Goal: Information Seeking & Learning: Learn about a topic

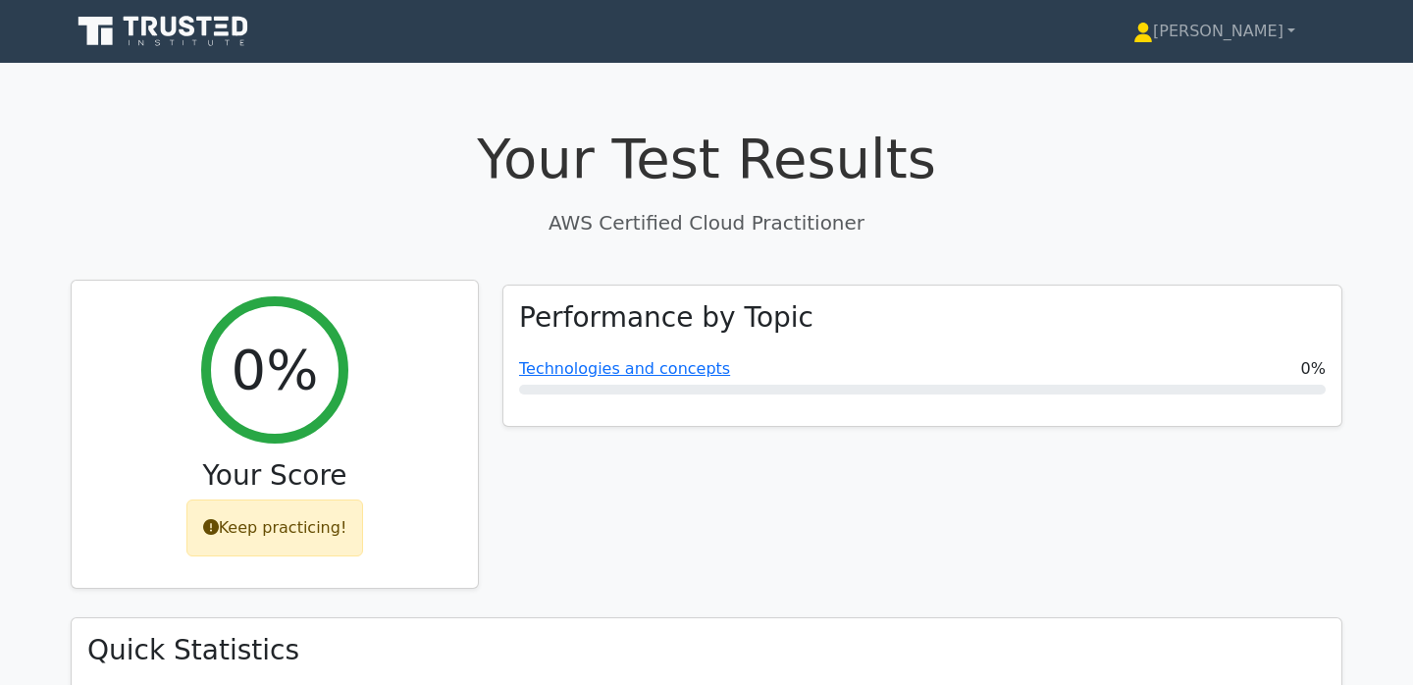
click at [247, 535] on div "Keep practicing!" at bounding box center [275, 528] width 178 height 57
click at [373, 311] on div "0% Your Score Keep practicing!" at bounding box center [275, 435] width 406 height 308
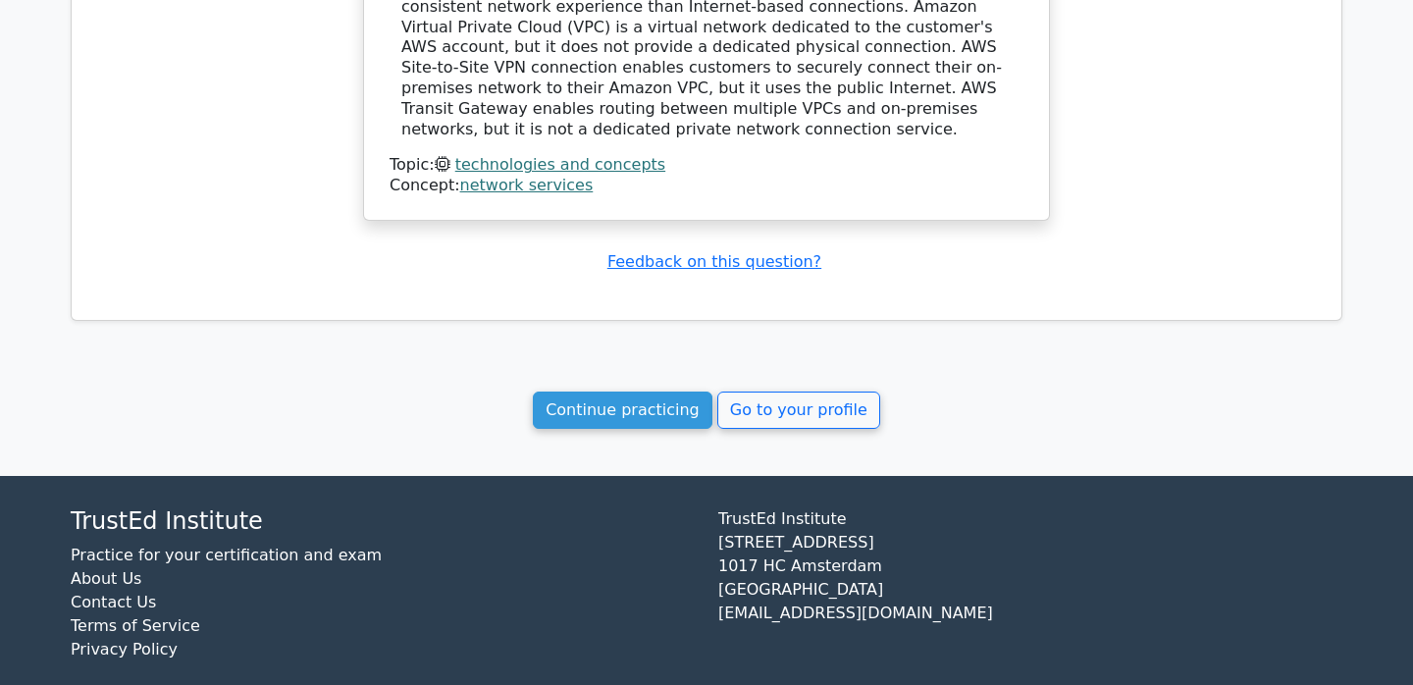
scroll to position [1599, 0]
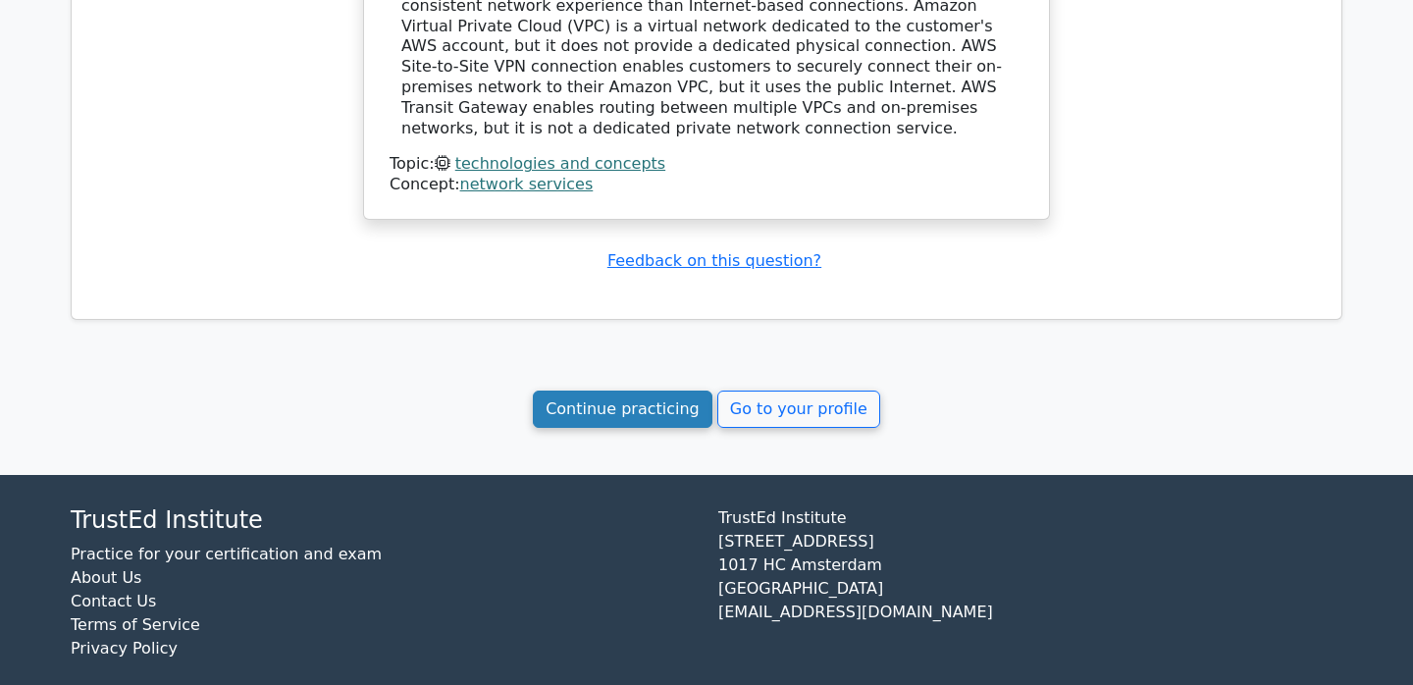
click at [641, 405] on link "Continue practicing" at bounding box center [623, 409] width 180 height 37
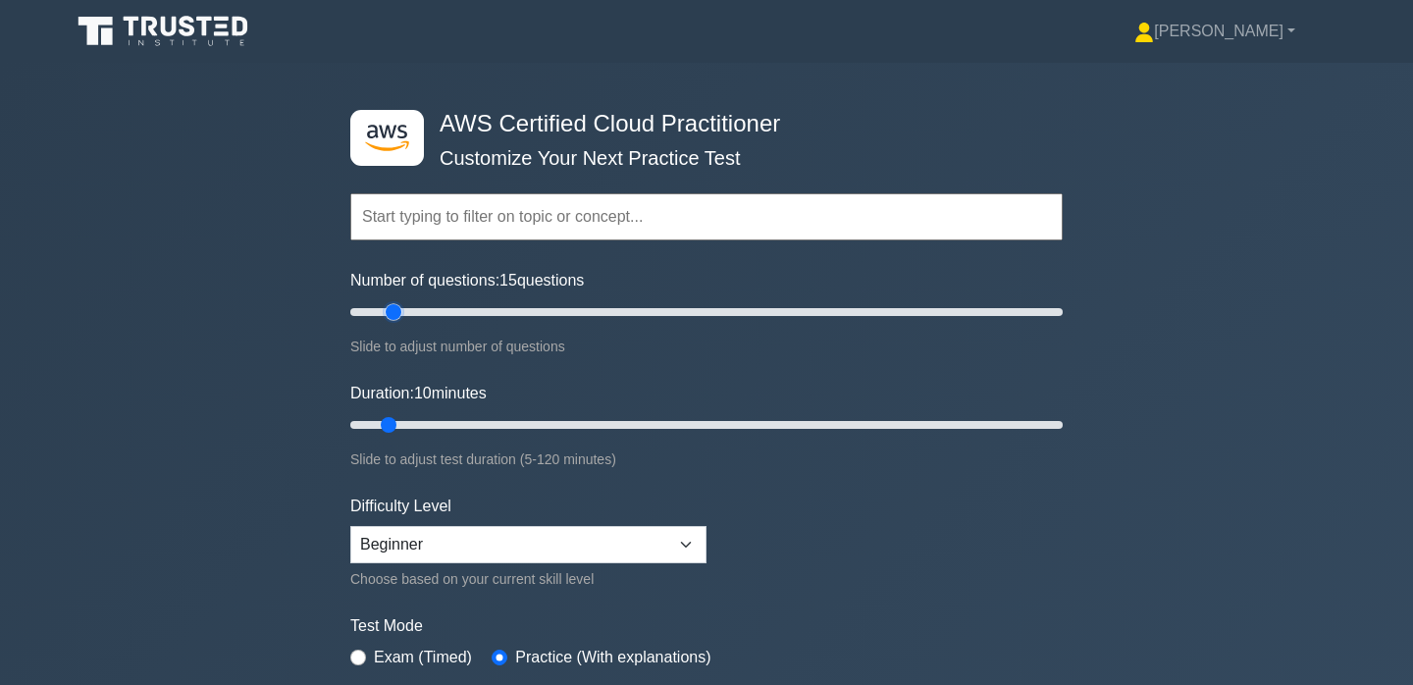
type input "10"
click at [382, 306] on input "Number of questions: 10 questions" at bounding box center [706, 312] width 713 height 24
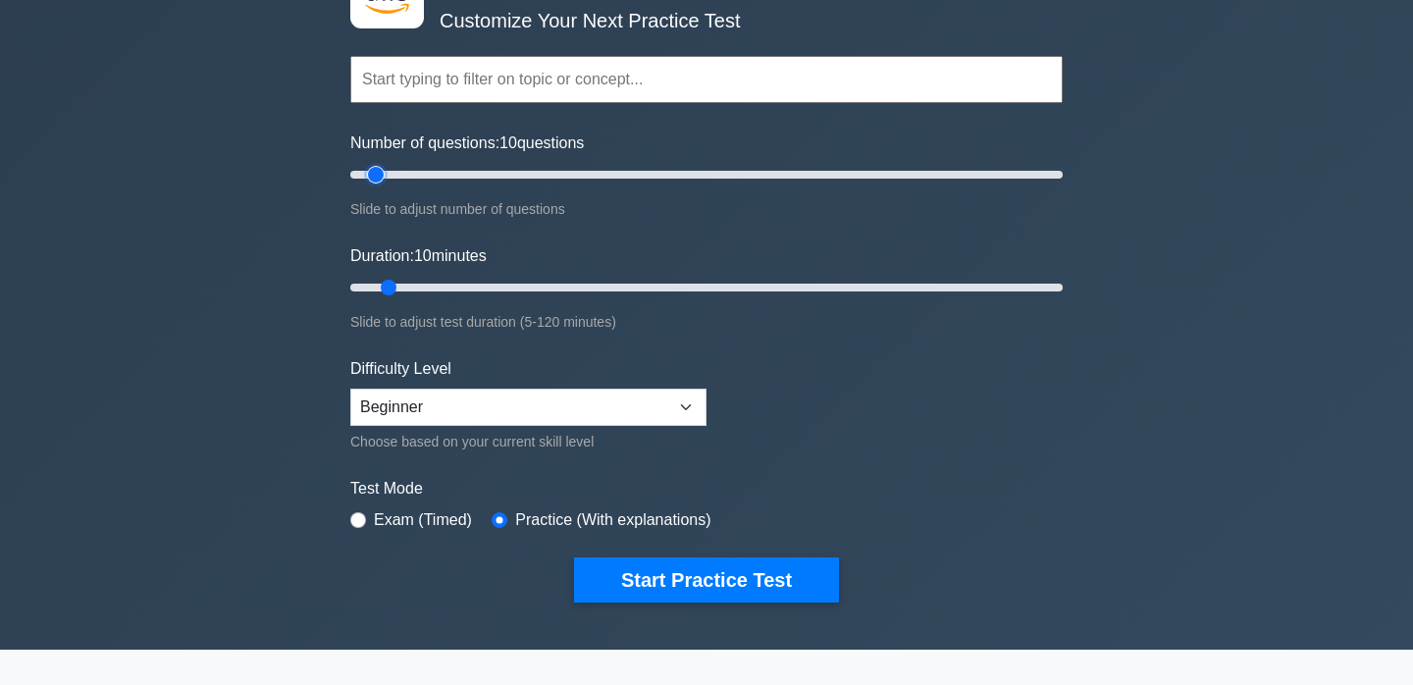
scroll to position [193, 0]
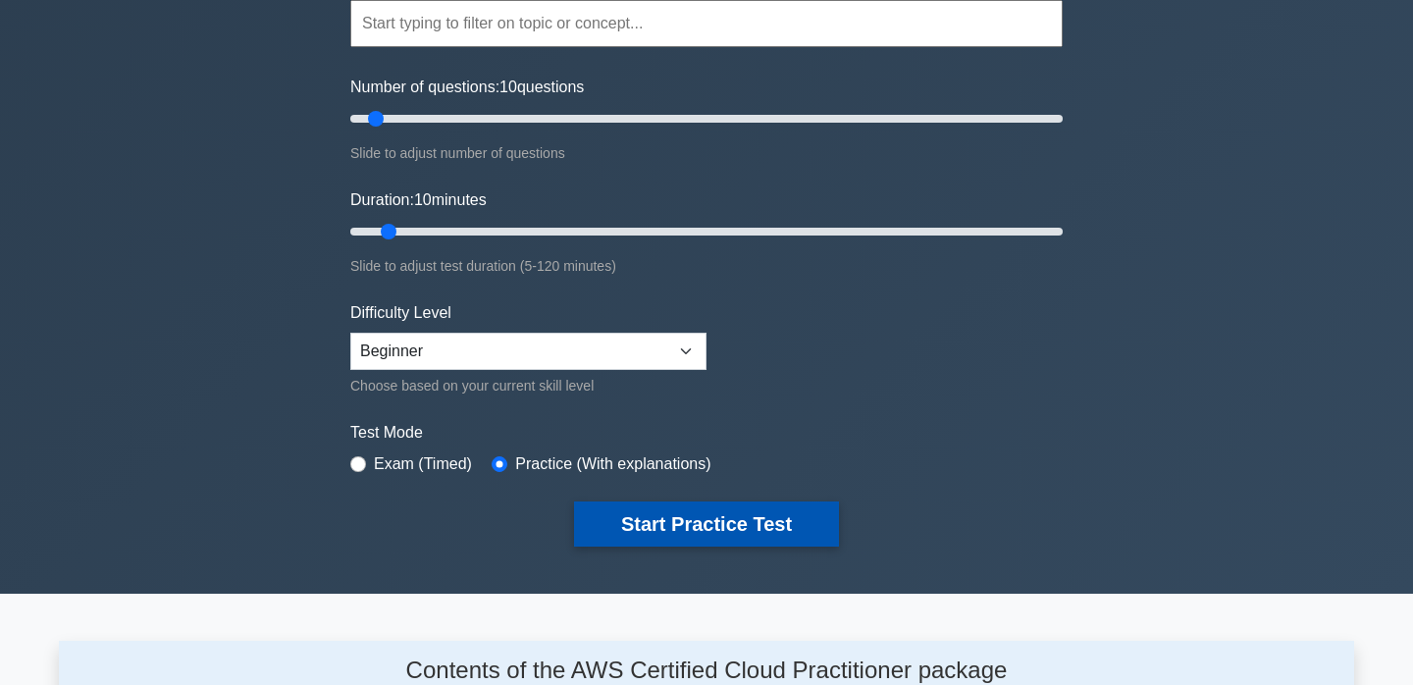
click at [658, 517] on button "Start Practice Test" at bounding box center [706, 524] width 265 height 45
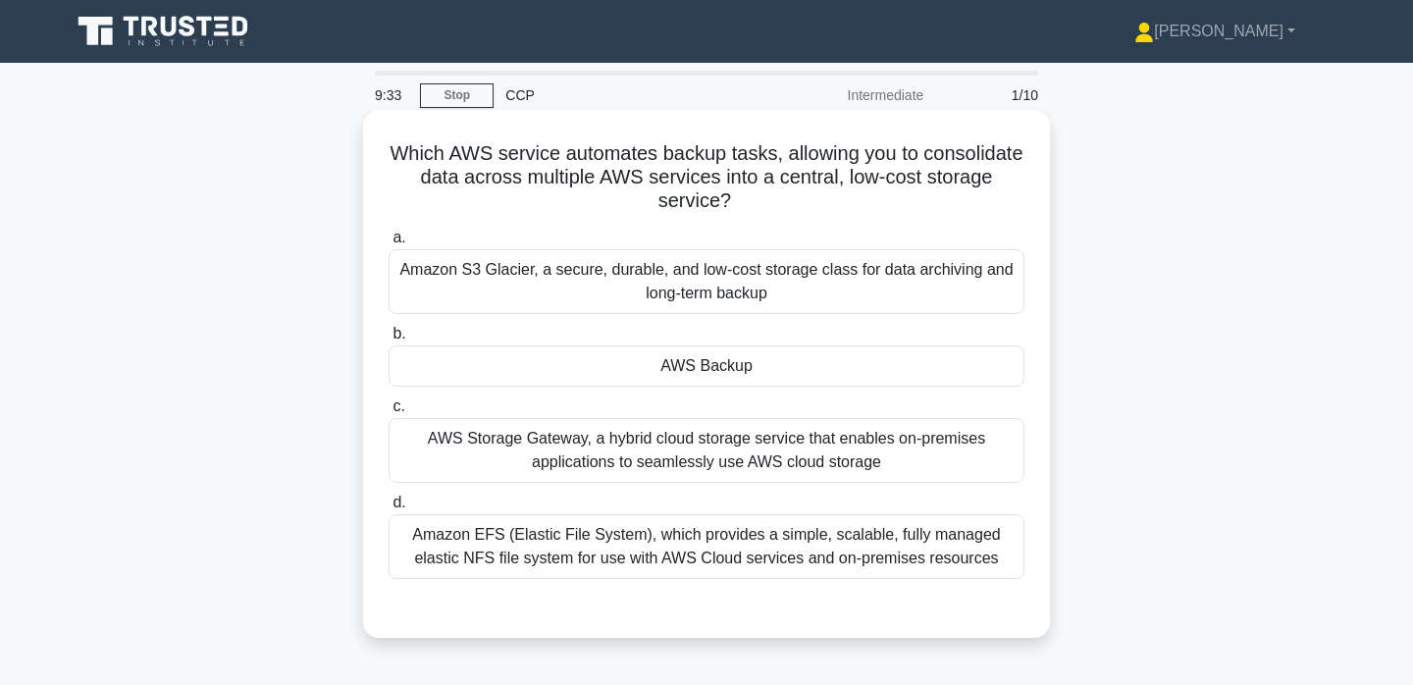
click at [851, 281] on div "Amazon S3 Glacier, a secure, durable, and low-cost storage class for data archi…" at bounding box center [707, 281] width 636 height 65
click at [389, 244] on input "a. Amazon S3 Glacier, a secure, durable, and low-cost storage class for data ar…" at bounding box center [389, 238] width 0 height 13
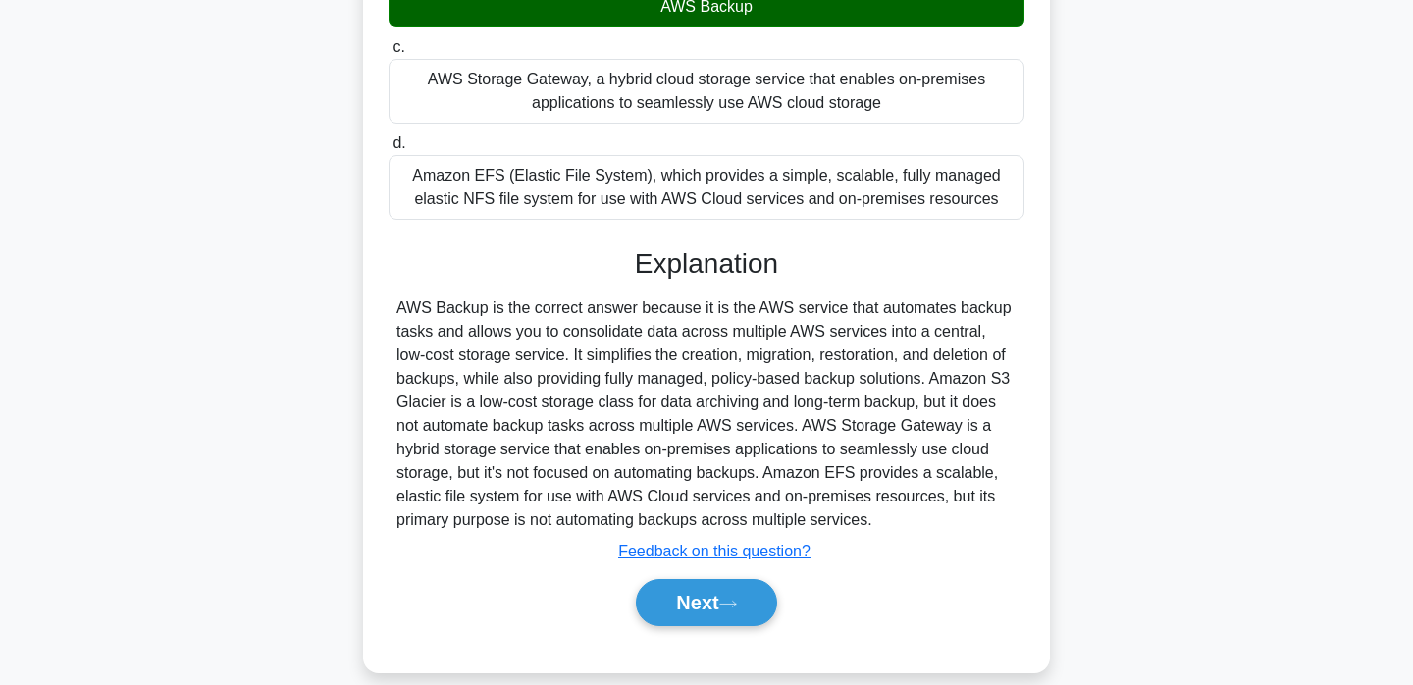
scroll to position [367, 0]
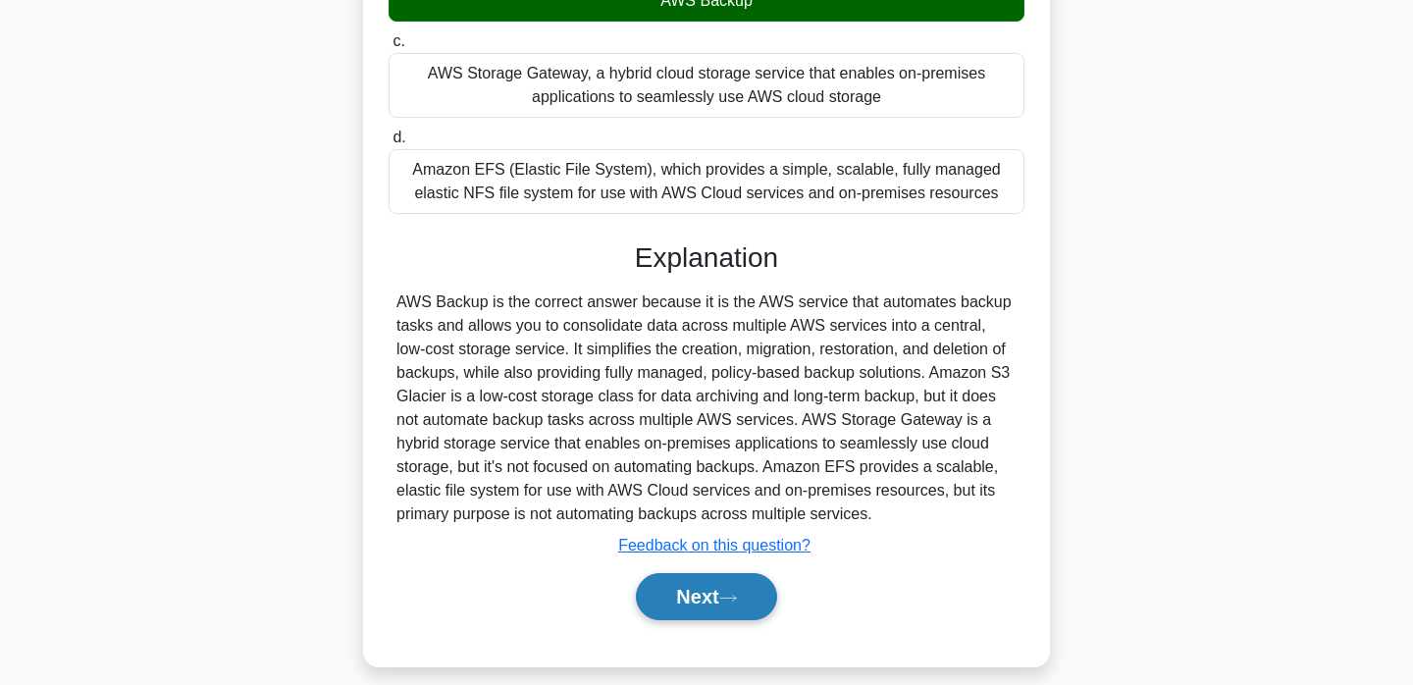
click at [663, 604] on button "Next" at bounding box center [706, 596] width 140 height 47
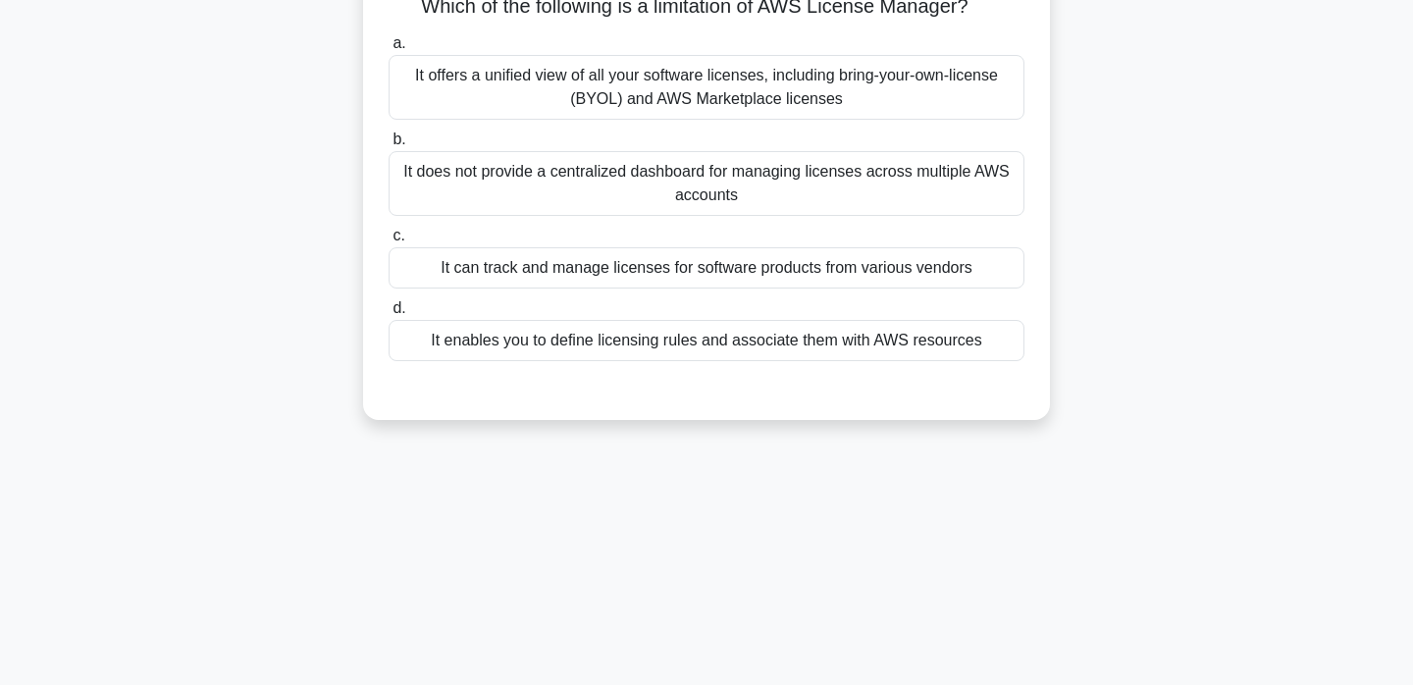
scroll to position [0, 0]
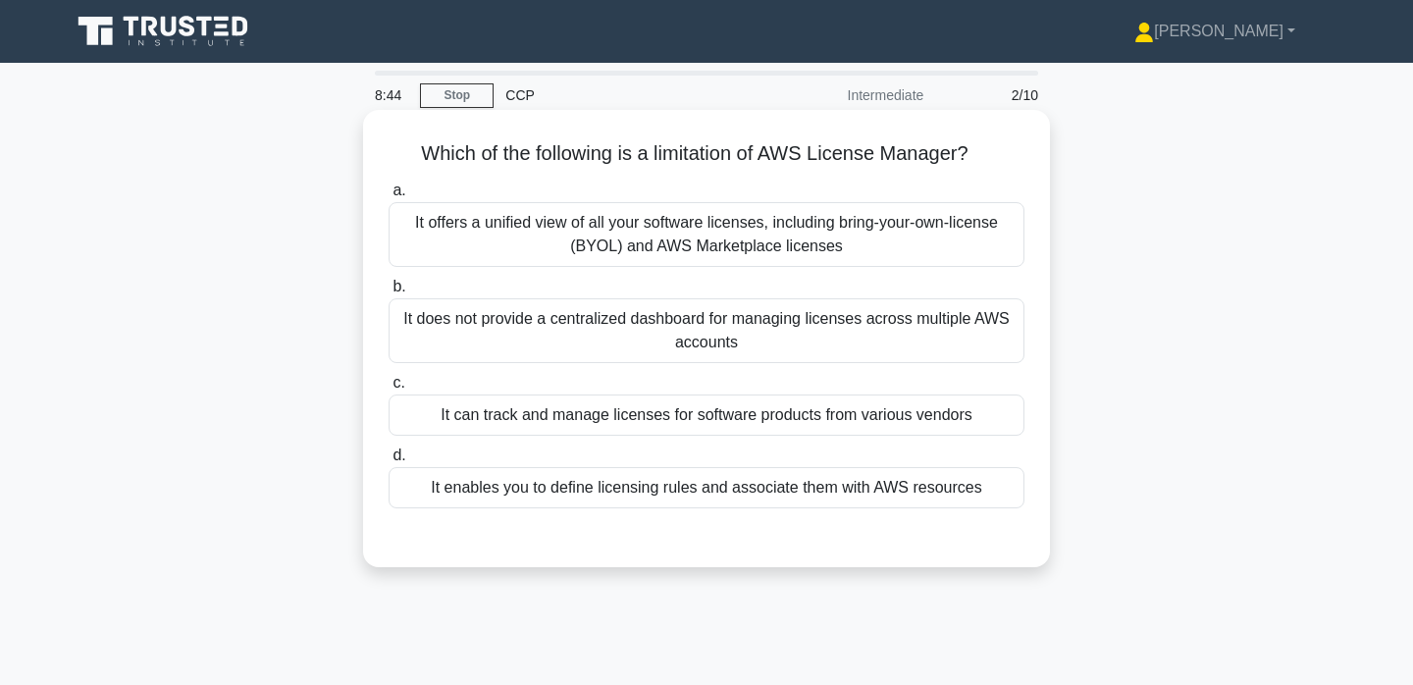
click at [830, 330] on div "It does not provide a centralized dashboard for managing licenses across multip…" at bounding box center [707, 330] width 636 height 65
click at [389, 293] on input "b. It does not provide a centralized dashboard for managing licenses across mul…" at bounding box center [389, 287] width 0 height 13
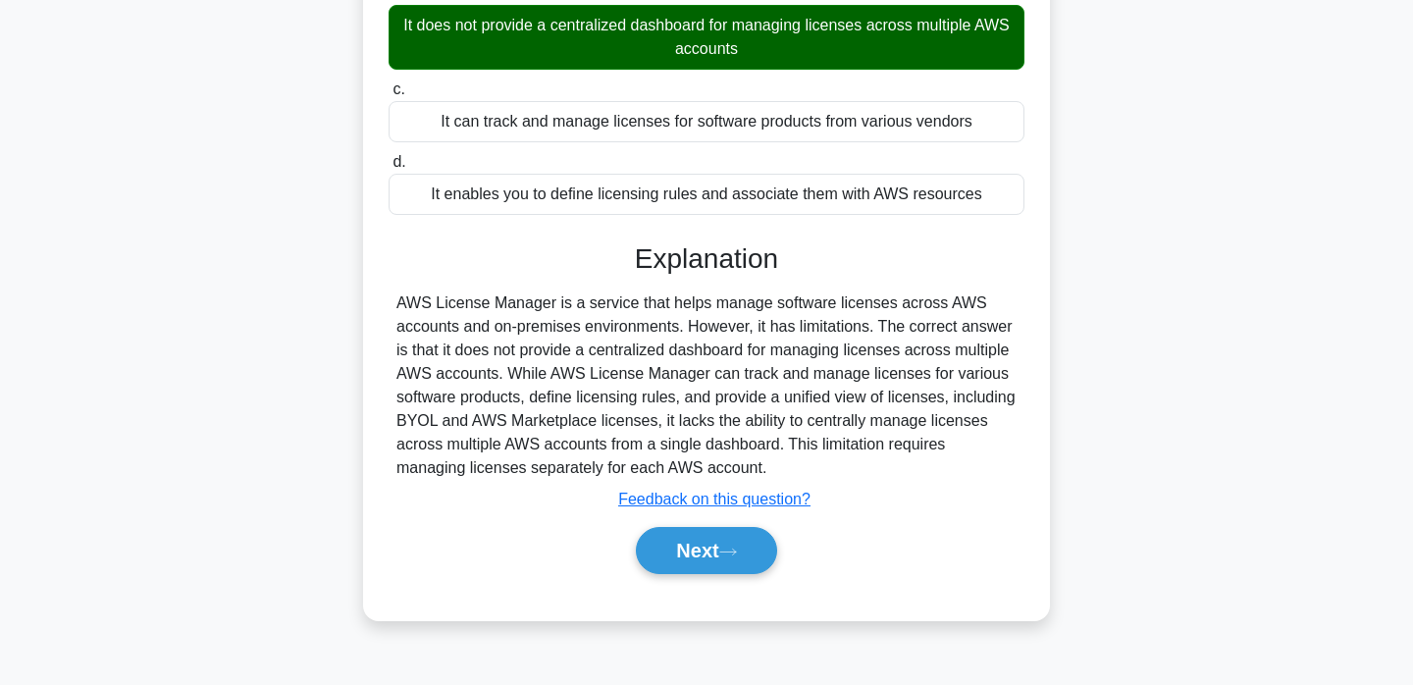
scroll to position [375, 0]
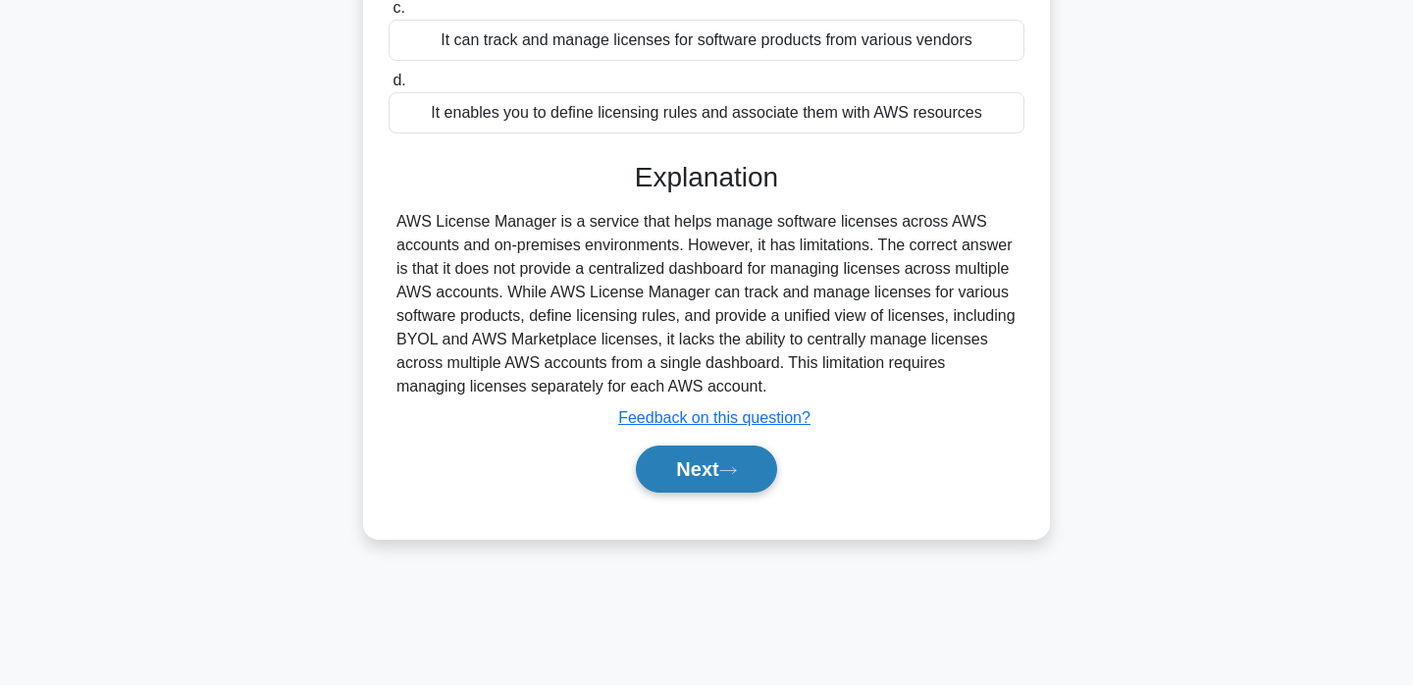
click at [720, 455] on button "Next" at bounding box center [706, 469] width 140 height 47
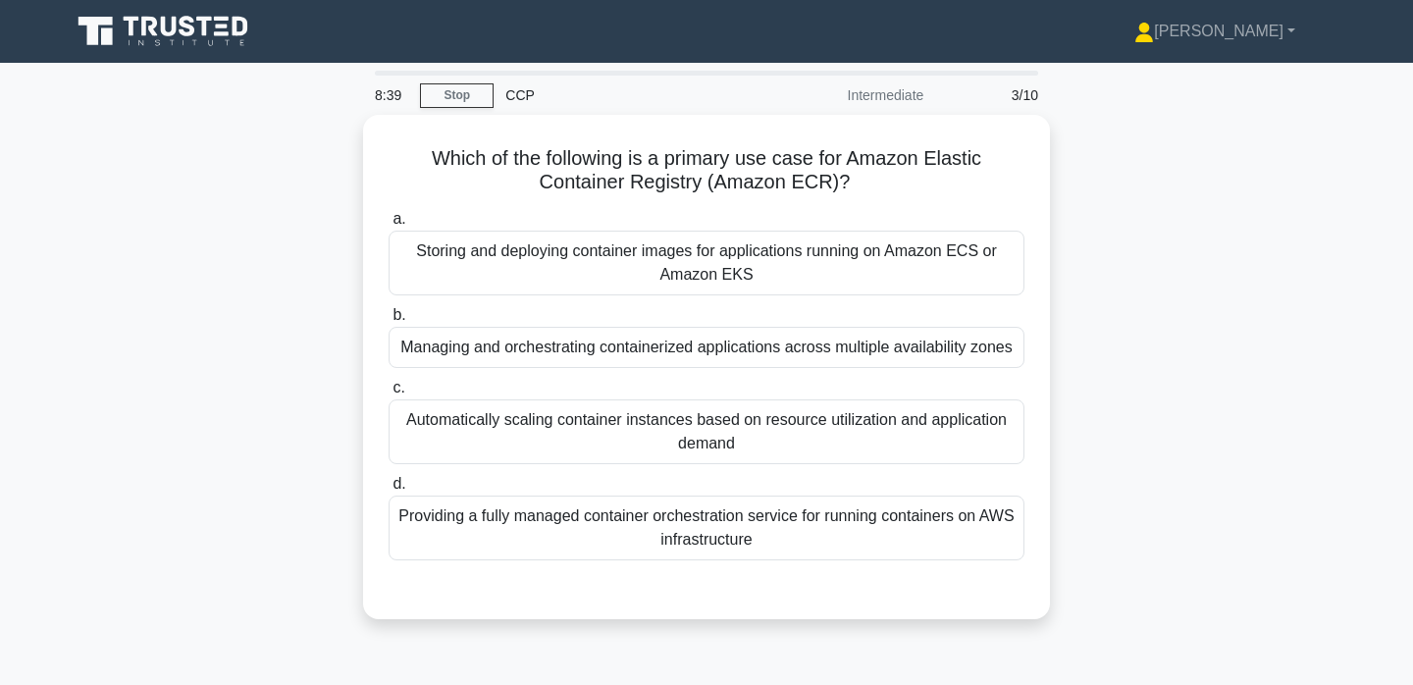
scroll to position [0, 0]
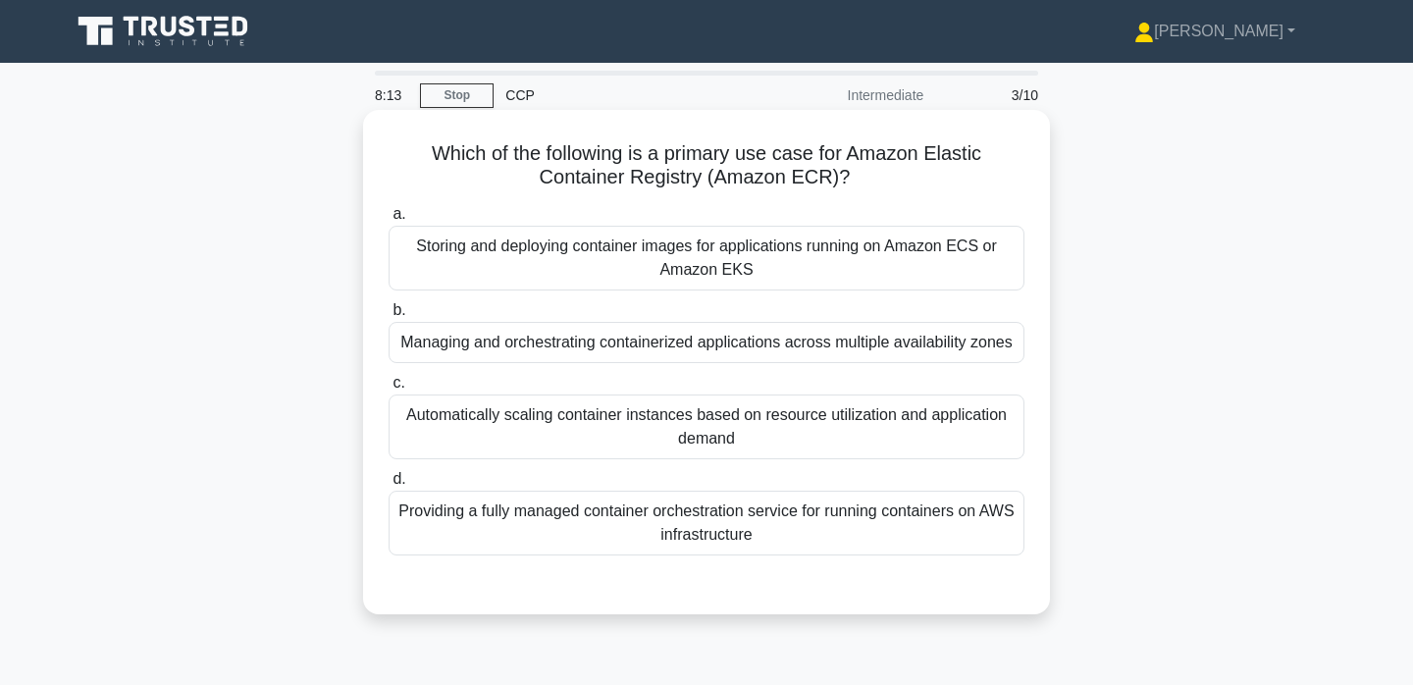
click at [935, 264] on div "Storing and deploying container images for applications running on Amazon ECS o…" at bounding box center [707, 258] width 636 height 65
click at [389, 221] on input "a. Storing and deploying container images for applications running on Amazon EC…" at bounding box center [389, 214] width 0 height 13
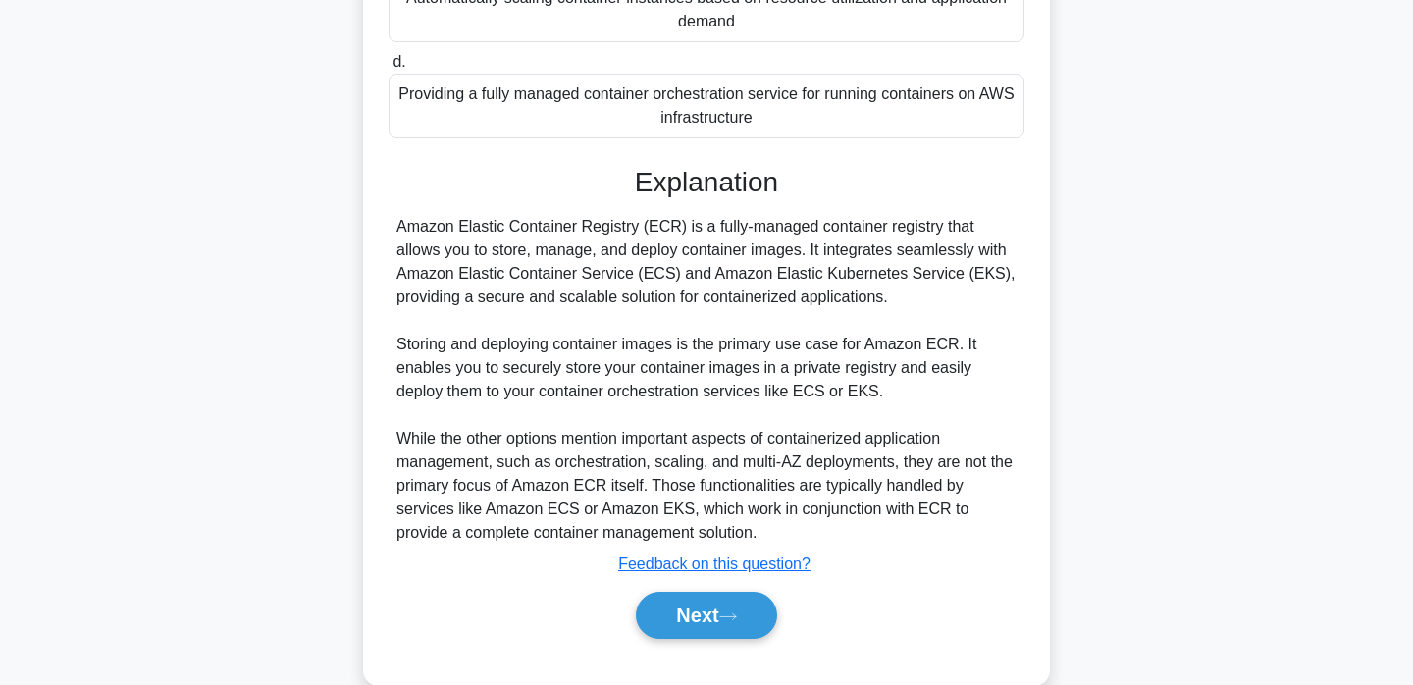
scroll to position [418, 0]
click at [731, 610] on button "Next" at bounding box center [706, 614] width 140 height 47
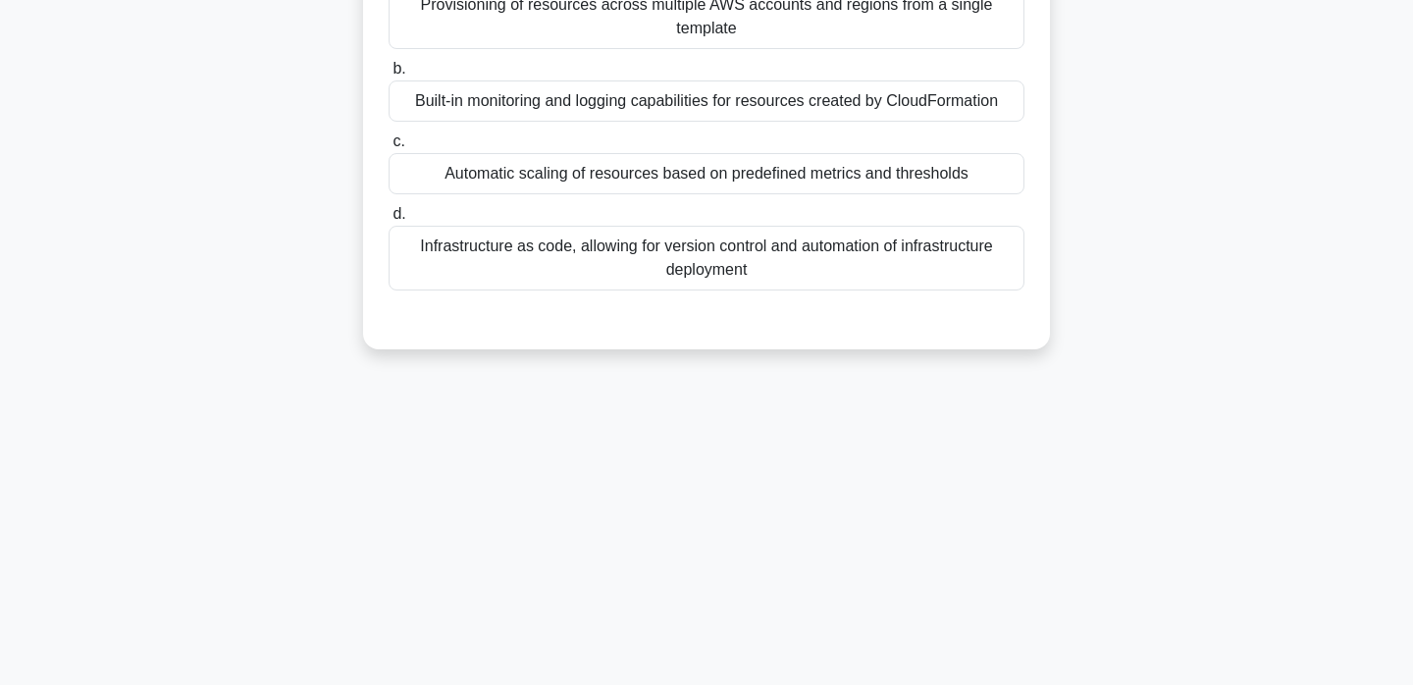
scroll to position [0, 0]
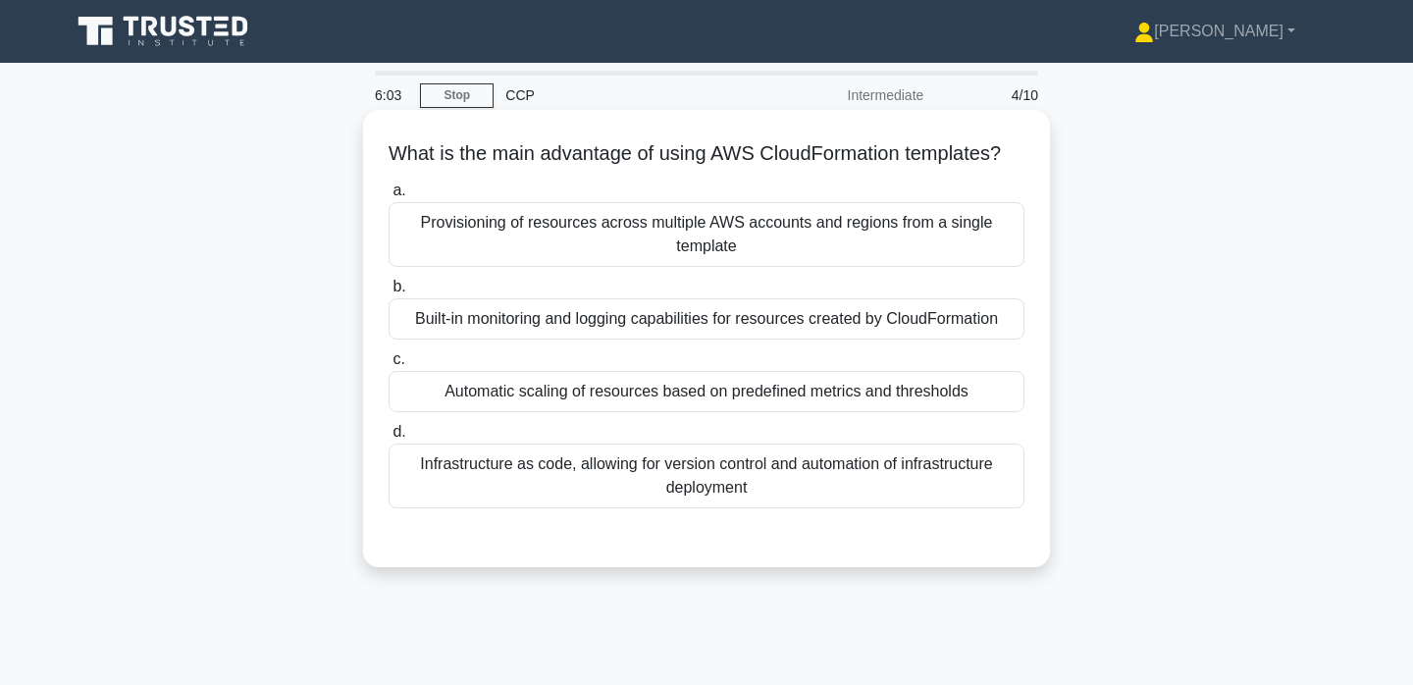
click at [780, 323] on div "Built-in monitoring and logging capabilities for resources created by CloudForm…" at bounding box center [707, 318] width 636 height 41
click at [389, 293] on input "b. Built-in monitoring and logging capabilities for resources created by CloudF…" at bounding box center [389, 287] width 0 height 13
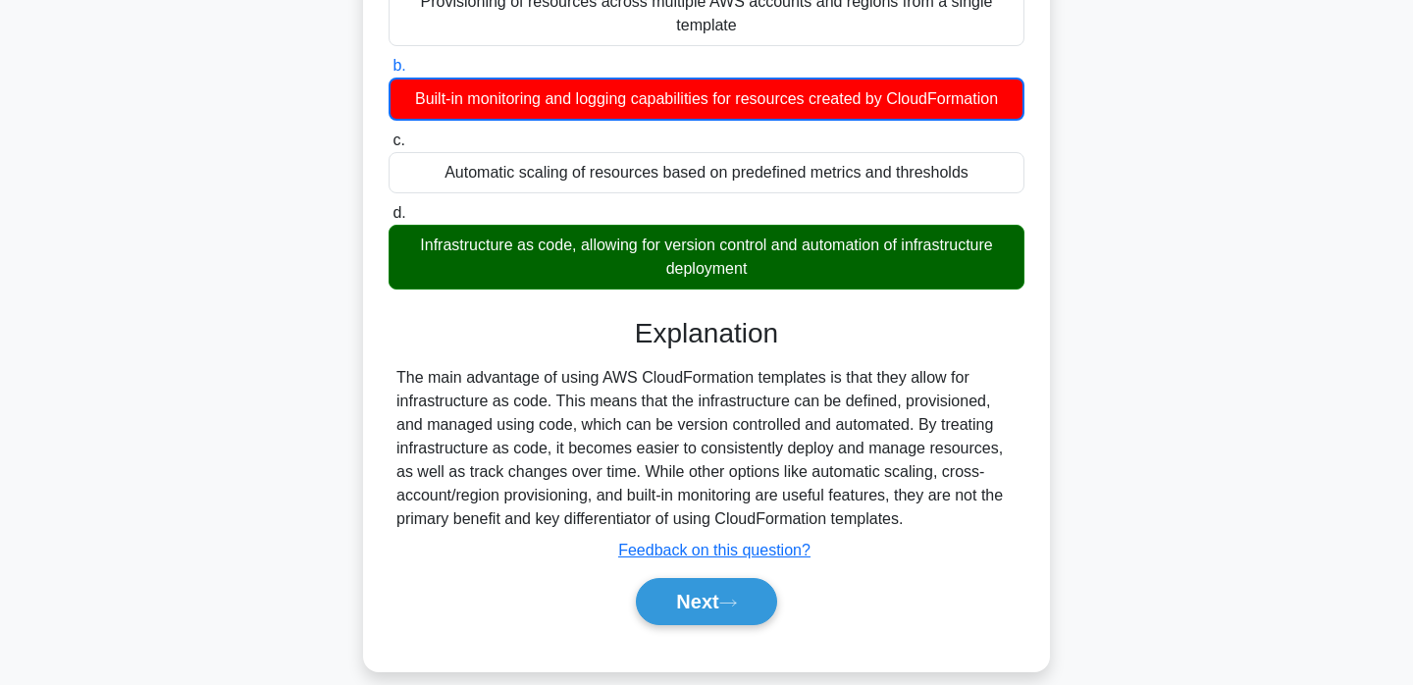
scroll to position [375, 0]
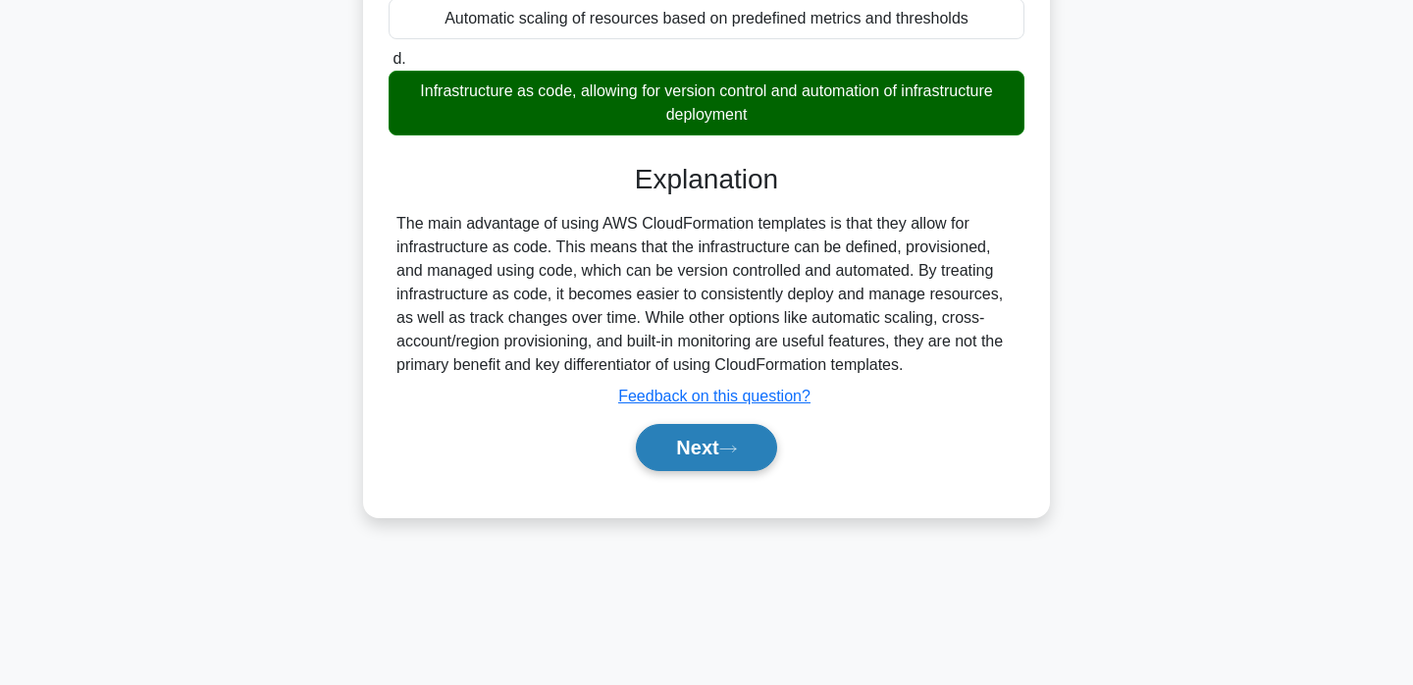
click at [728, 435] on button "Next" at bounding box center [706, 447] width 140 height 47
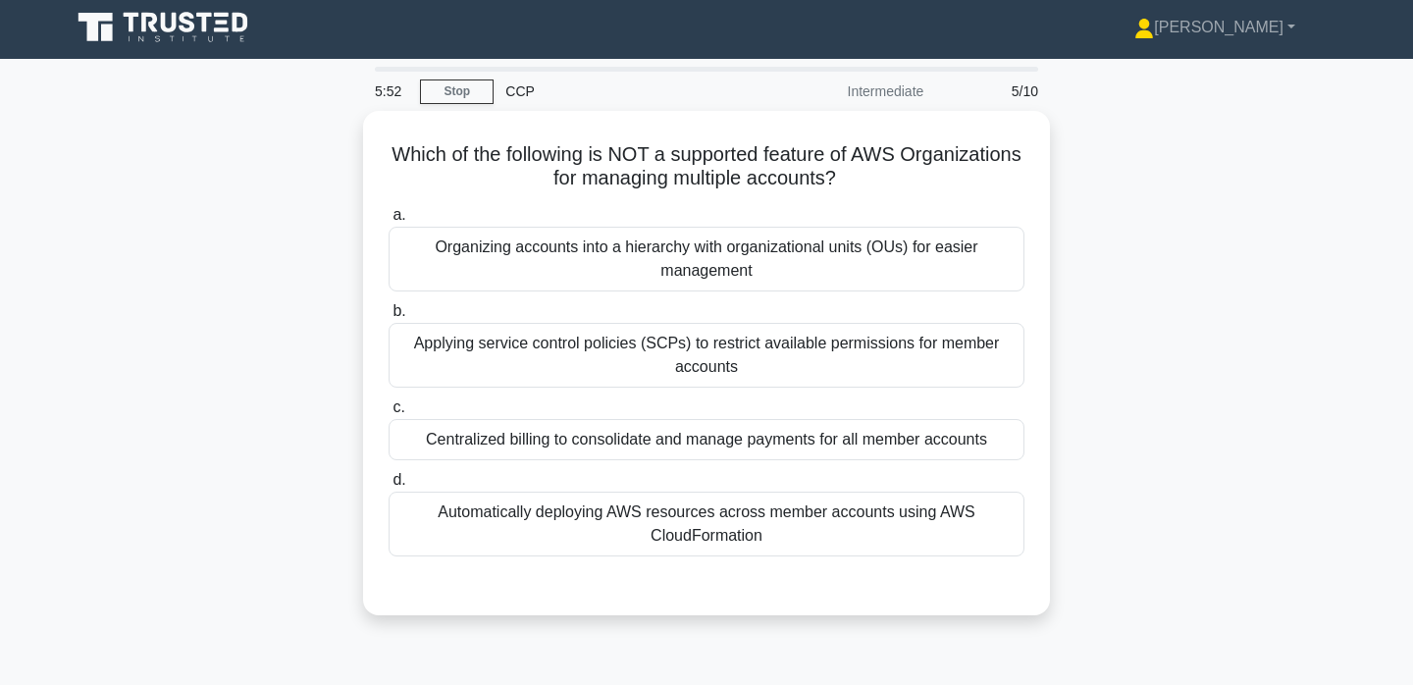
scroll to position [0, 0]
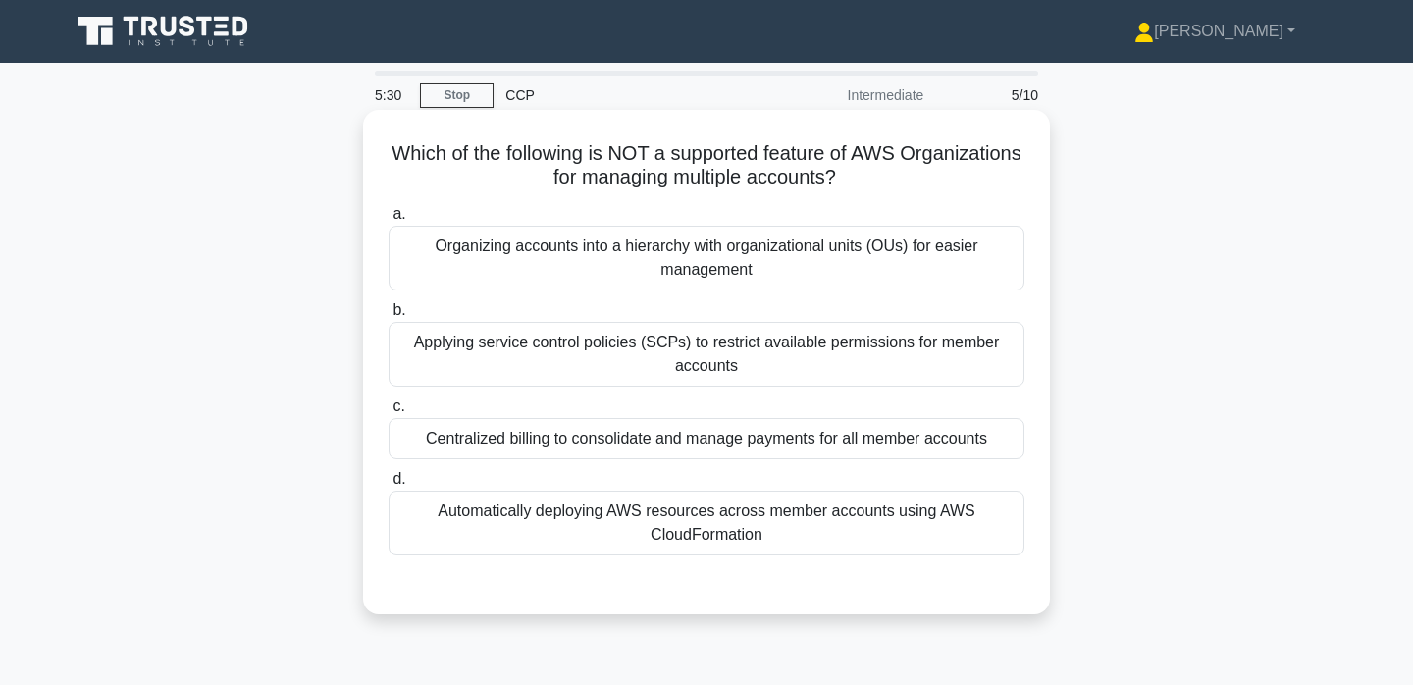
click at [900, 433] on div "Centralized billing to consolidate and manage payments for all member accounts" at bounding box center [707, 438] width 636 height 41
click at [389, 413] on input "c. Centralized billing to consolidate and manage payments for all member accoun…" at bounding box center [389, 406] width 0 height 13
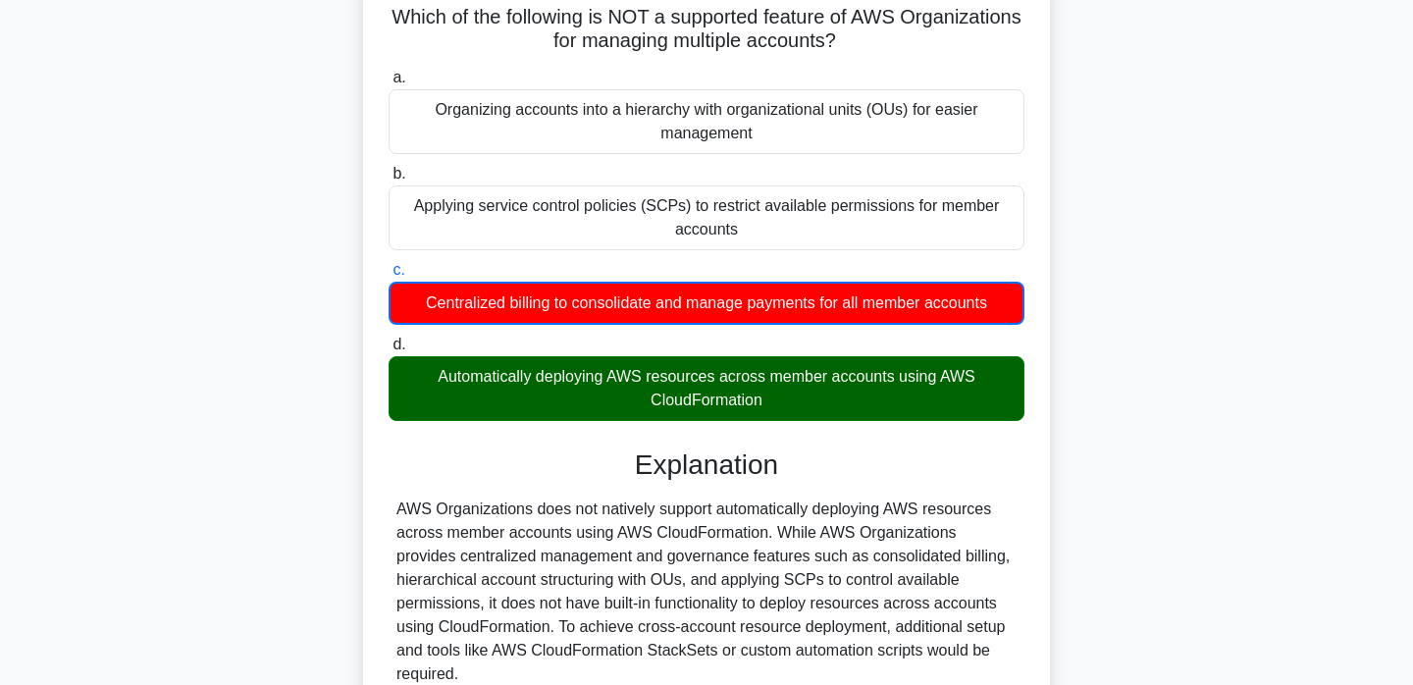
scroll to position [375, 0]
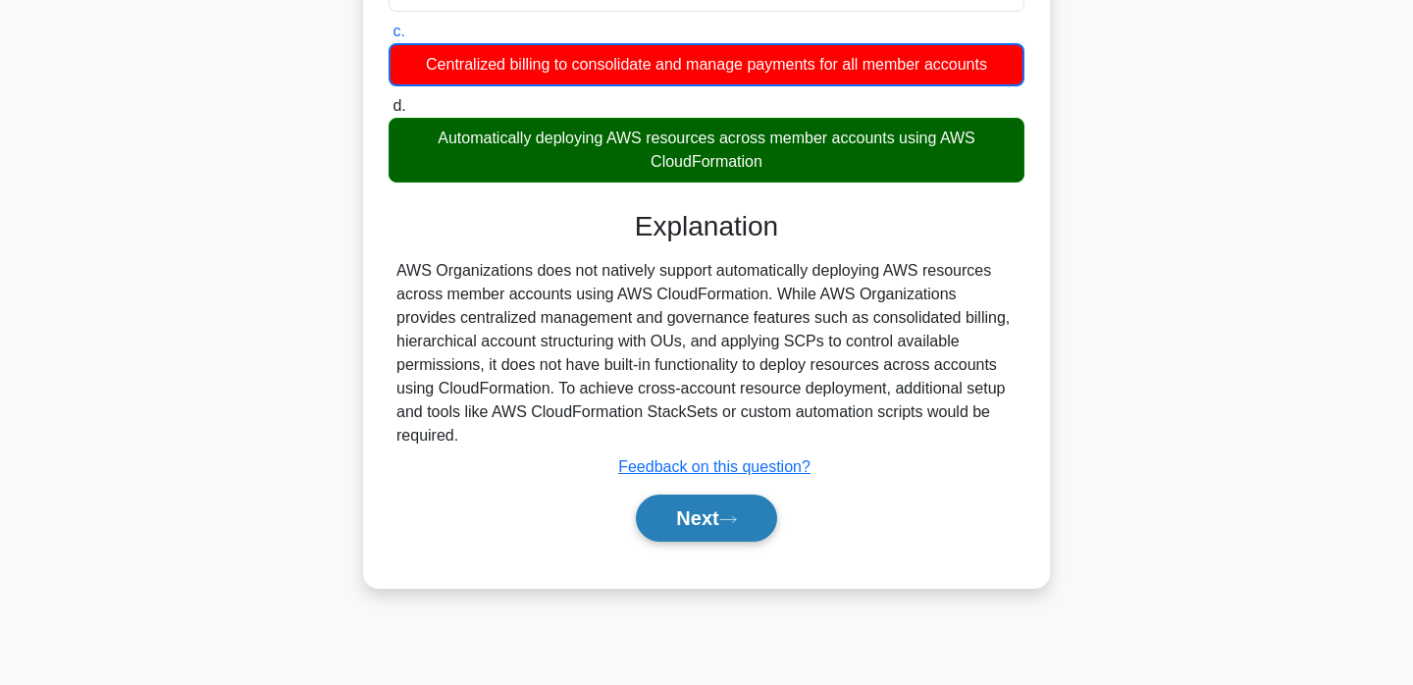
click at [726, 524] on button "Next" at bounding box center [706, 518] width 140 height 47
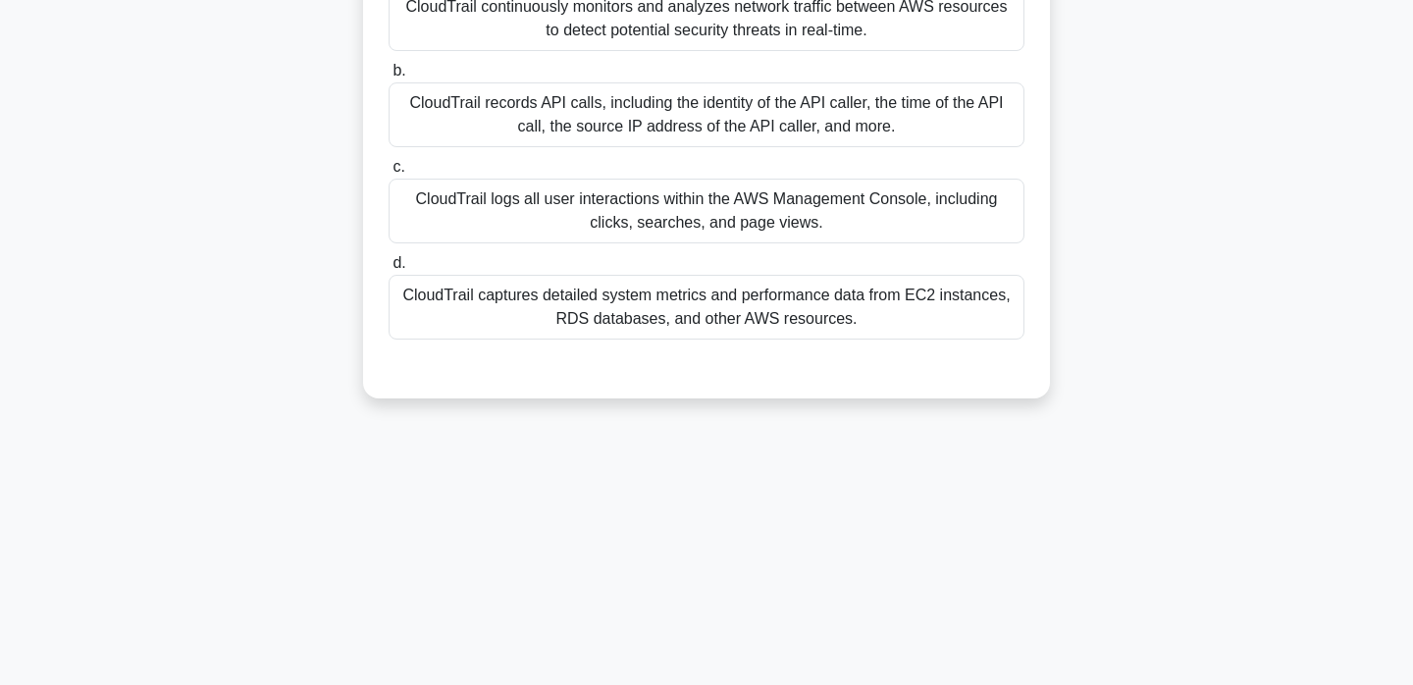
scroll to position [0, 0]
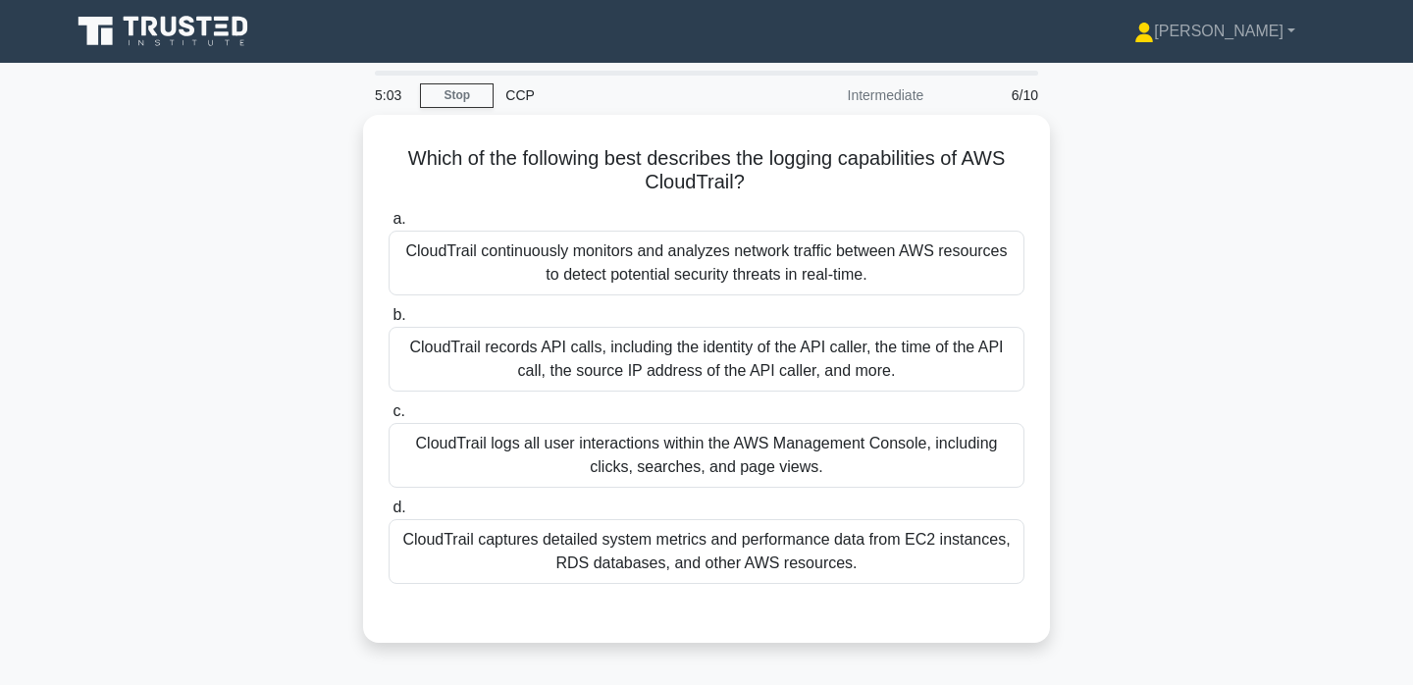
click at [829, 352] on div "CloudTrail records API calls, including the identity of the API caller, the tim…" at bounding box center [707, 359] width 636 height 65
click at [389, 322] on input "b. CloudTrail records API calls, including the identity of the API caller, the …" at bounding box center [389, 315] width 0 height 13
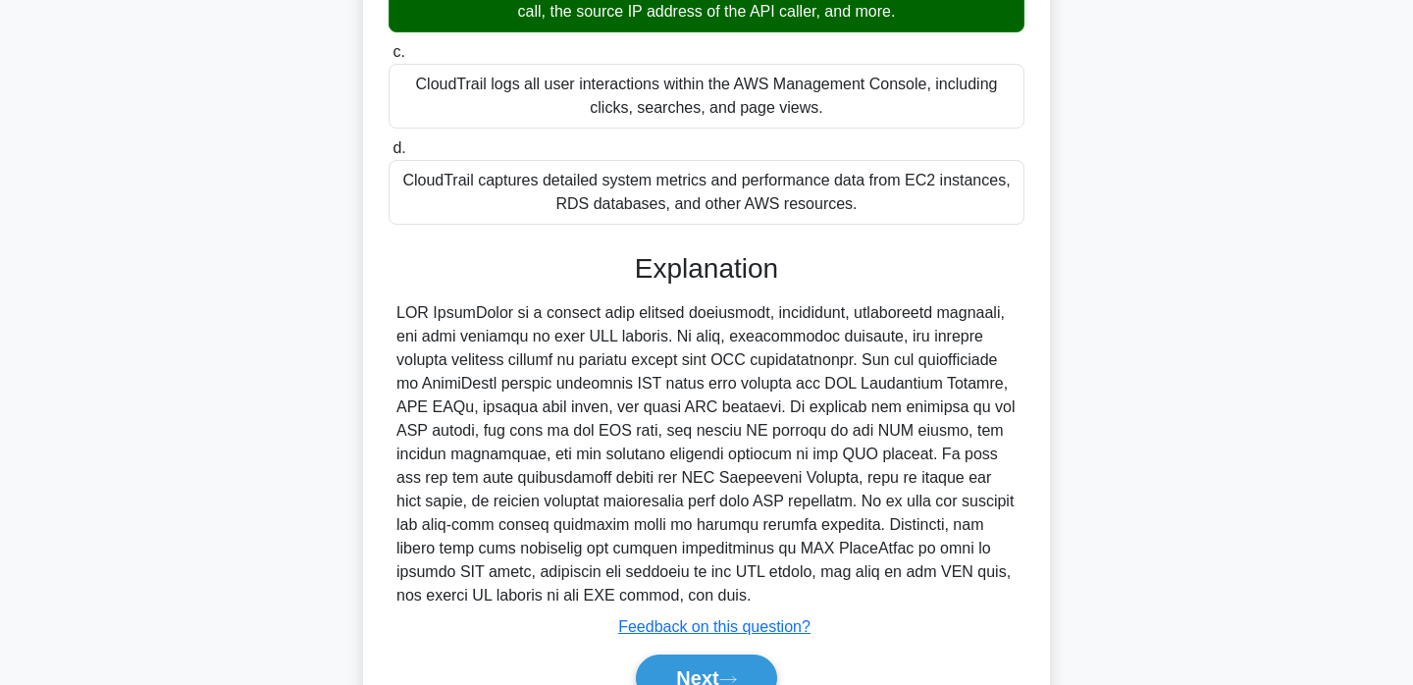
scroll to position [454, 0]
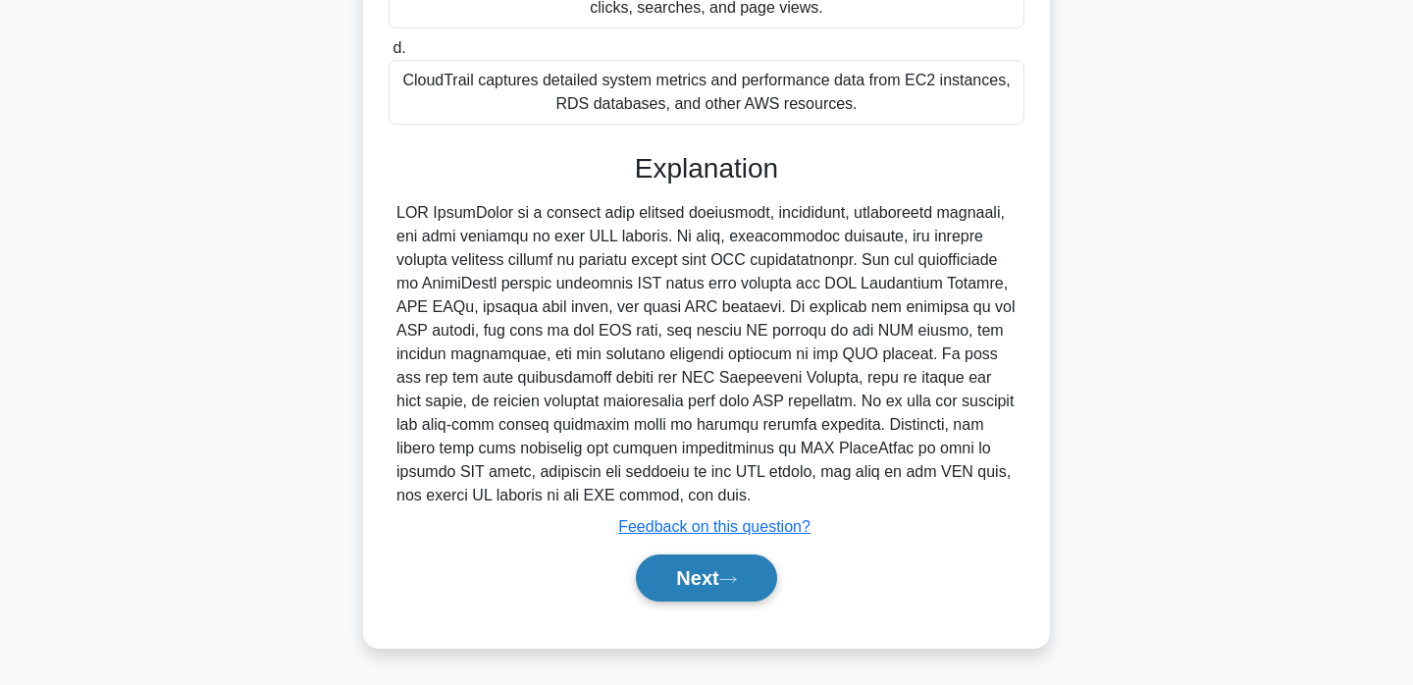
click at [724, 569] on button "Next" at bounding box center [706, 578] width 140 height 47
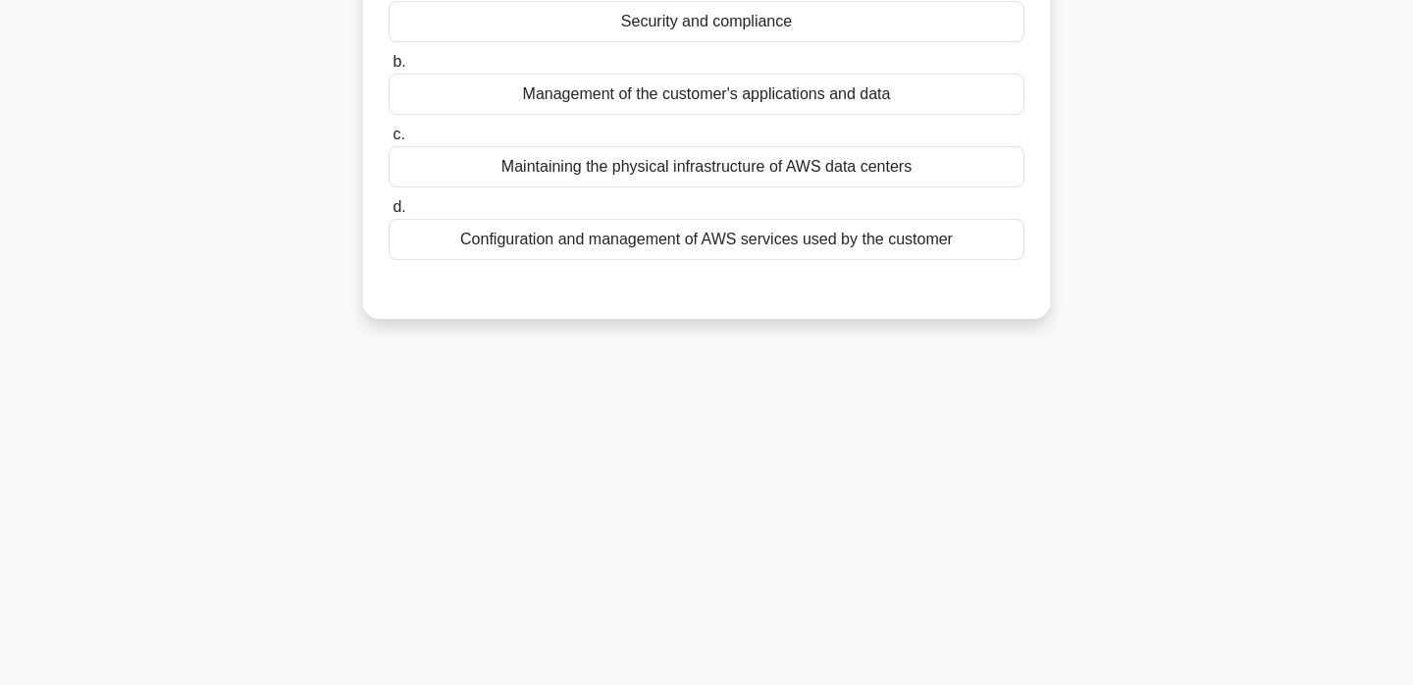
scroll to position [0, 0]
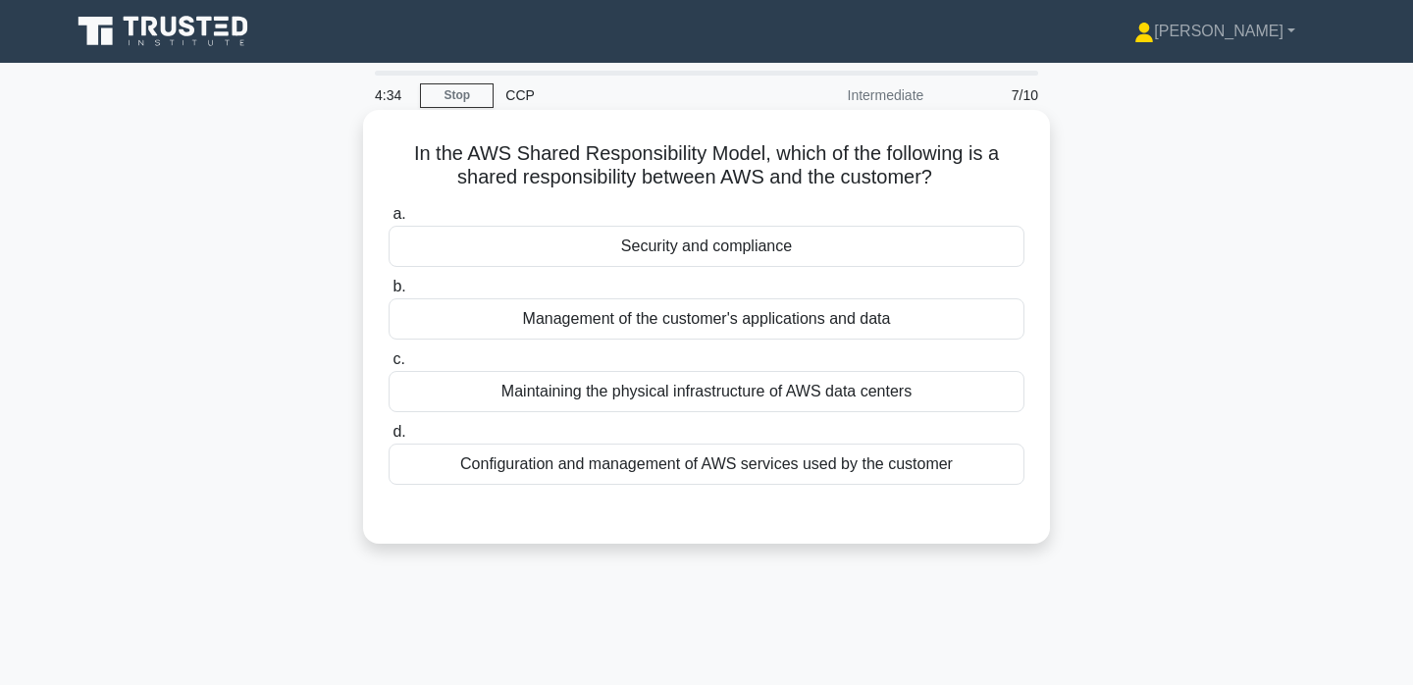
click at [857, 255] on div "Security and compliance" at bounding box center [707, 246] width 636 height 41
click at [389, 221] on input "a. Security and compliance" at bounding box center [389, 214] width 0 height 13
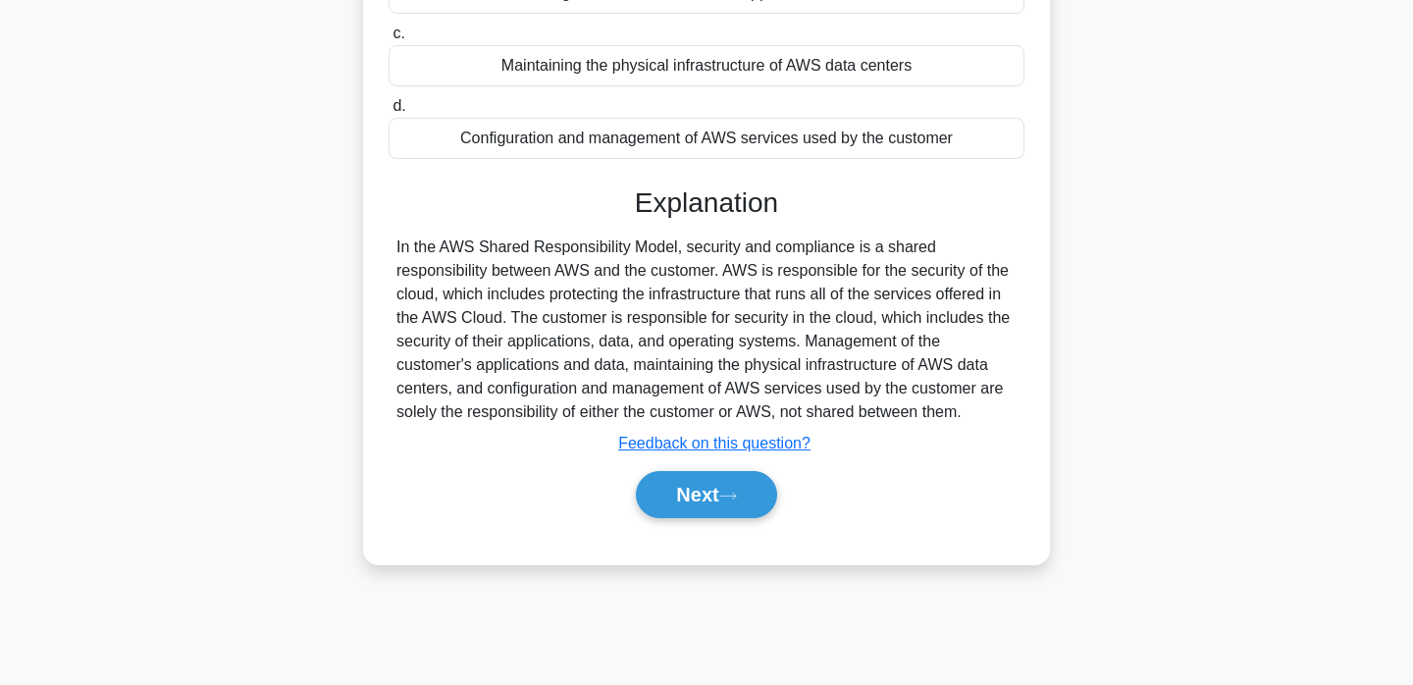
scroll to position [375, 0]
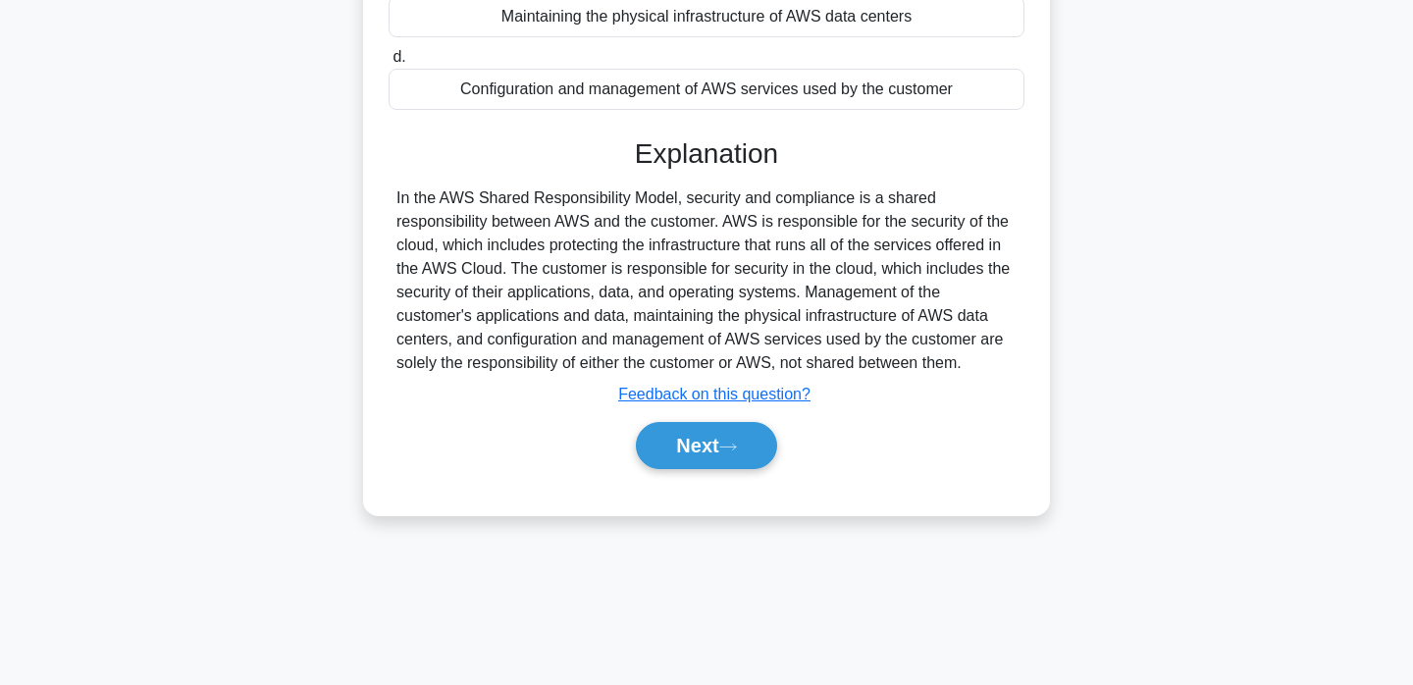
click at [723, 415] on div "Next" at bounding box center [707, 445] width 636 height 63
click at [718, 468] on button "Next" at bounding box center [706, 445] width 140 height 47
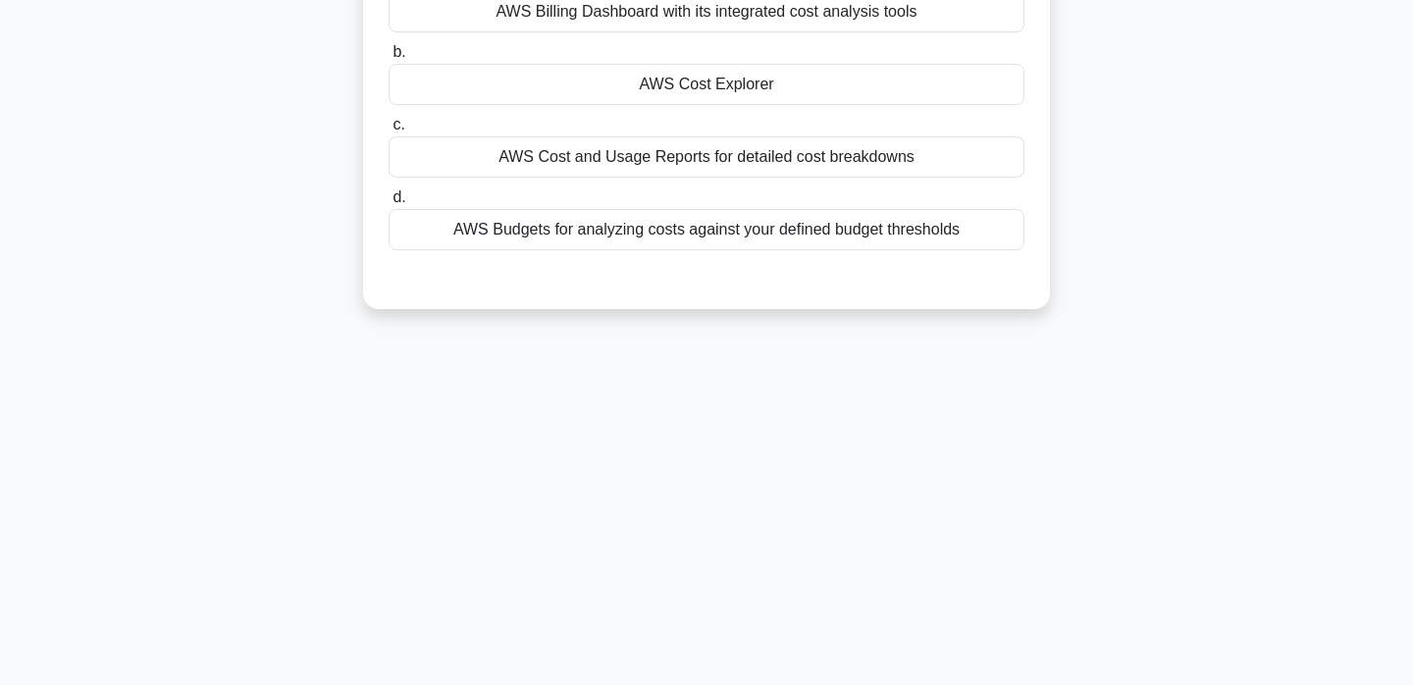
scroll to position [0, 0]
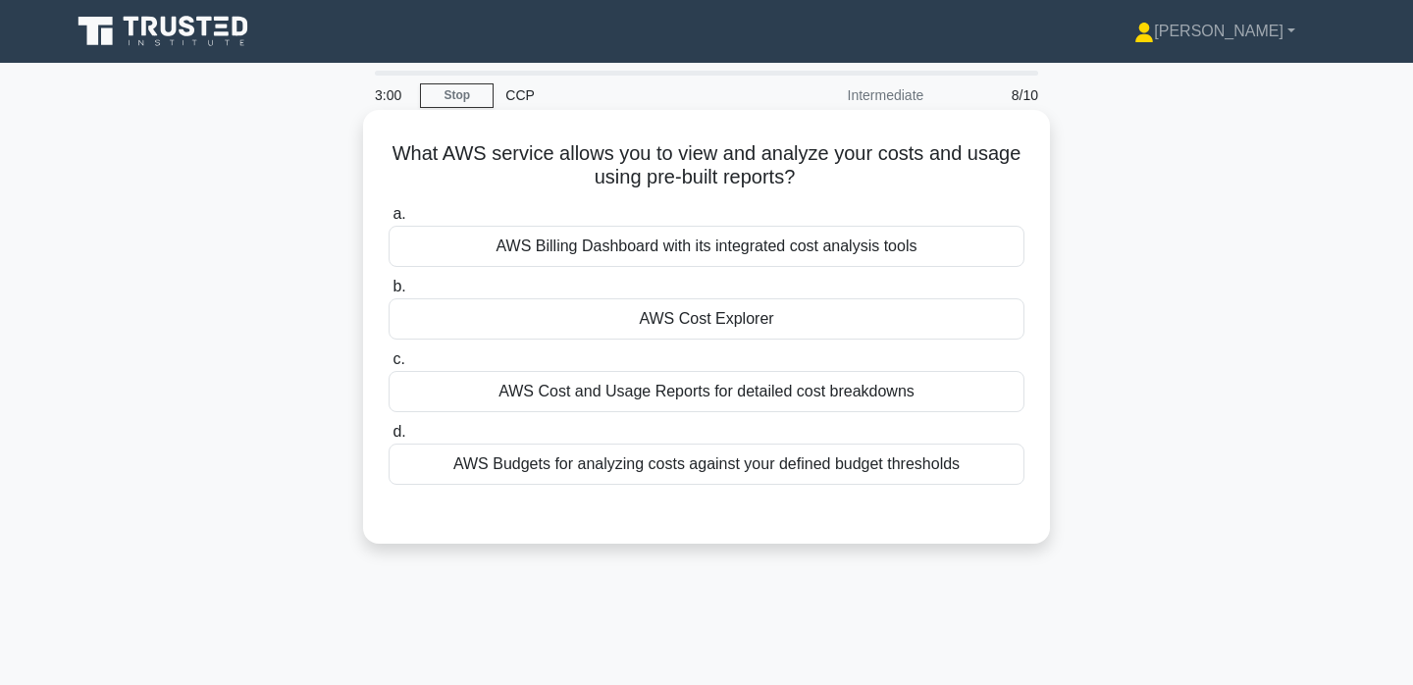
click at [794, 389] on div "AWS Cost and Usage Reports for detailed cost breakdowns" at bounding box center [707, 391] width 636 height 41
click at [389, 366] on input "c. AWS Cost and Usage Reports for detailed cost breakdowns" at bounding box center [389, 359] width 0 height 13
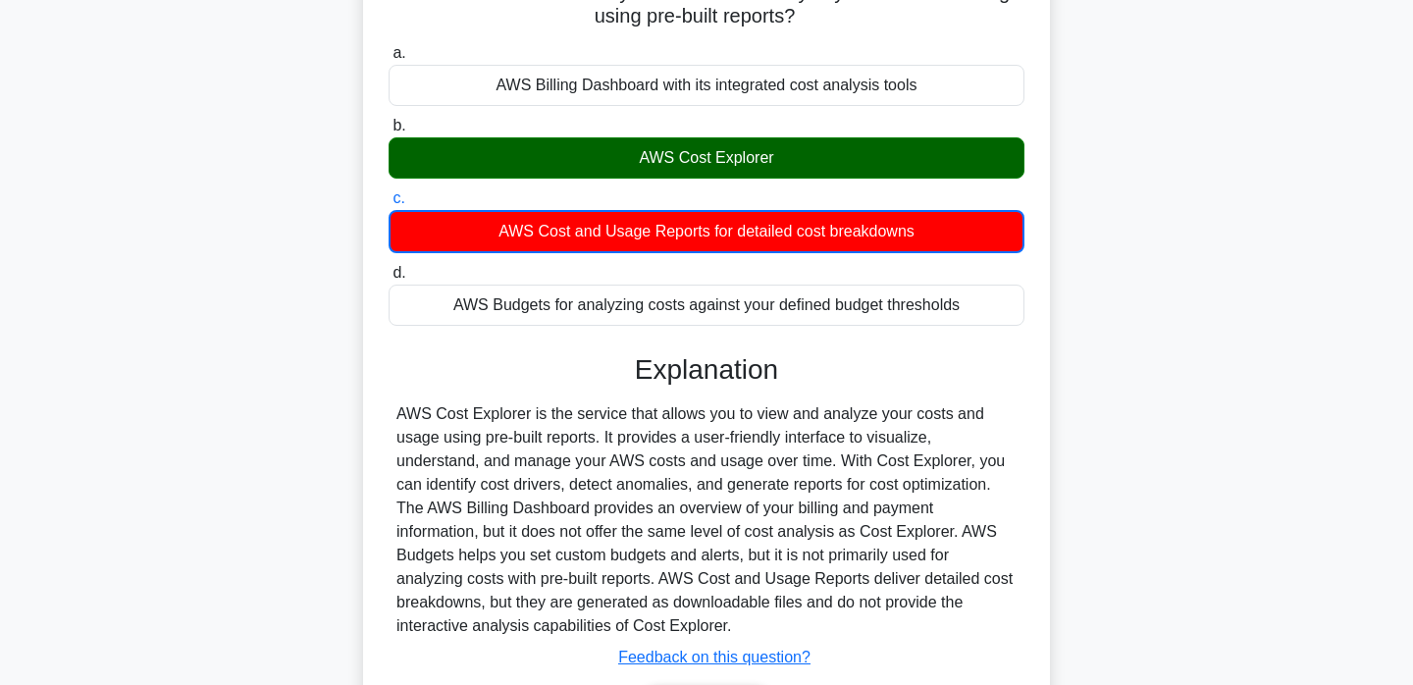
scroll to position [375, 0]
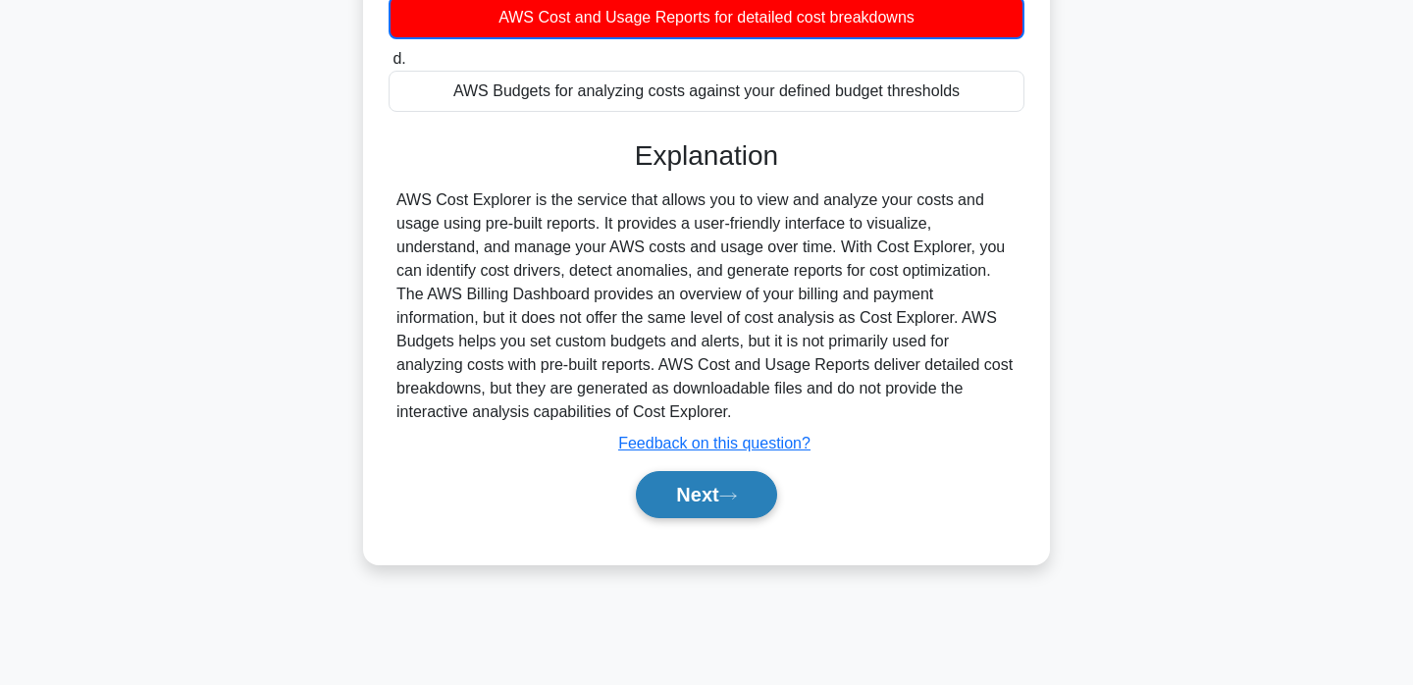
click at [729, 504] on button "Next" at bounding box center [706, 494] width 140 height 47
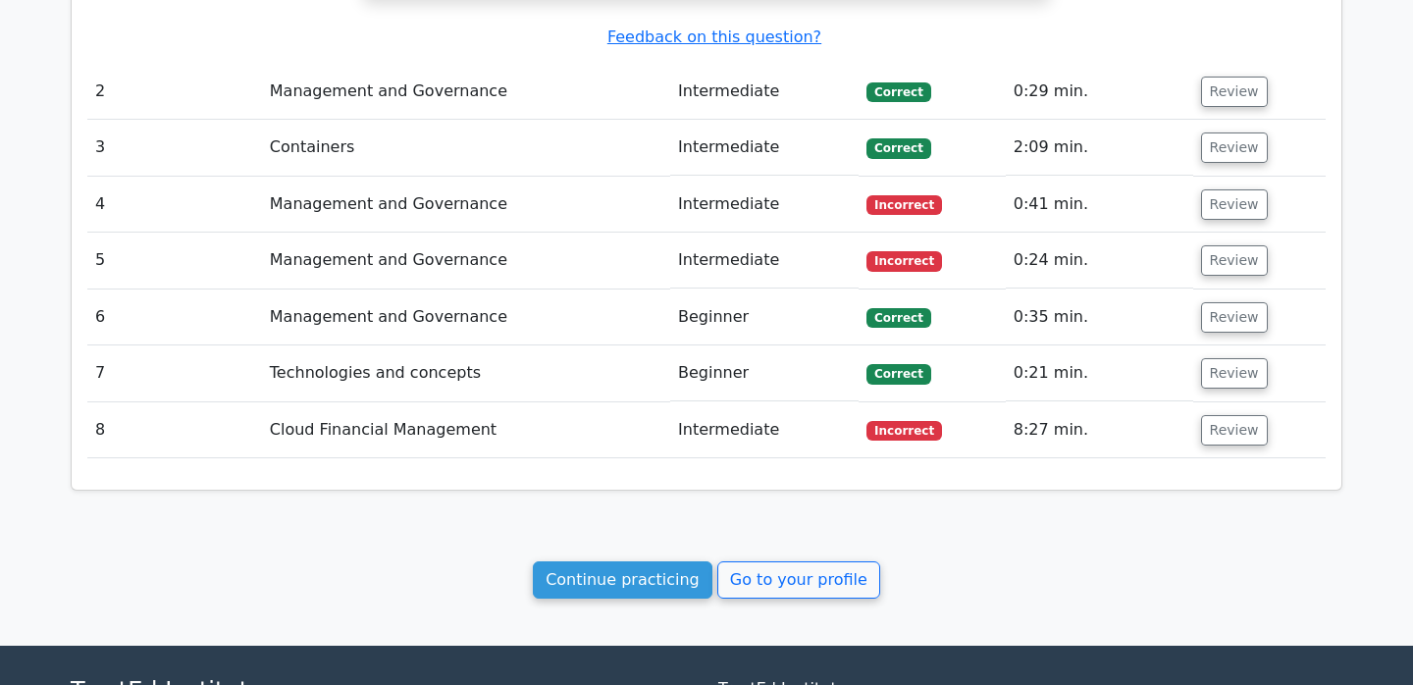
scroll to position [2122, 0]
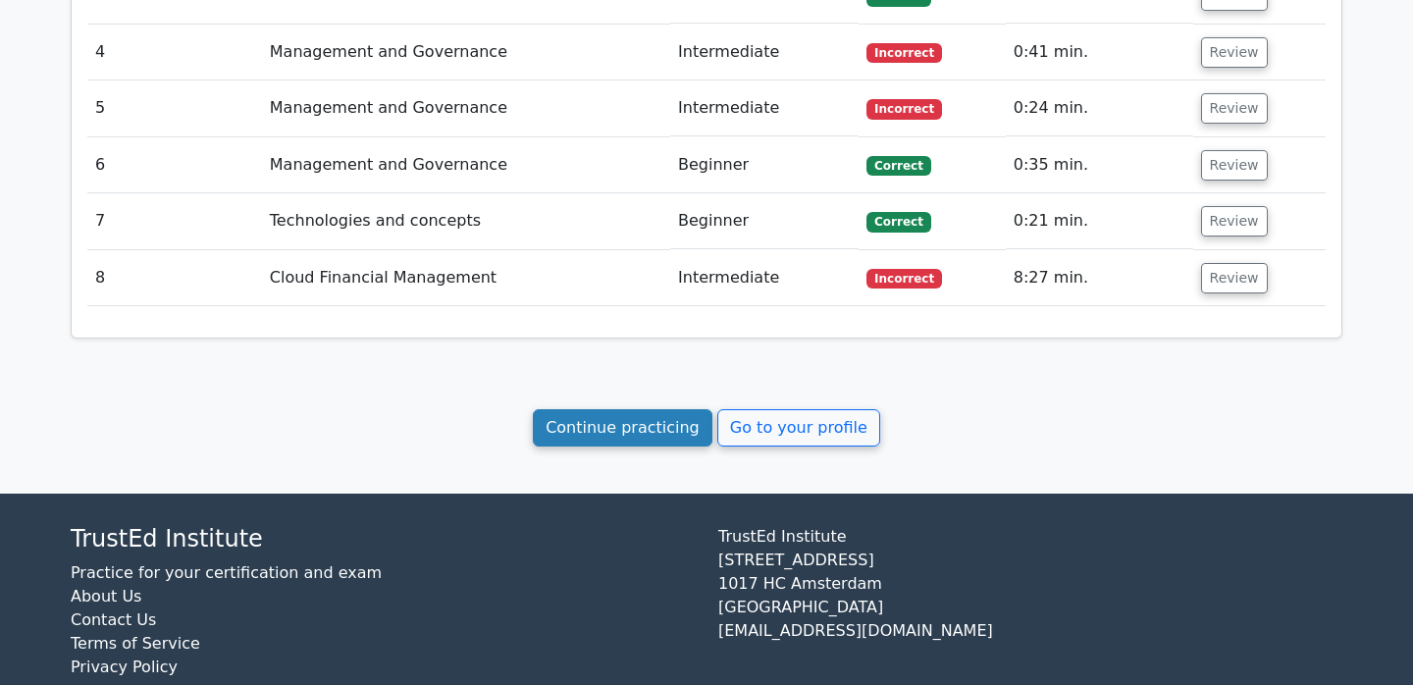
click at [668, 409] on link "Continue practicing" at bounding box center [623, 427] width 180 height 37
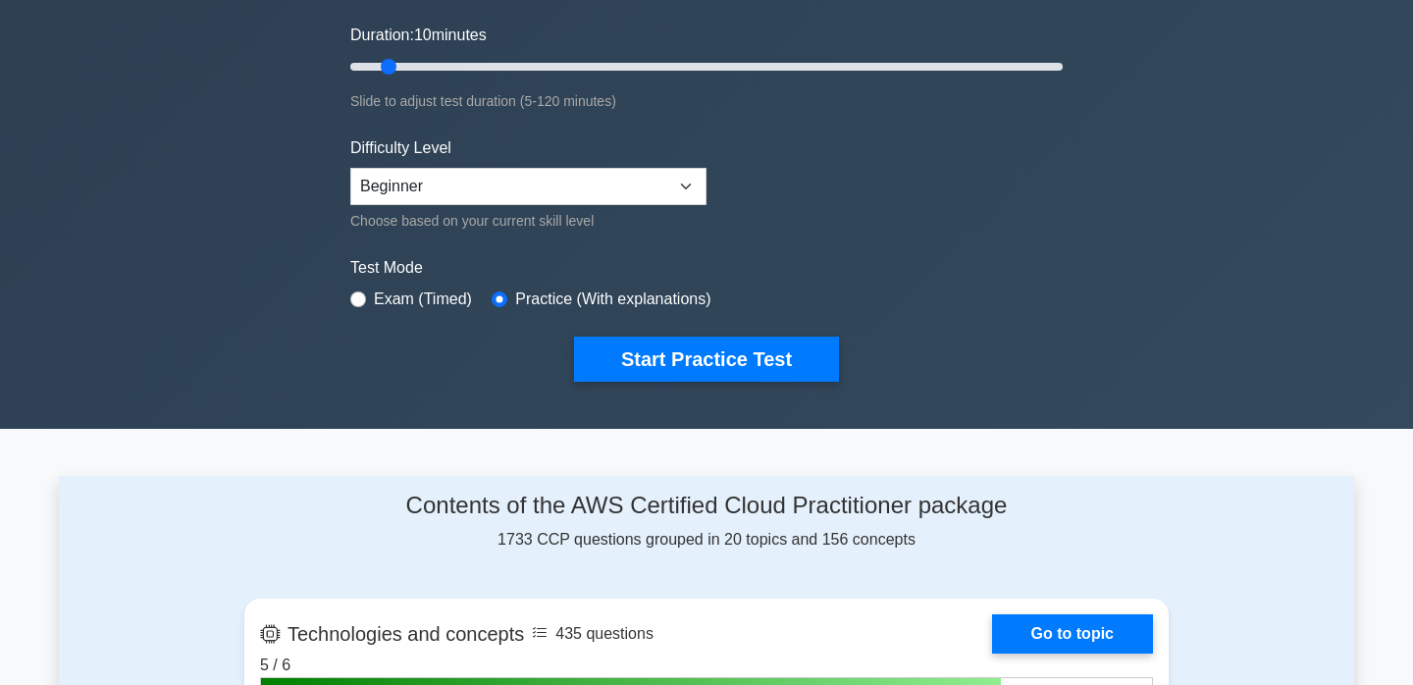
scroll to position [288, 0]
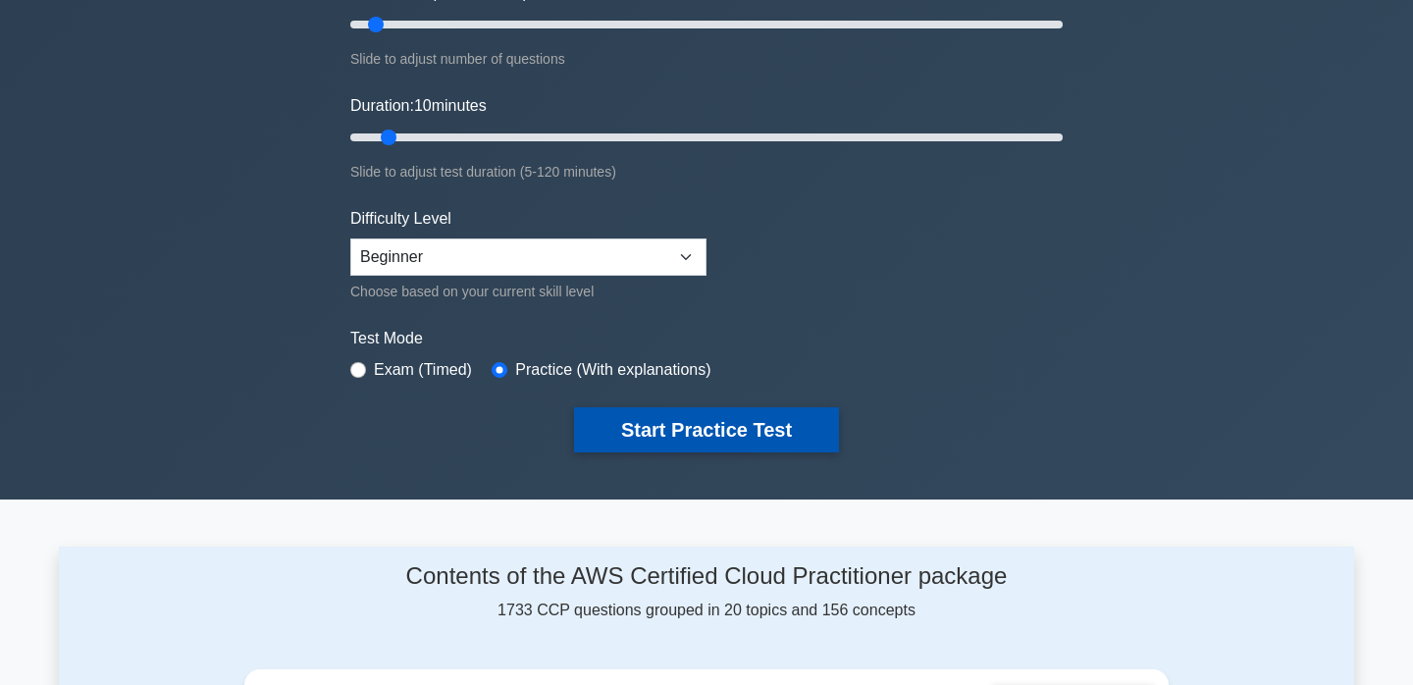
click at [687, 425] on button "Start Practice Test" at bounding box center [706, 429] width 265 height 45
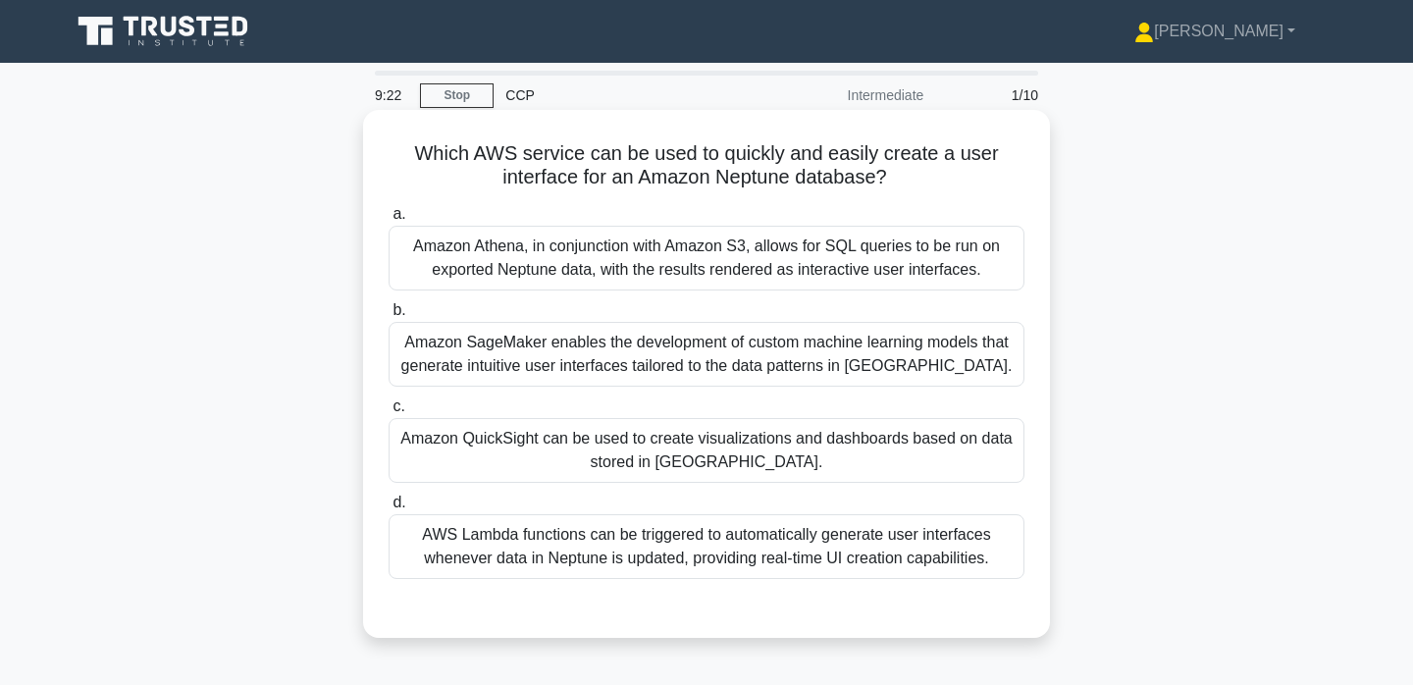
click at [769, 457] on div "Amazon QuickSight can be used to create visualizations and dashboards based on …" at bounding box center [707, 450] width 636 height 65
click at [389, 413] on input "c. Amazon QuickSight can be used to create visualizations and dashboards based …" at bounding box center [389, 406] width 0 height 13
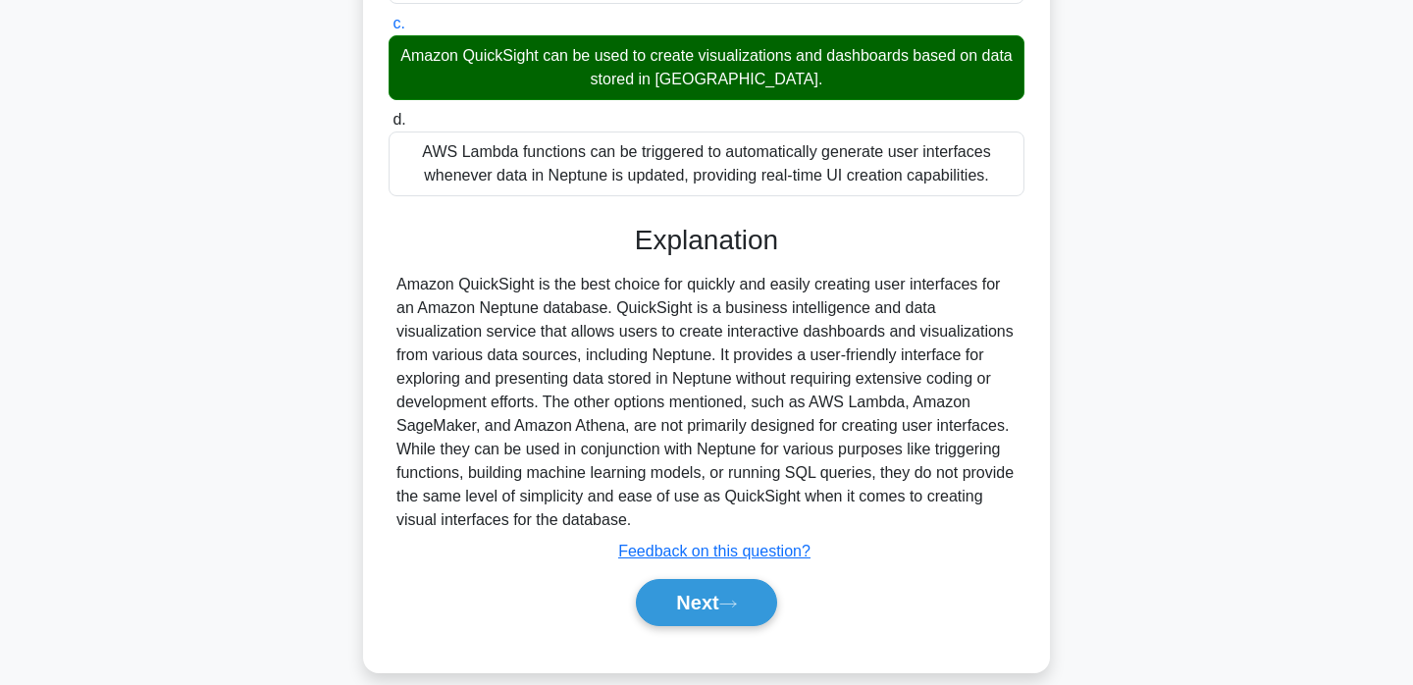
scroll to position [394, 0]
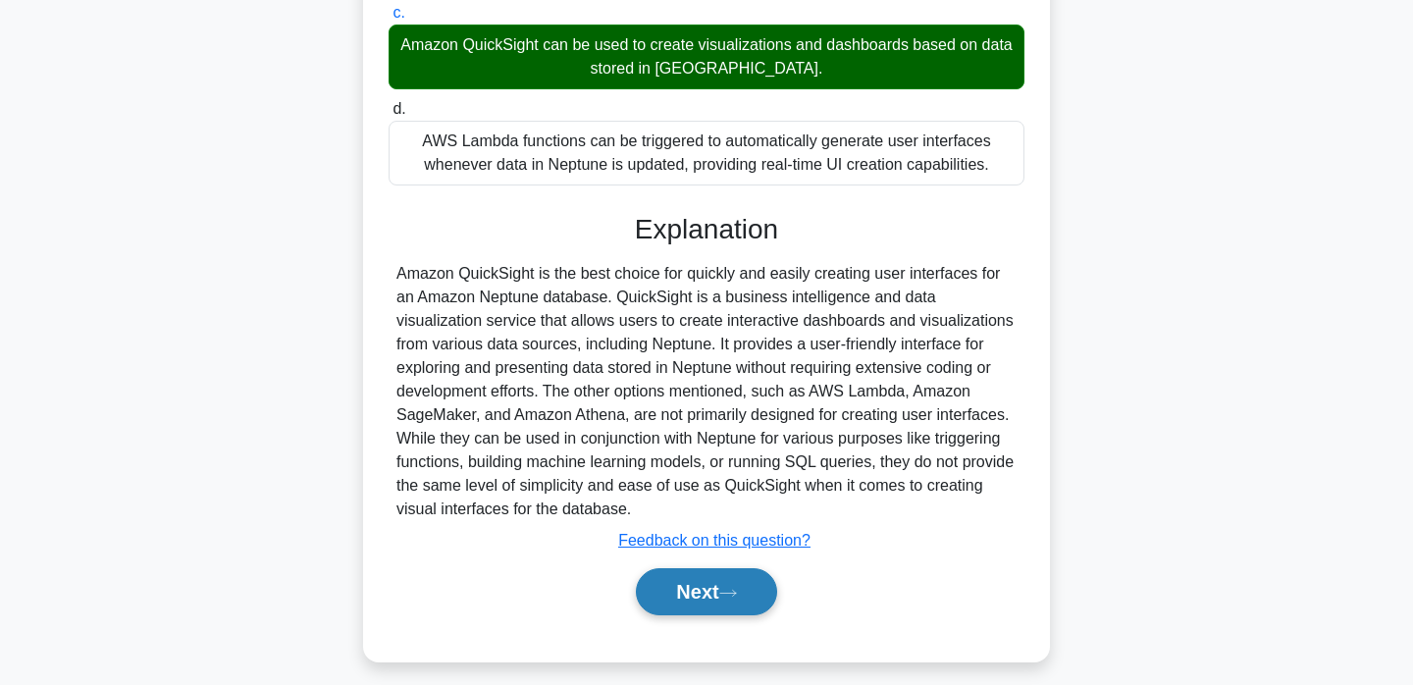
click at [703, 585] on button "Next" at bounding box center [706, 591] width 140 height 47
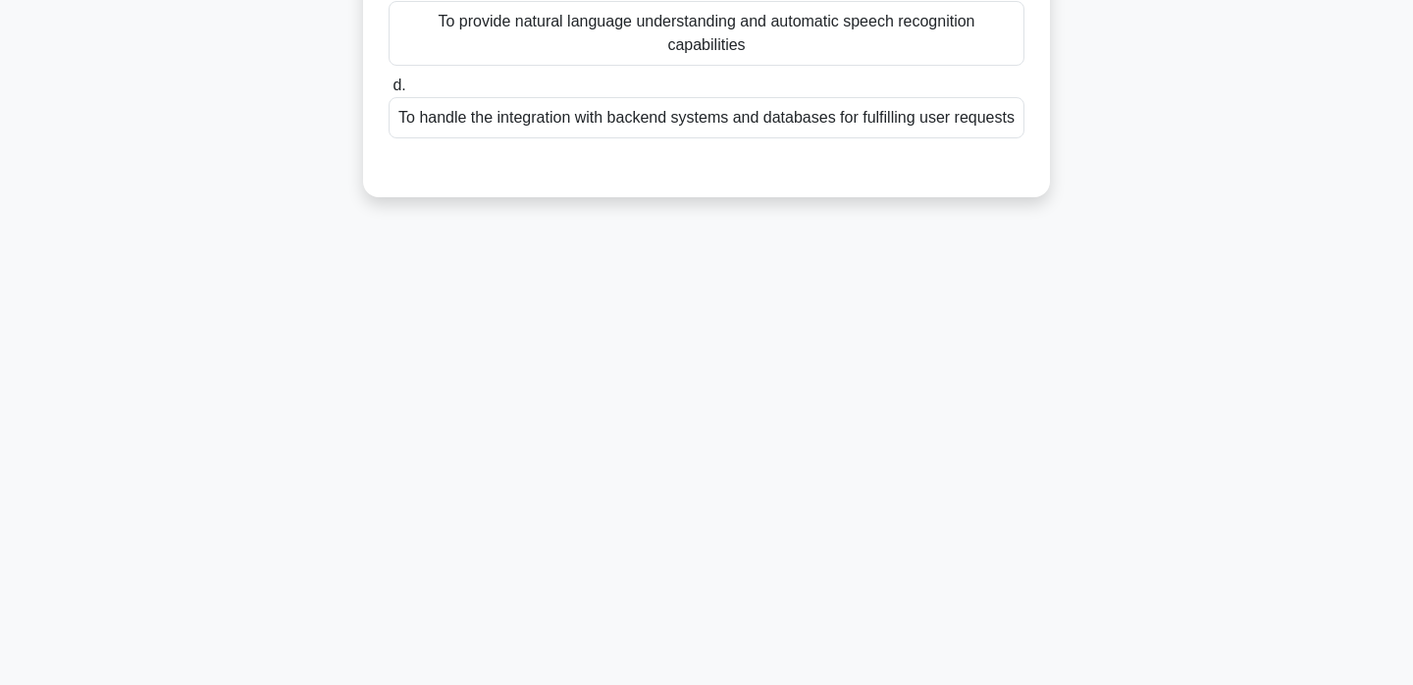
scroll to position [0, 0]
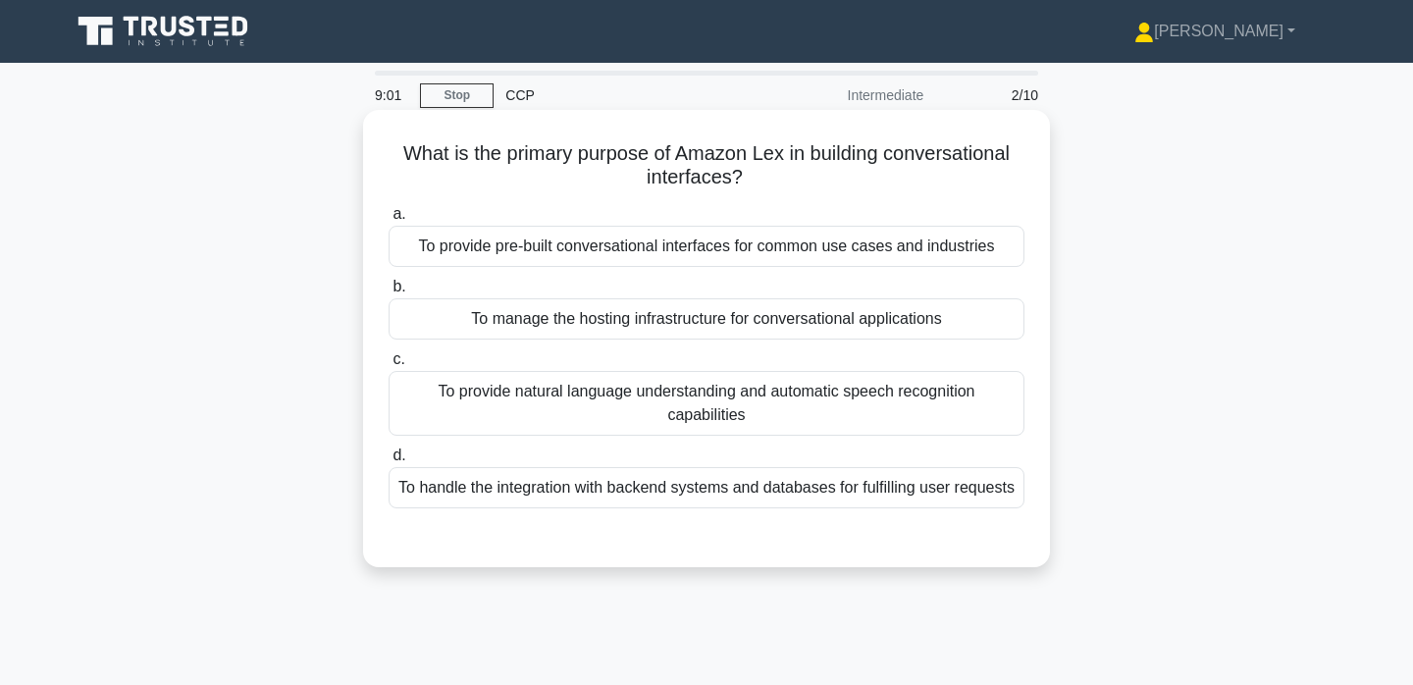
click at [922, 398] on div "To provide natural language understanding and automatic speech recognition capa…" at bounding box center [707, 403] width 636 height 65
click at [389, 366] on input "c. To provide natural language understanding and automatic speech recognition c…" at bounding box center [389, 359] width 0 height 13
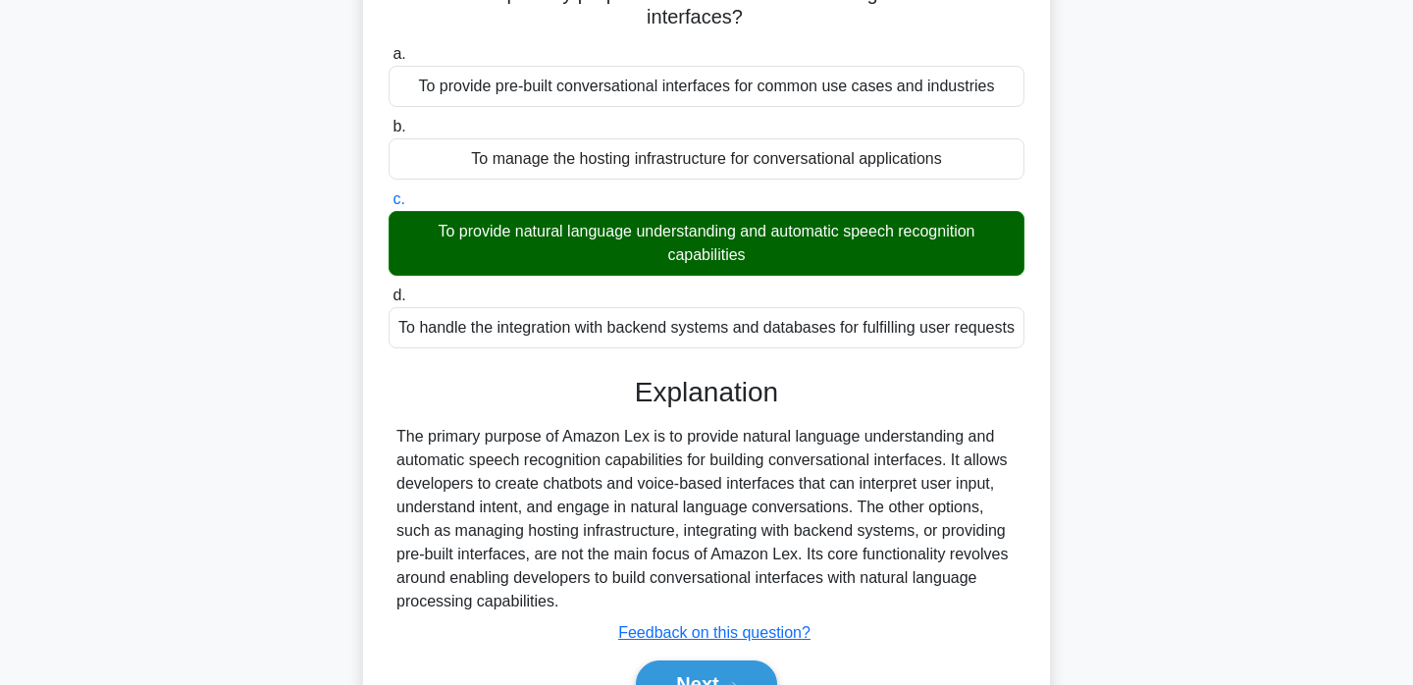
scroll to position [197, 0]
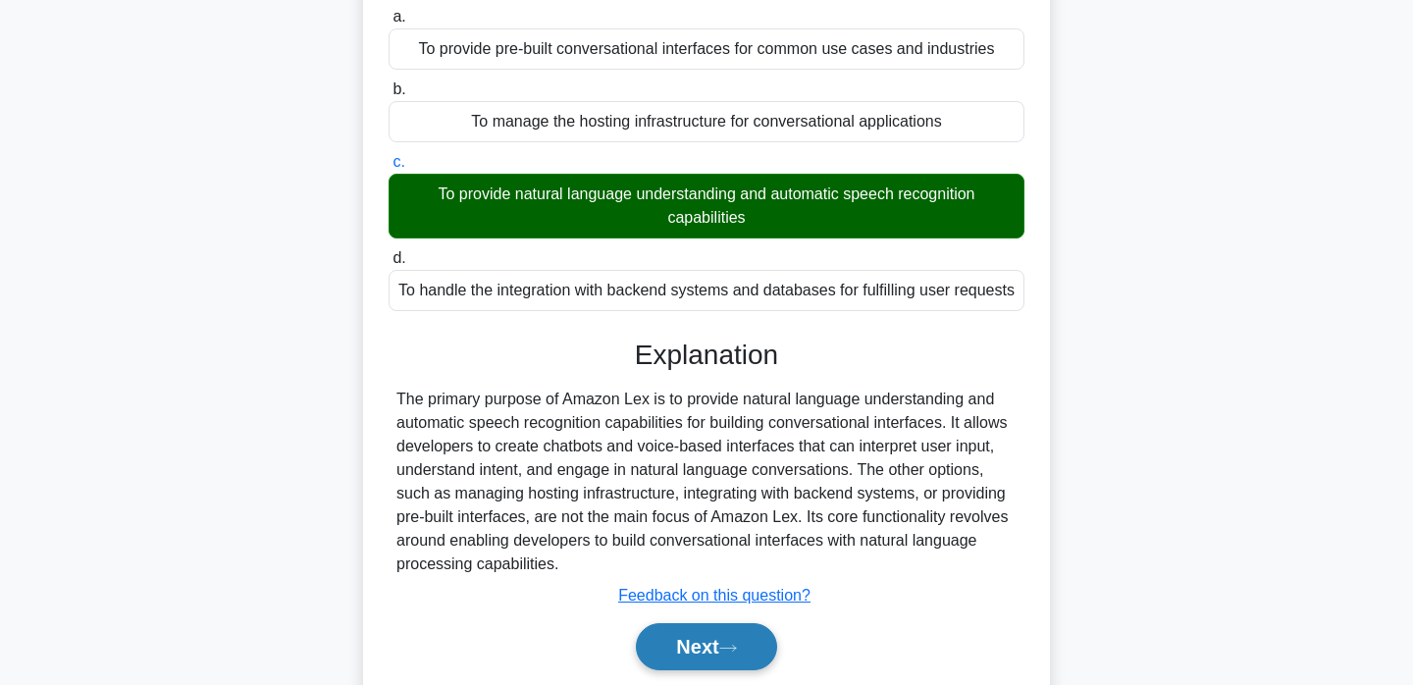
click at [696, 623] on button "Next" at bounding box center [706, 646] width 140 height 47
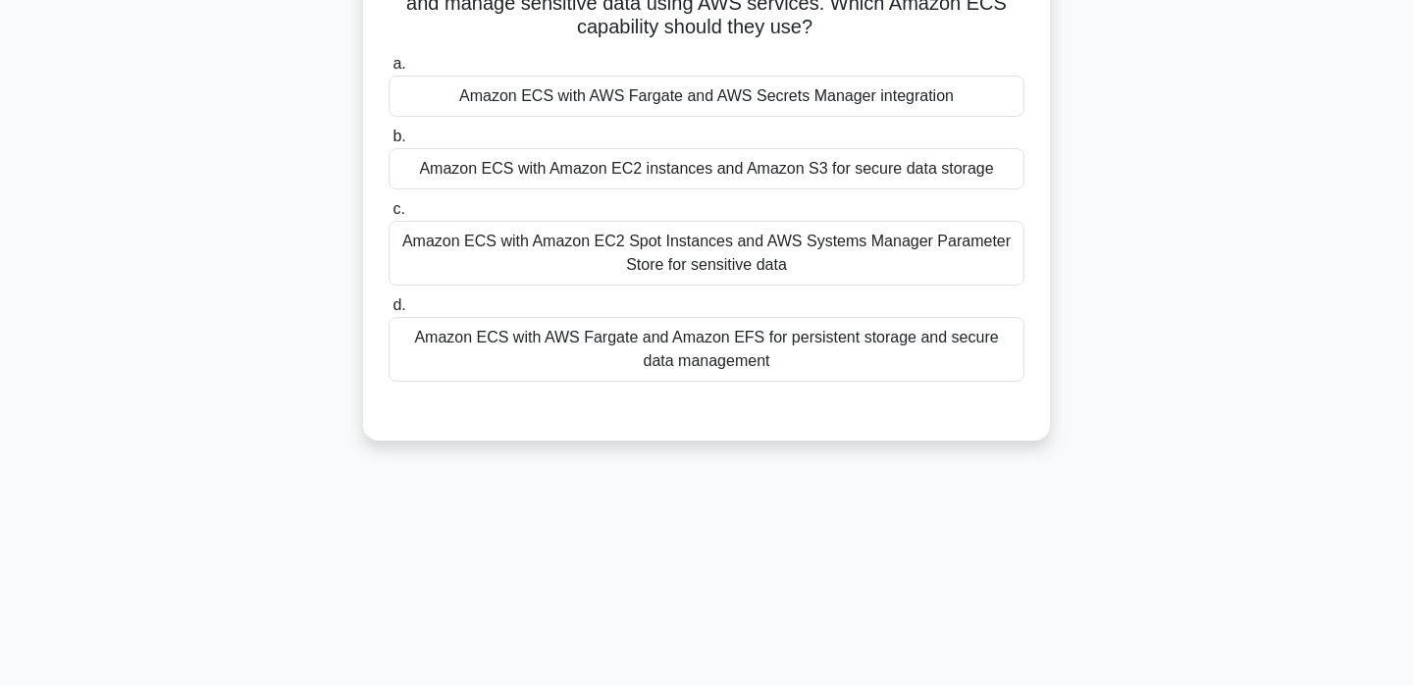
scroll to position [0, 0]
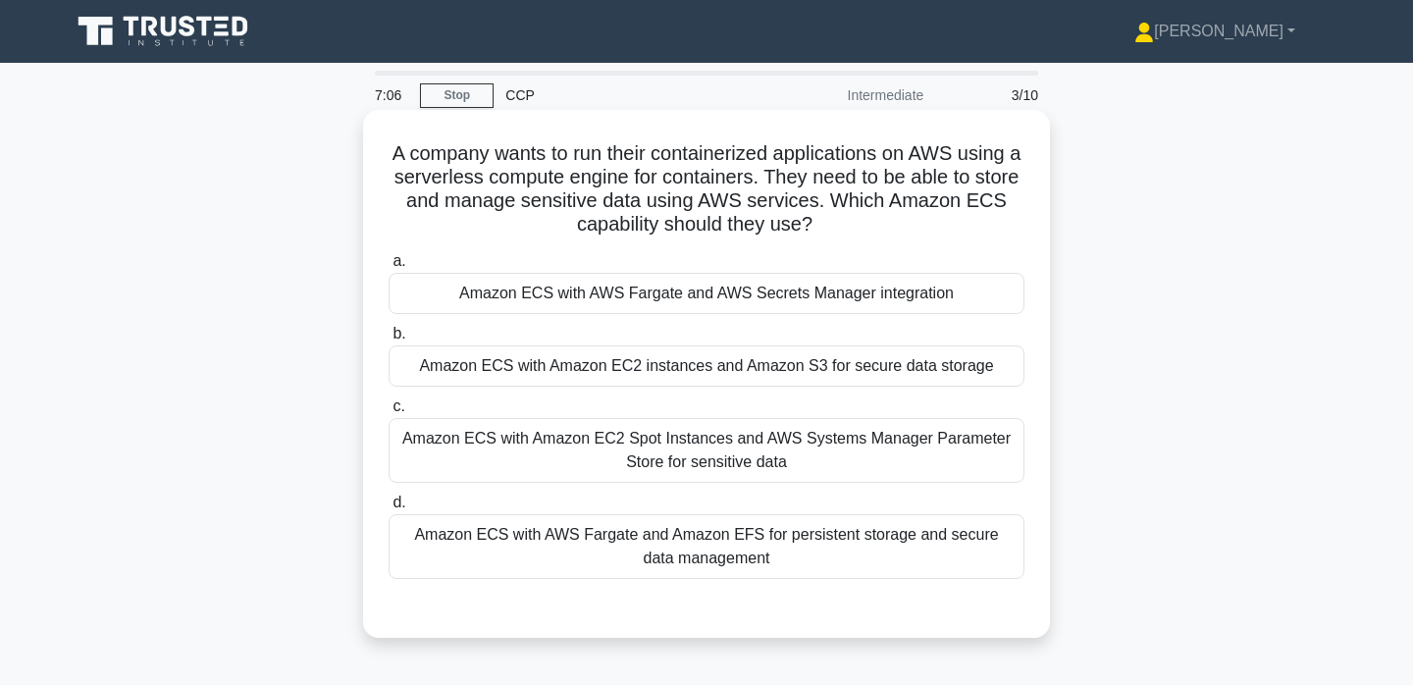
click at [764, 563] on div "Amazon ECS with AWS Fargate and Amazon EFS for persistent storage and secure da…" at bounding box center [707, 546] width 636 height 65
click at [389, 509] on input "d. Amazon ECS with AWS Fargate and Amazon EFS for persistent storage and secure…" at bounding box center [389, 503] width 0 height 13
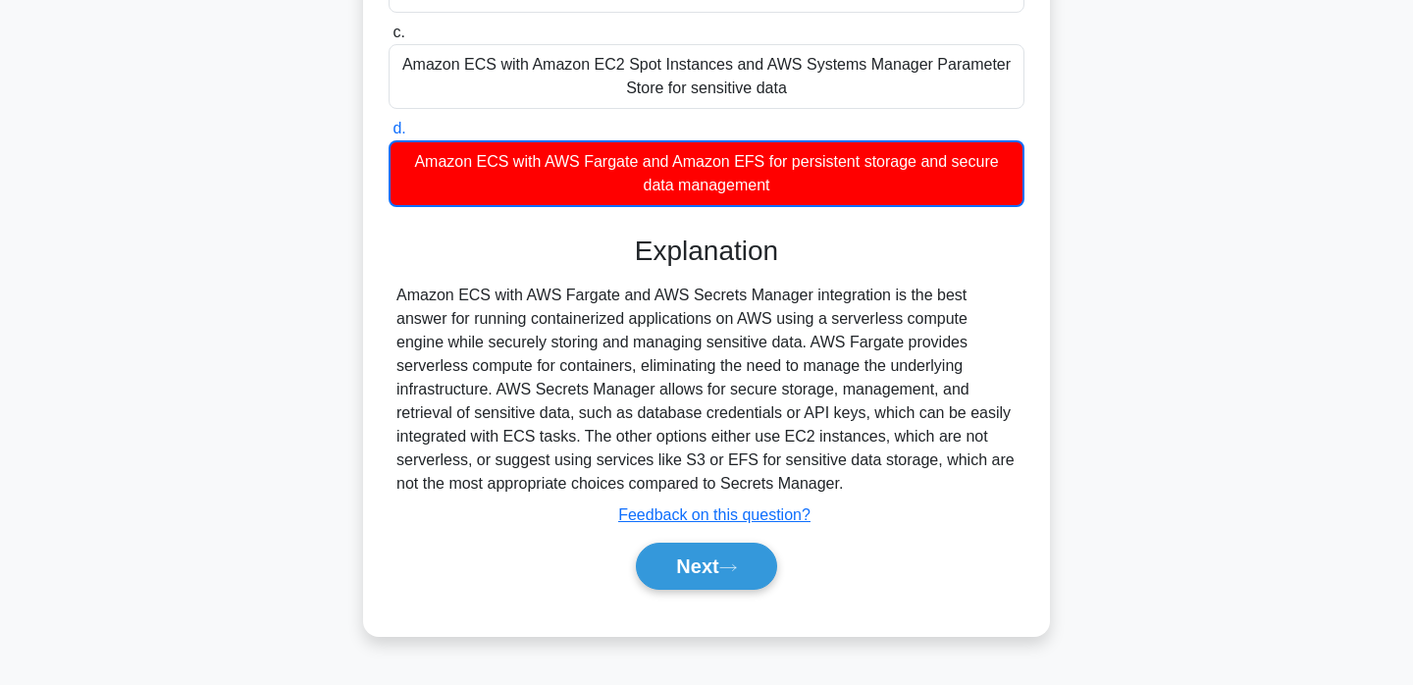
scroll to position [375, 0]
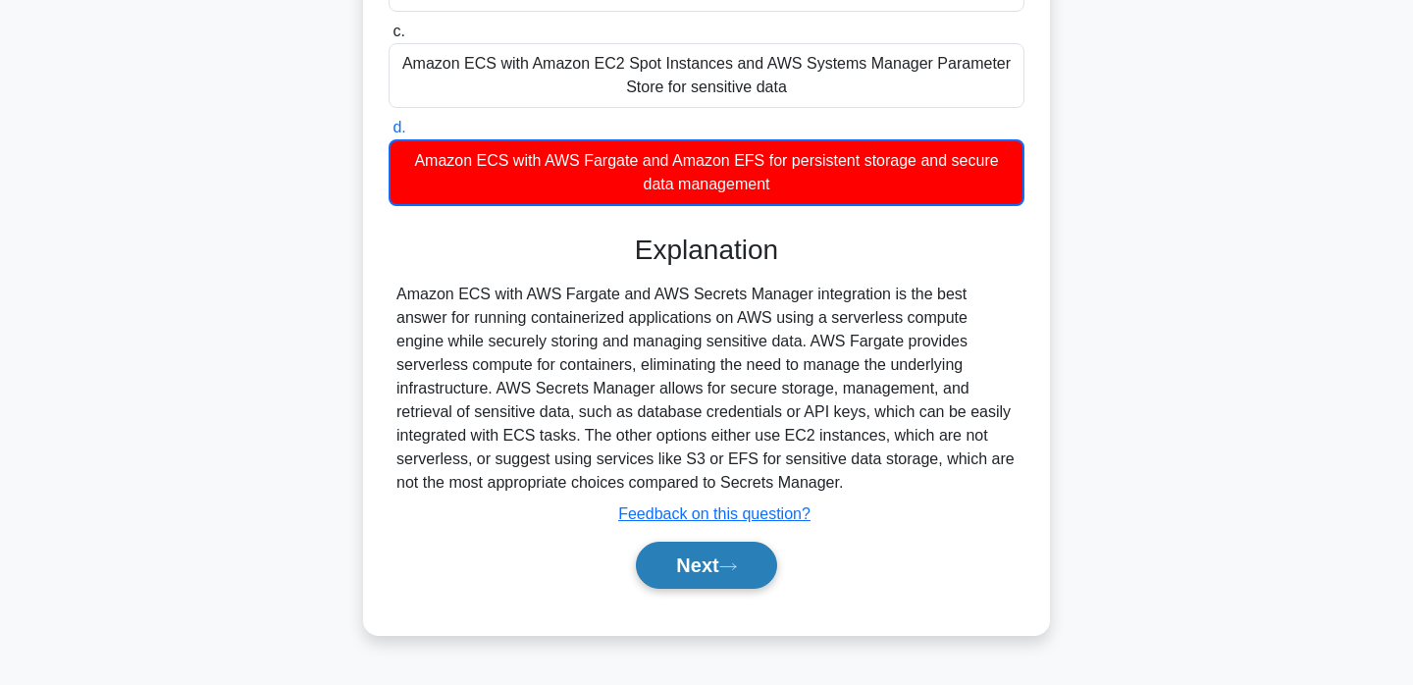
click at [716, 557] on button "Next" at bounding box center [706, 565] width 140 height 47
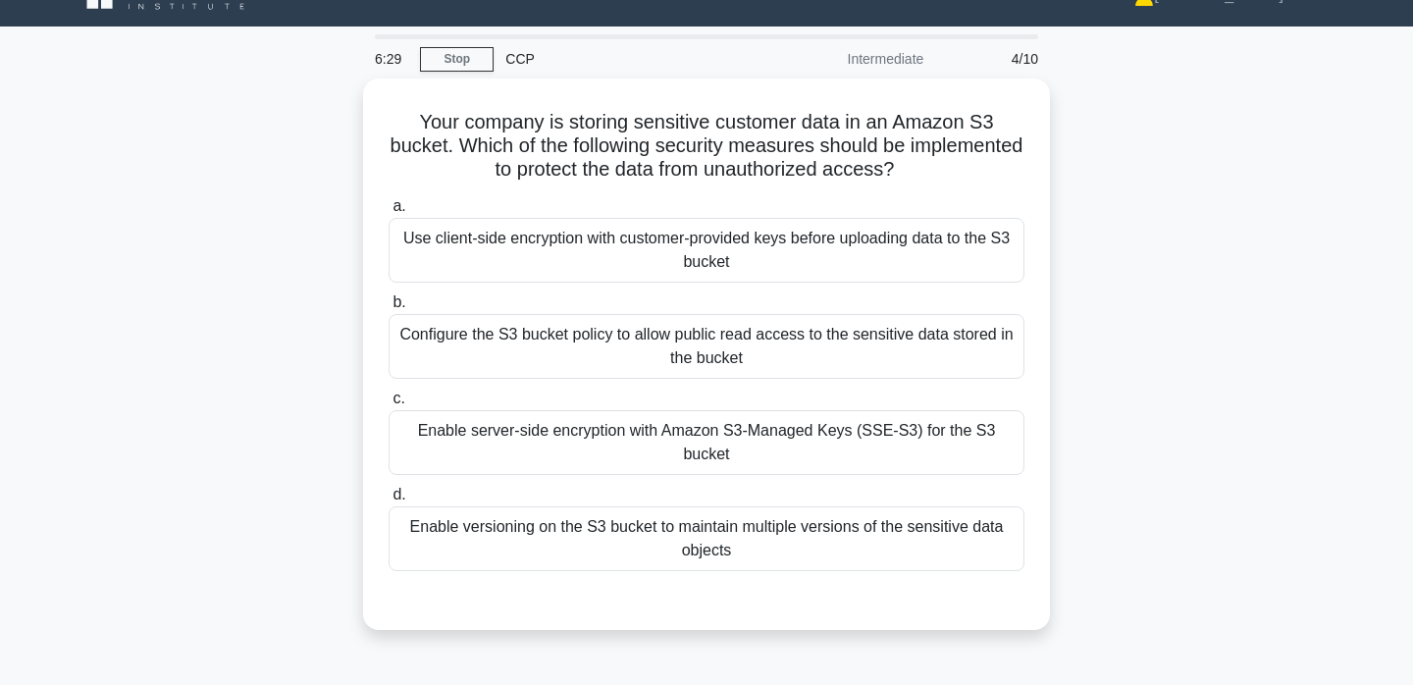
scroll to position [0, 0]
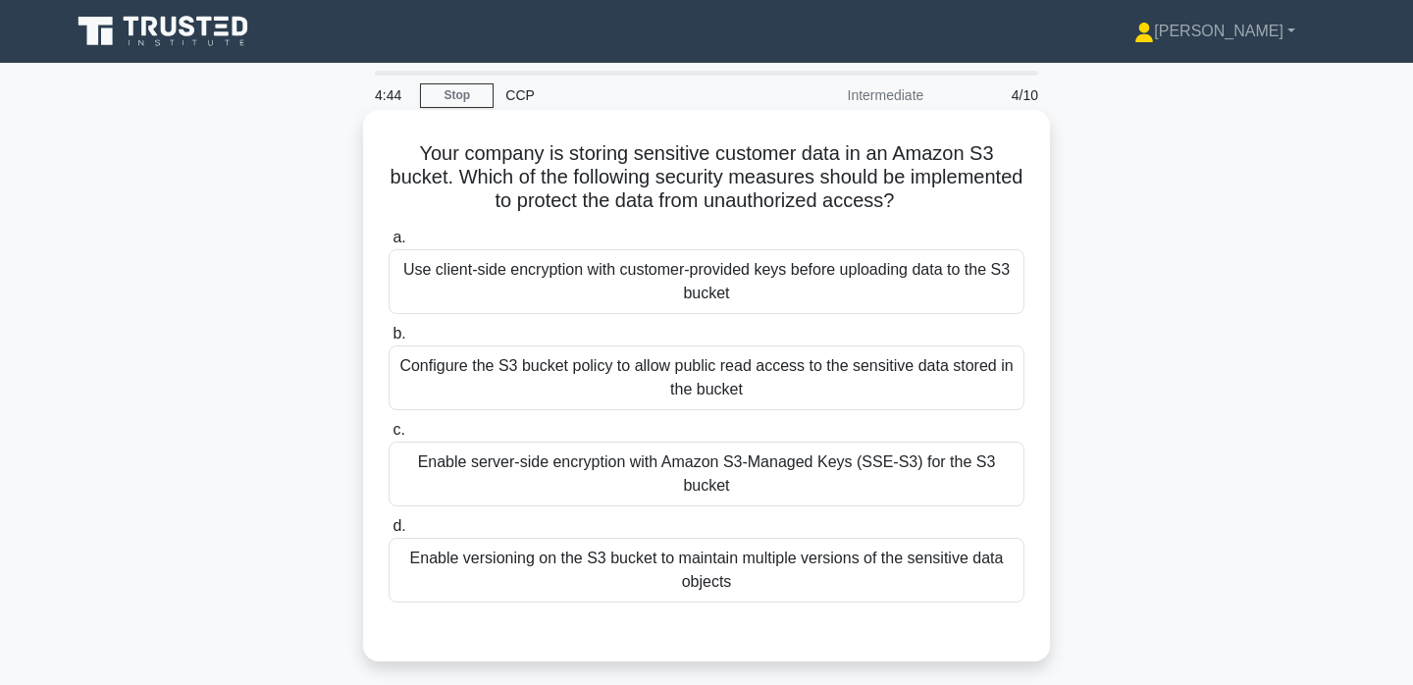
click at [842, 293] on div "Use client-side encryption with customer-provided keys before uploading data to…" at bounding box center [707, 281] width 636 height 65
click at [389, 244] on input "a. Use client-side encryption with customer-provided keys before uploading data…" at bounding box center [389, 238] width 0 height 13
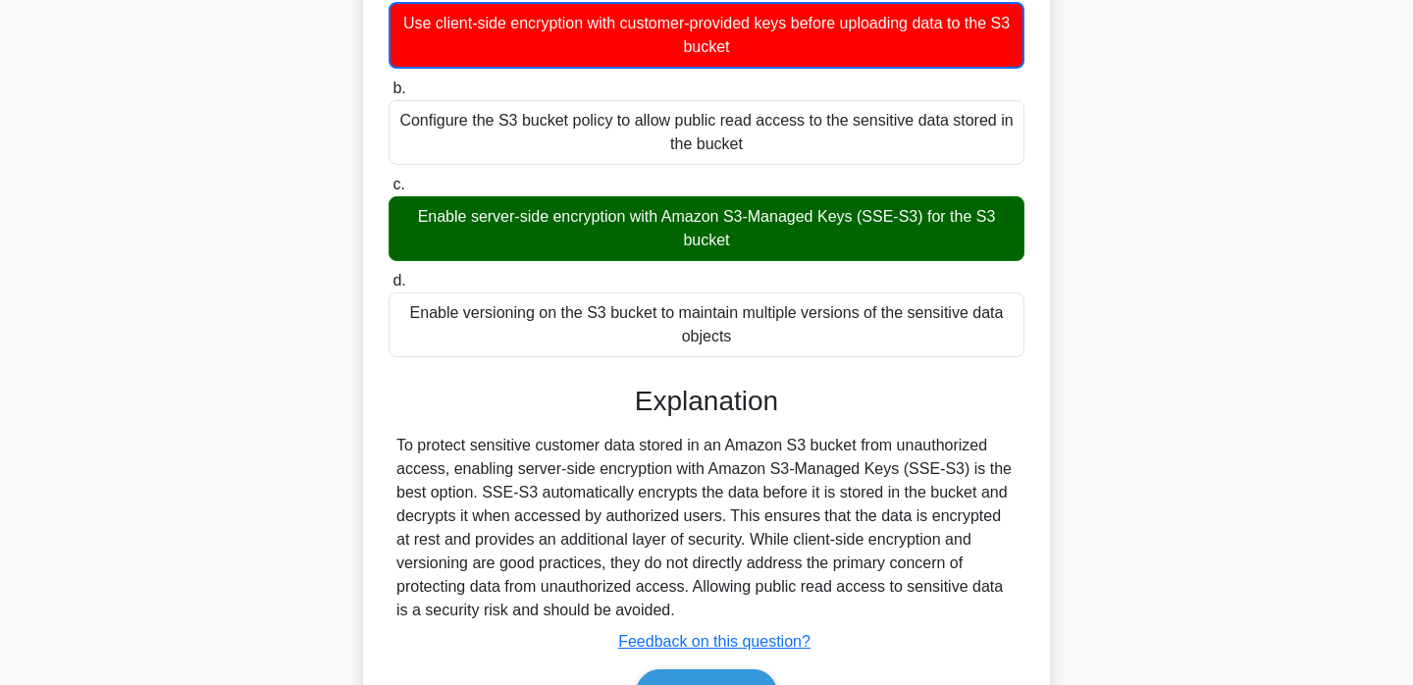
scroll to position [250, 0]
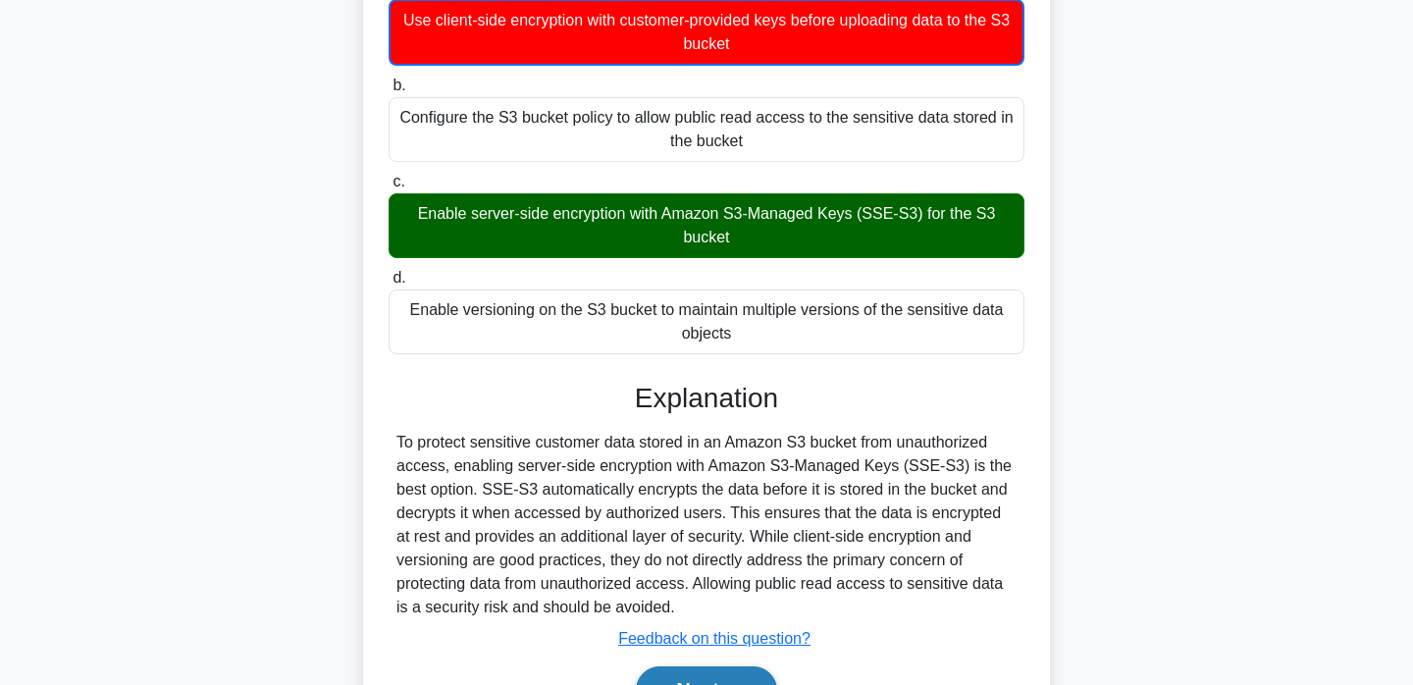
click at [708, 666] on button "Next" at bounding box center [706, 689] width 140 height 47
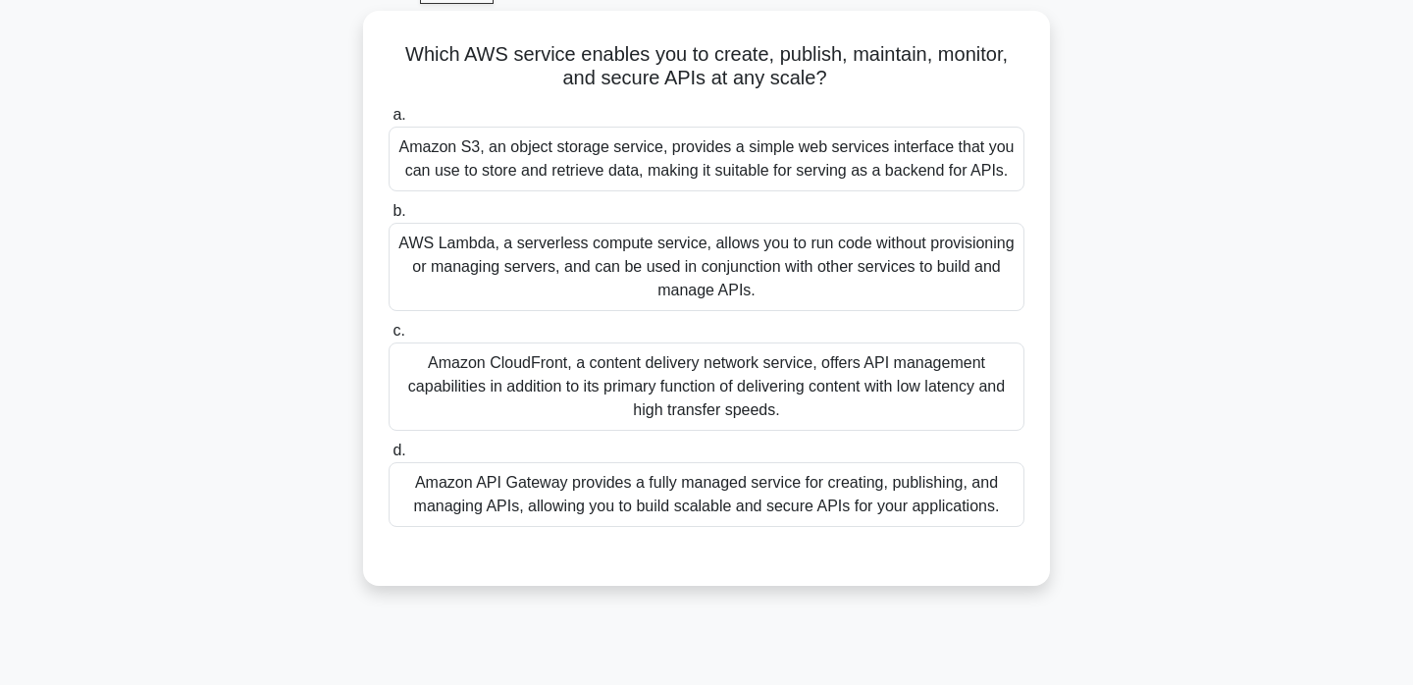
scroll to position [112, 0]
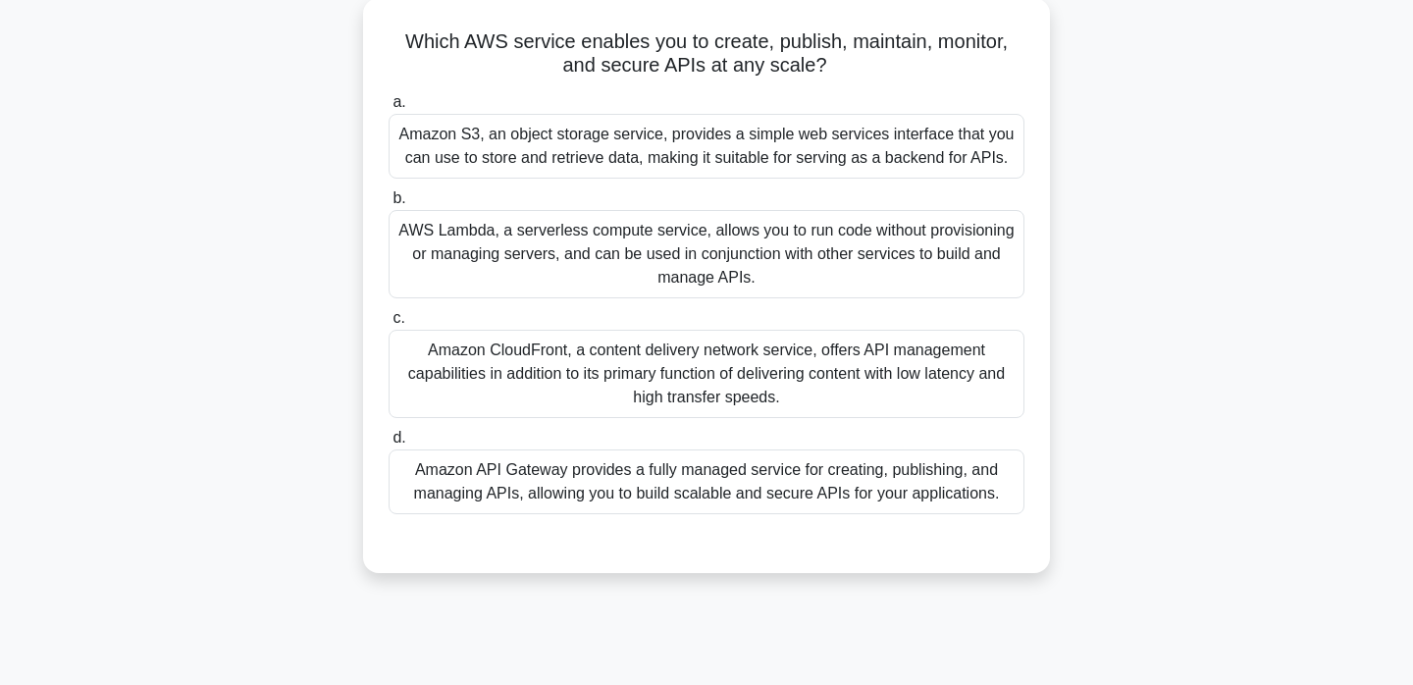
click at [863, 457] on div "Amazon API Gateway provides a fully managed service for creating, publishing, a…" at bounding box center [707, 482] width 636 height 65
click at [389, 445] on input "d. Amazon API Gateway provides a fully managed service for creating, publishing…" at bounding box center [389, 438] width 0 height 13
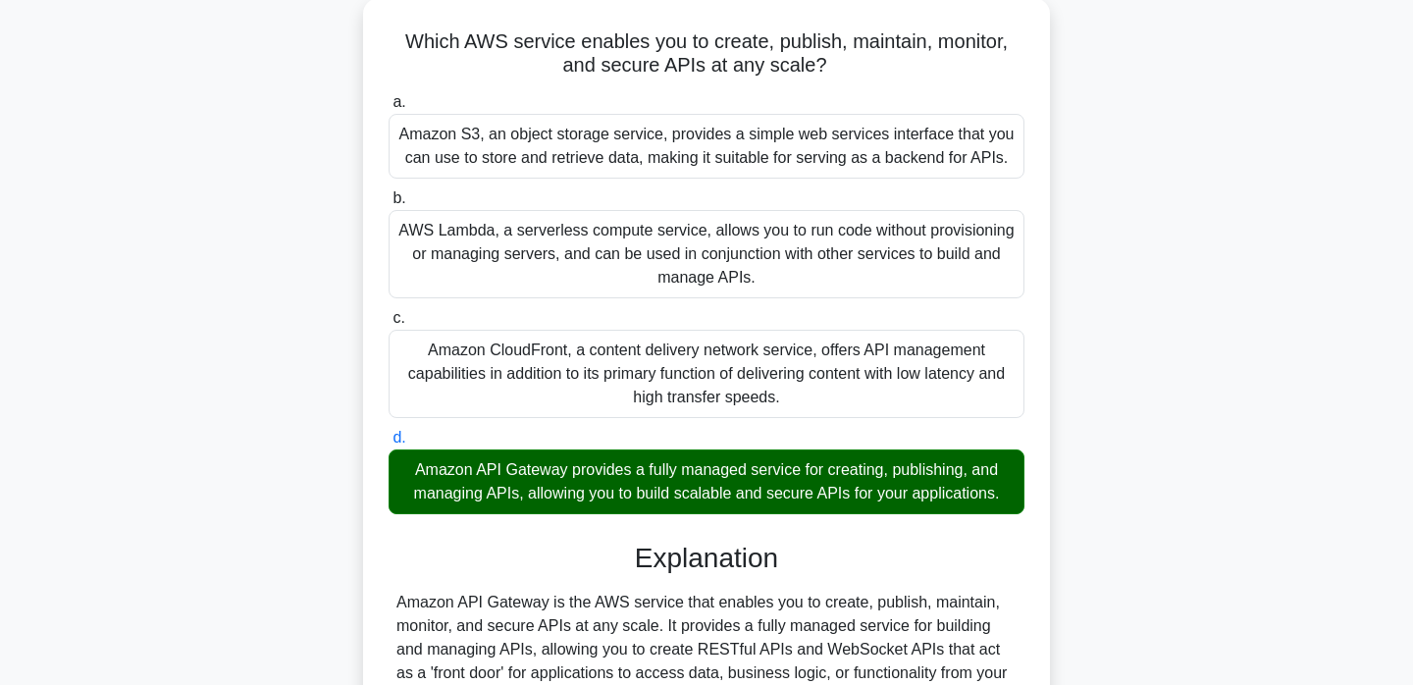
scroll to position [375, 0]
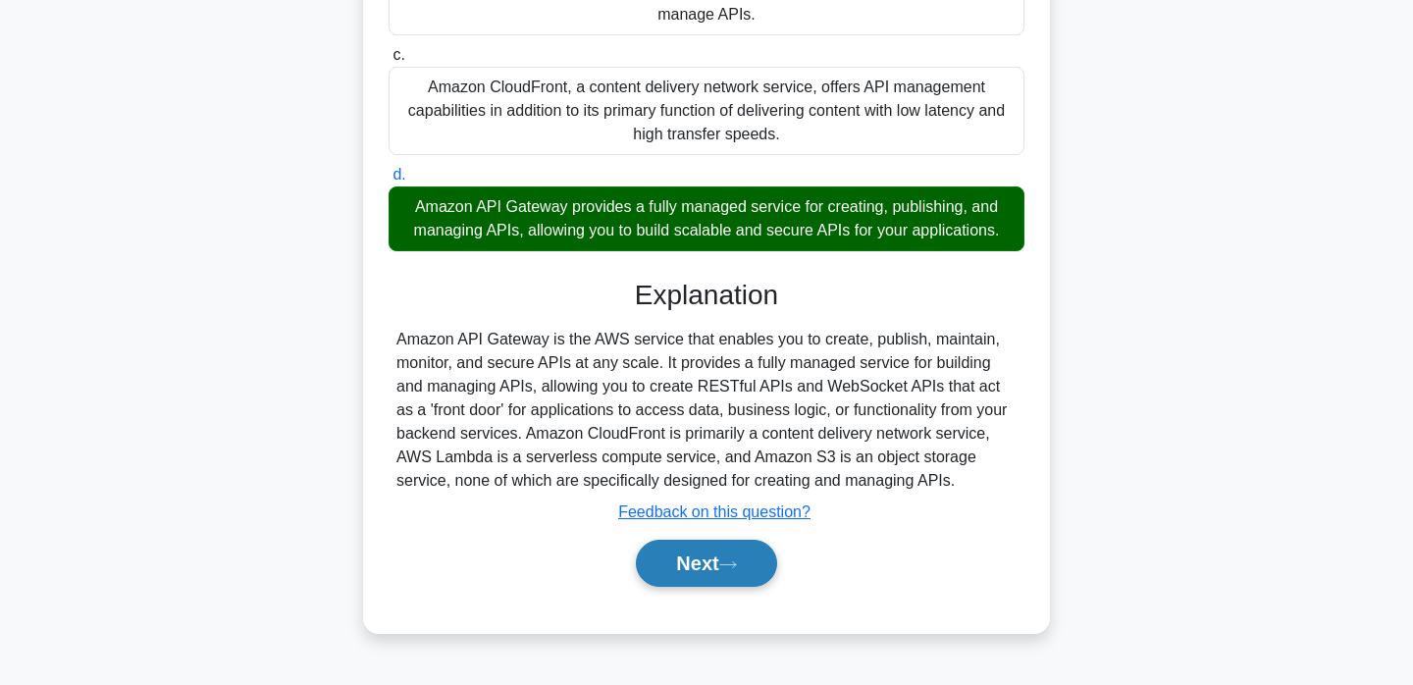
click at [751, 585] on button "Next" at bounding box center [706, 563] width 140 height 47
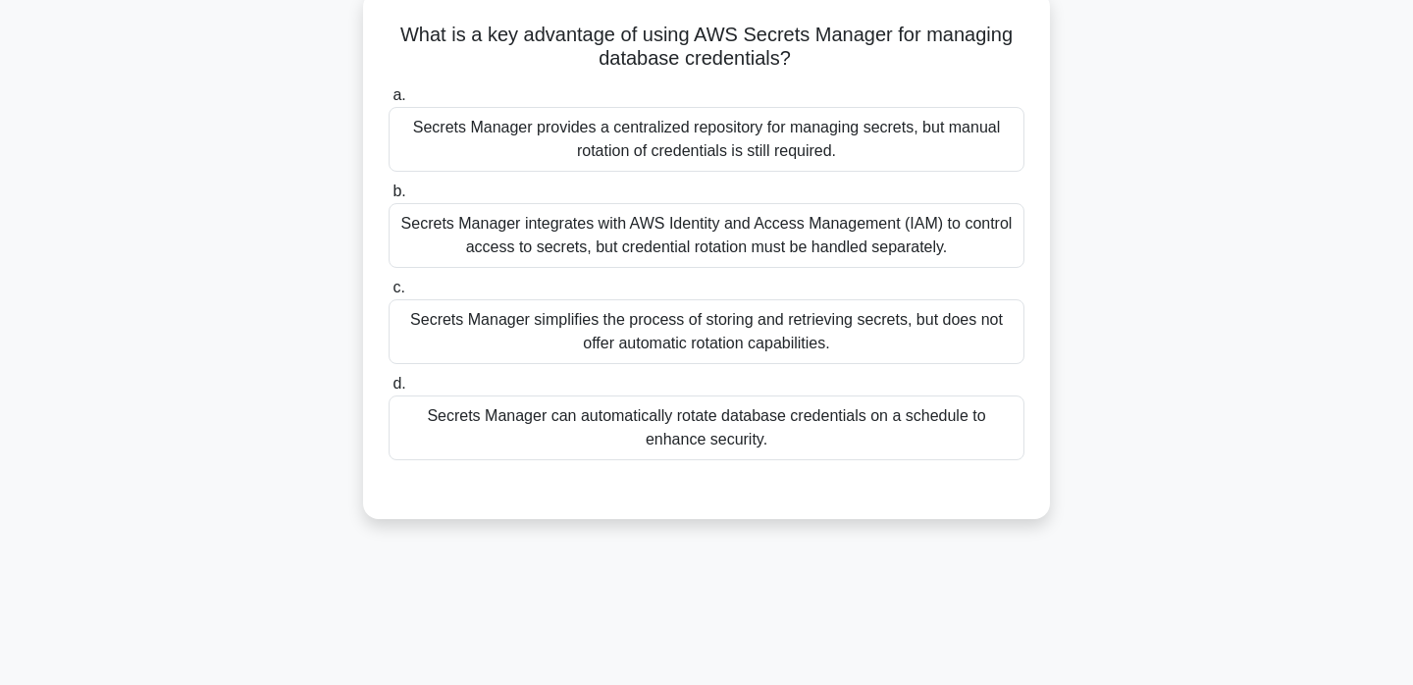
scroll to position [0, 0]
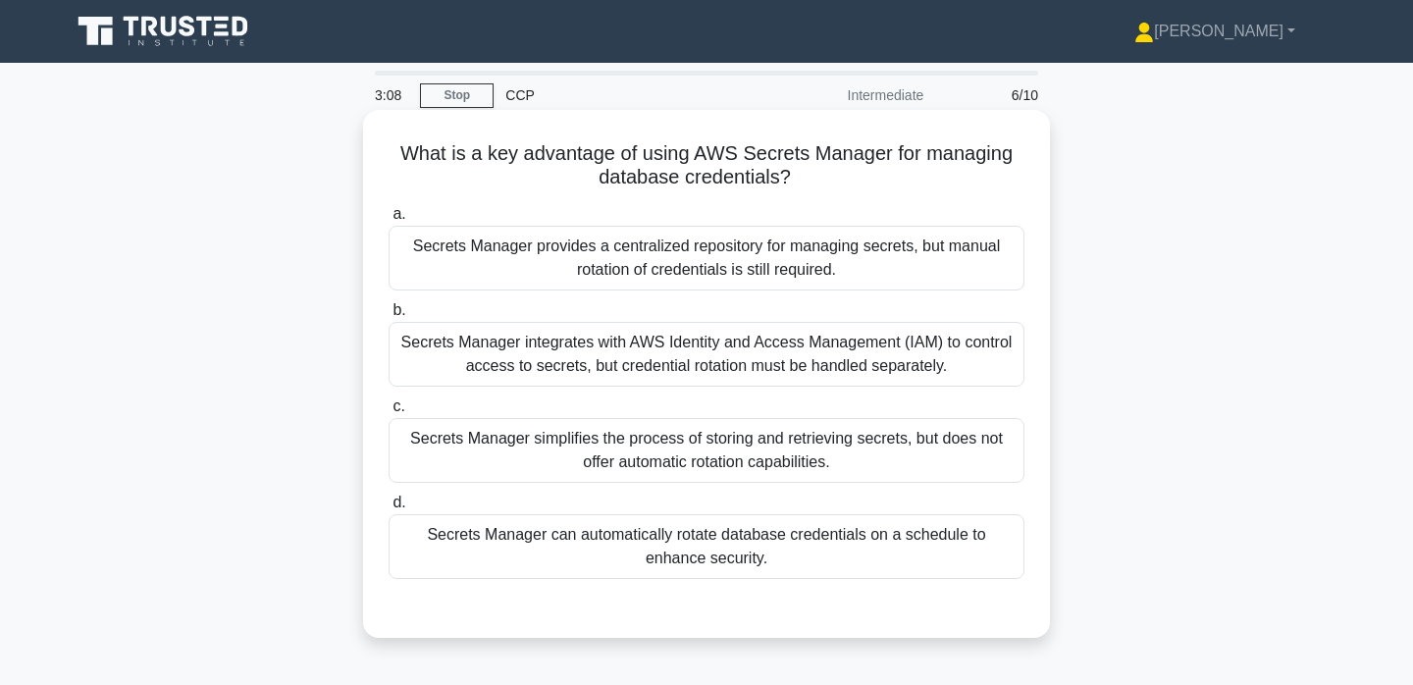
click at [855, 246] on div "Secrets Manager provides a centralized repository for managing secrets, but man…" at bounding box center [707, 258] width 636 height 65
click at [389, 221] on input "a. Secrets Manager provides a centralized repository for managing secrets, but …" at bounding box center [389, 214] width 0 height 13
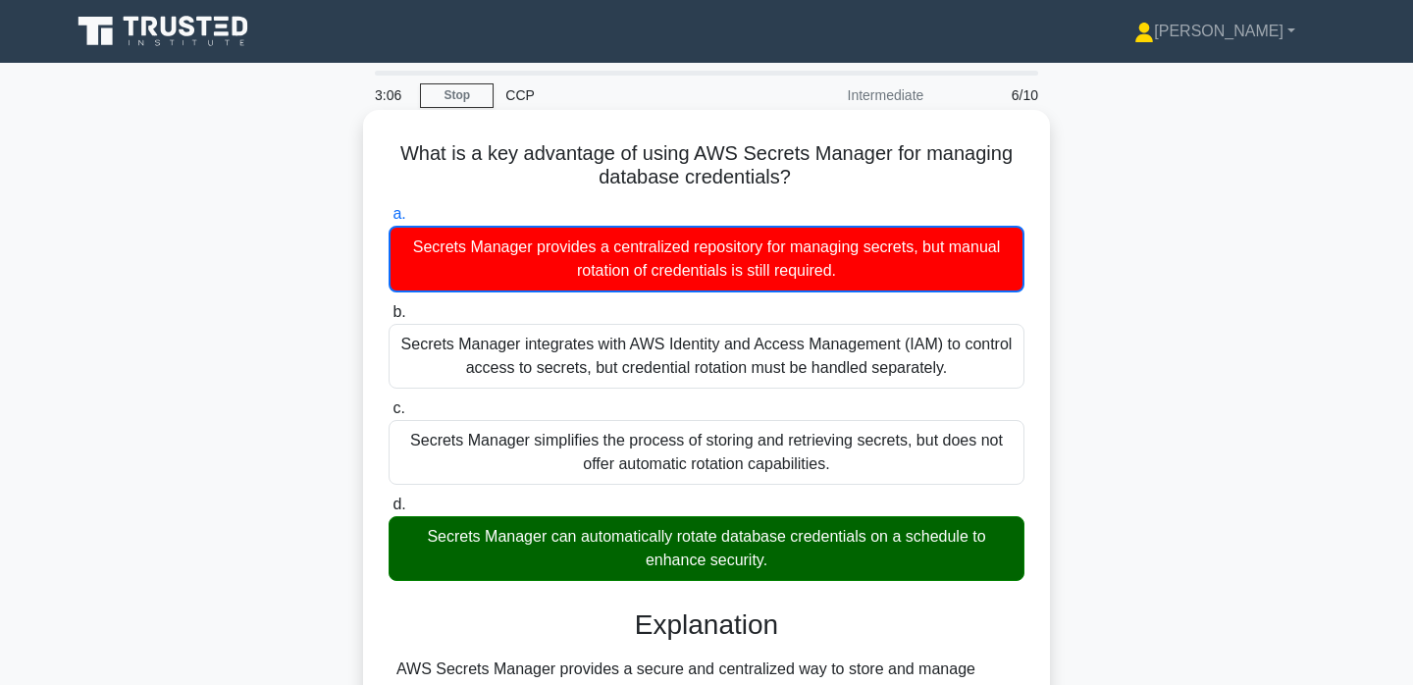
scroll to position [375, 0]
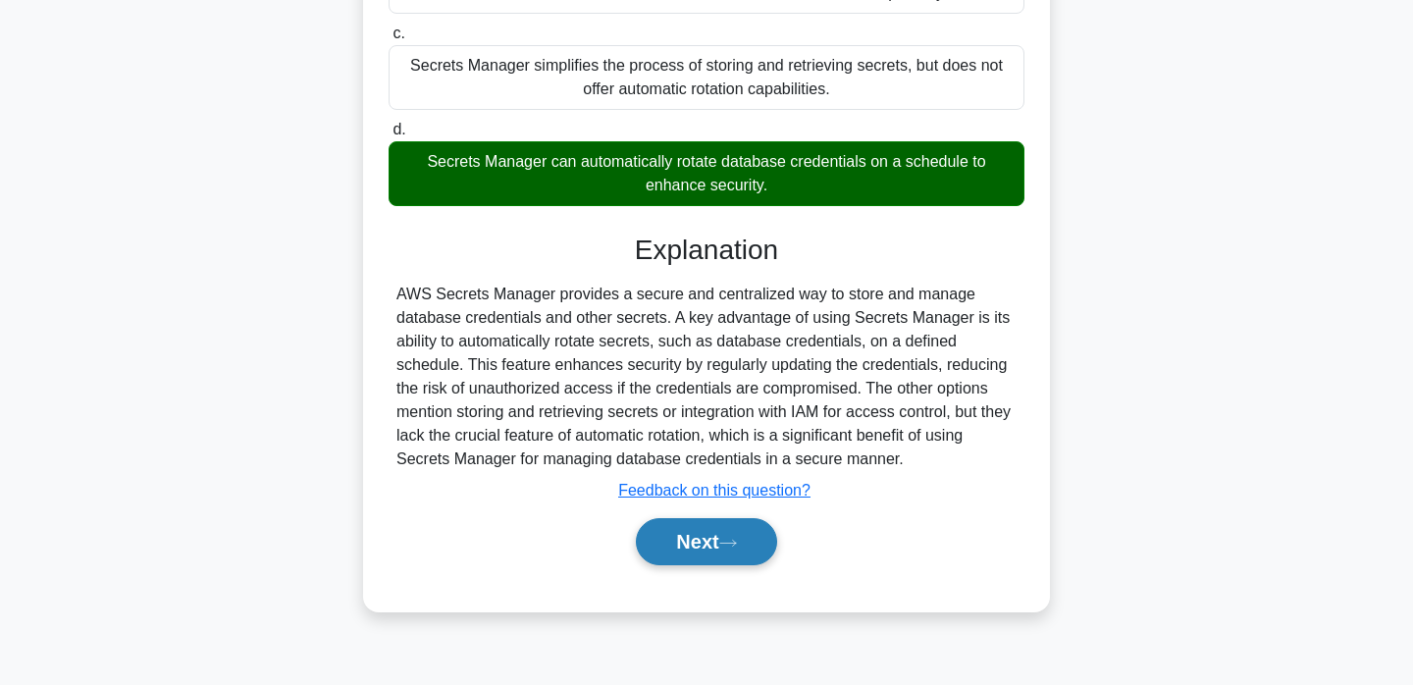
click at [746, 557] on button "Next" at bounding box center [706, 541] width 140 height 47
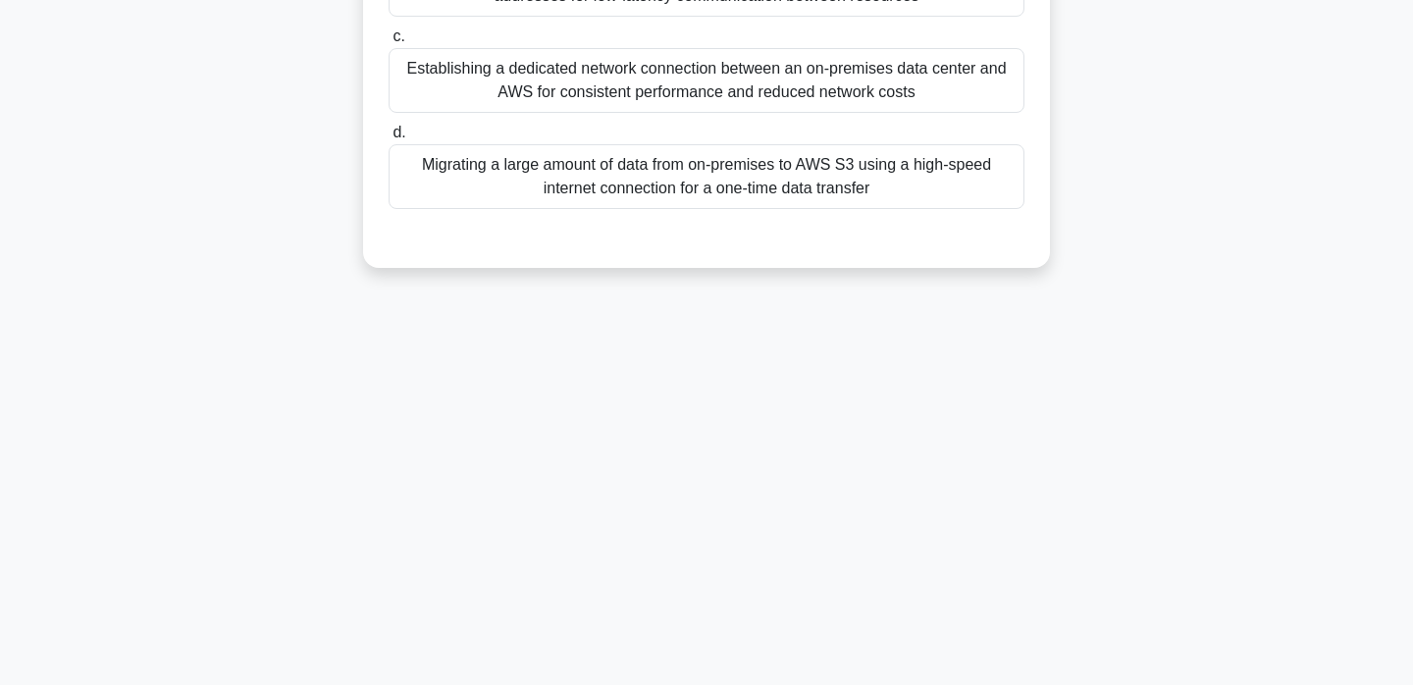
scroll to position [0, 0]
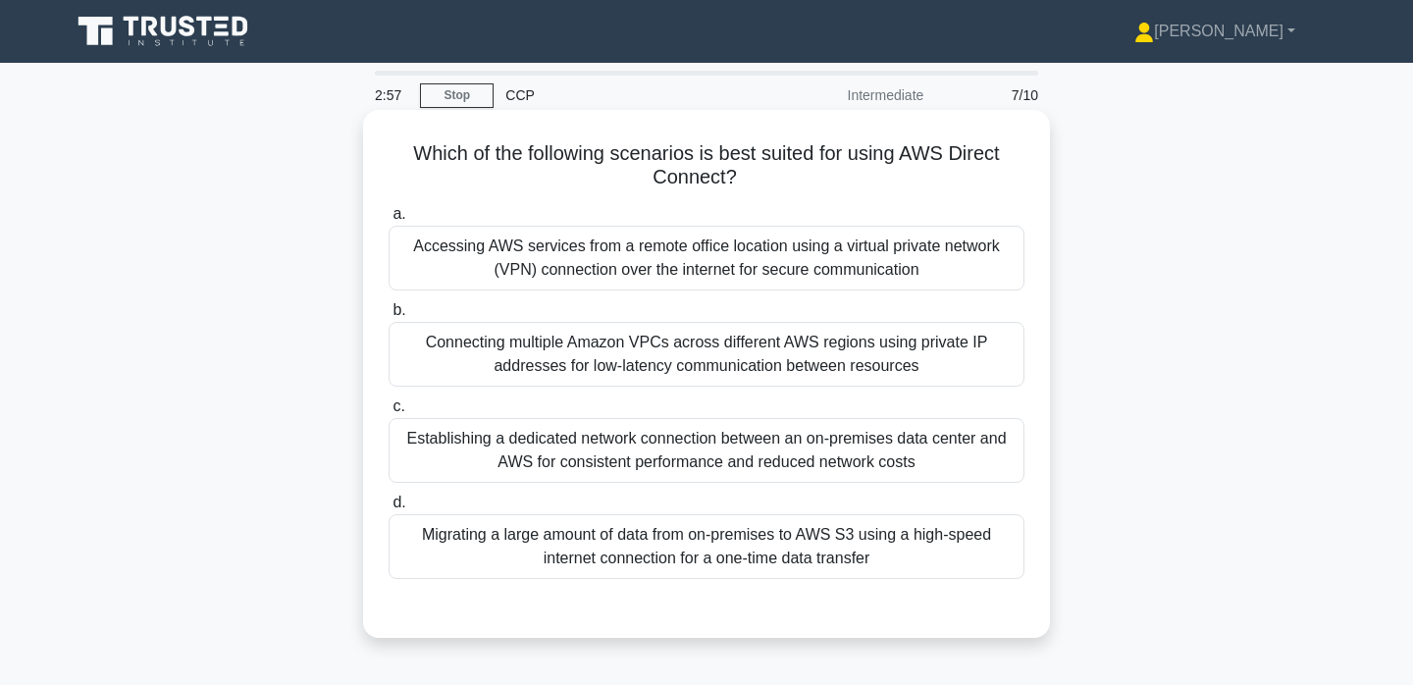
click at [755, 273] on div "Accessing AWS services from a remote office location using a virtual private ne…" at bounding box center [707, 258] width 636 height 65
click at [389, 221] on input "a. Accessing AWS services from a remote office location using a virtual private…" at bounding box center [389, 214] width 0 height 13
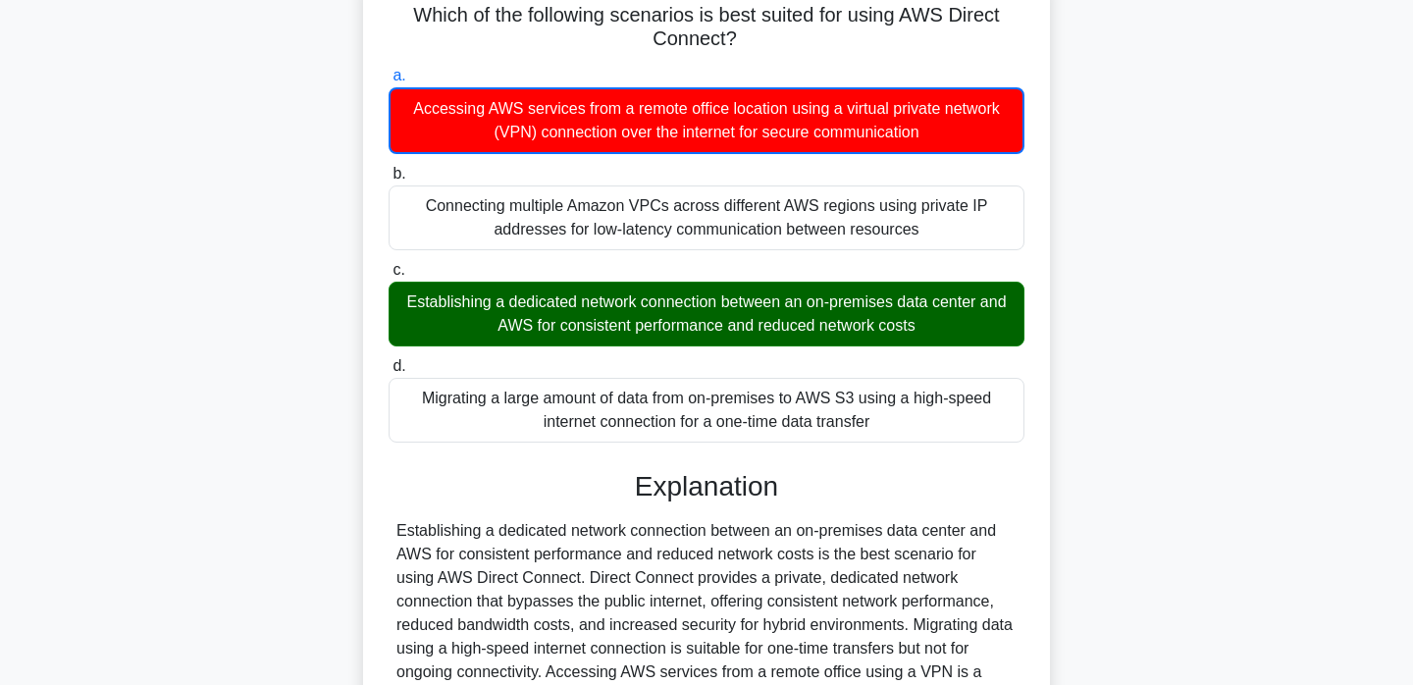
scroll to position [386, 0]
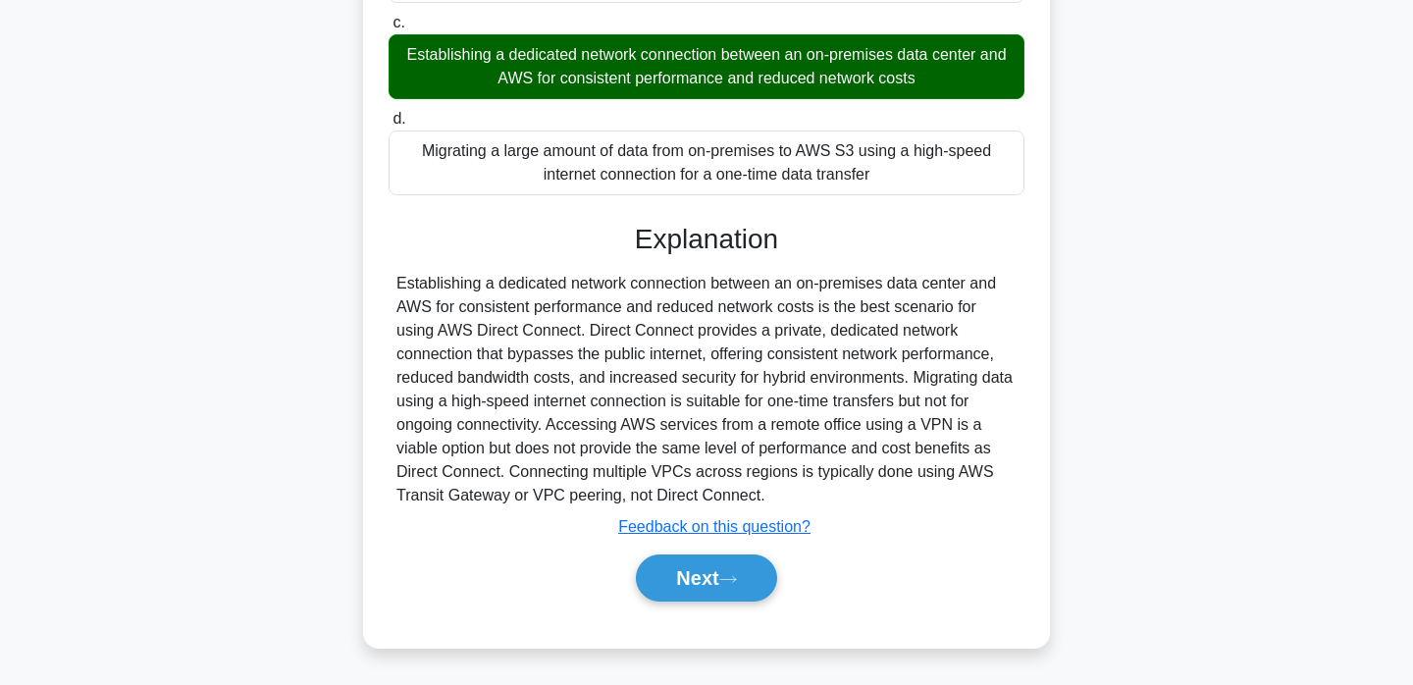
click at [759, 548] on div "Next" at bounding box center [707, 578] width 636 height 63
click at [758, 581] on button "Next" at bounding box center [706, 578] width 140 height 47
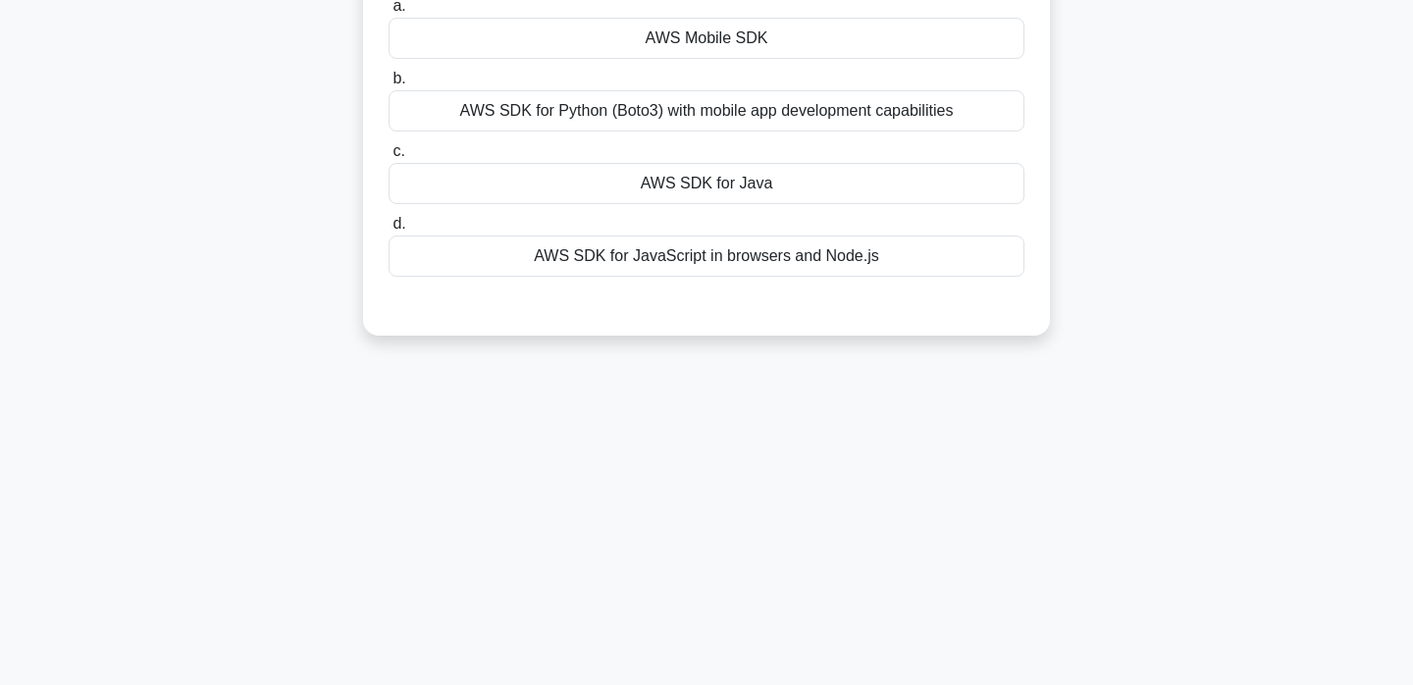
scroll to position [0, 0]
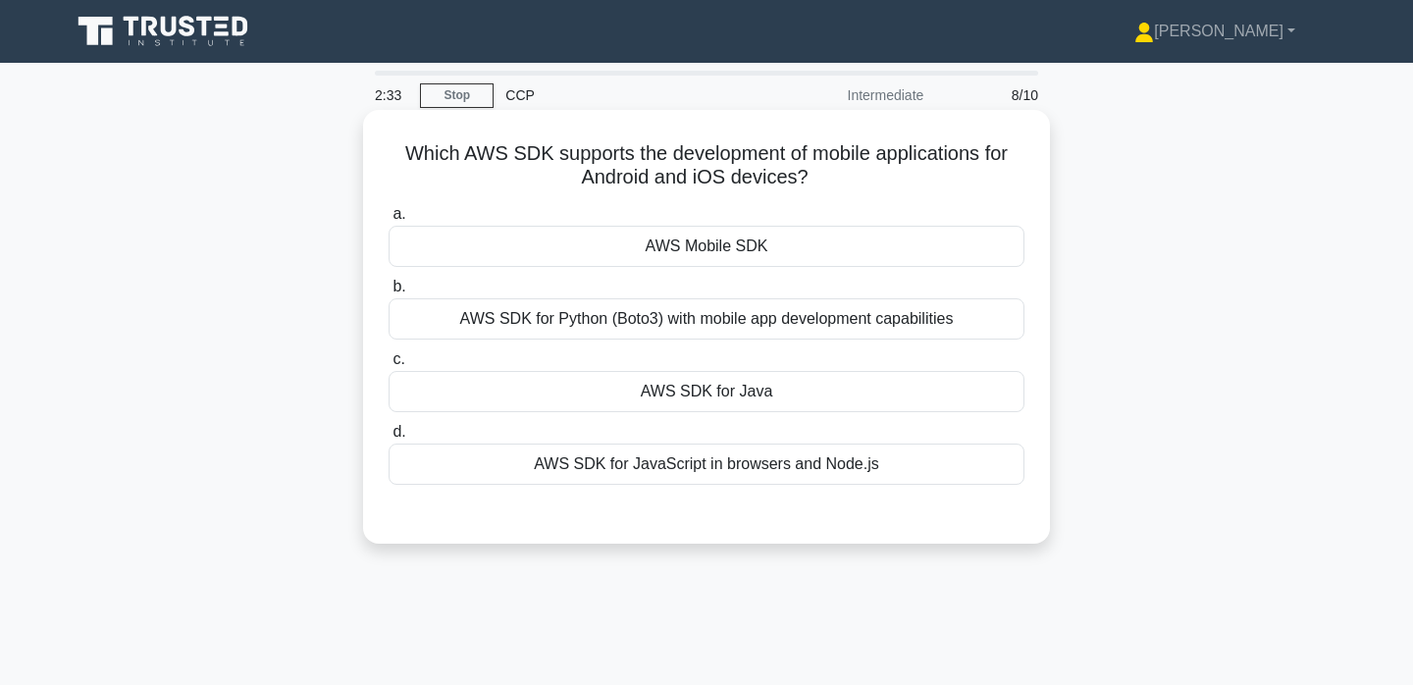
click at [826, 255] on div "AWS Mobile SDK" at bounding box center [707, 246] width 636 height 41
click at [389, 221] on input "a. AWS Mobile SDK" at bounding box center [389, 214] width 0 height 13
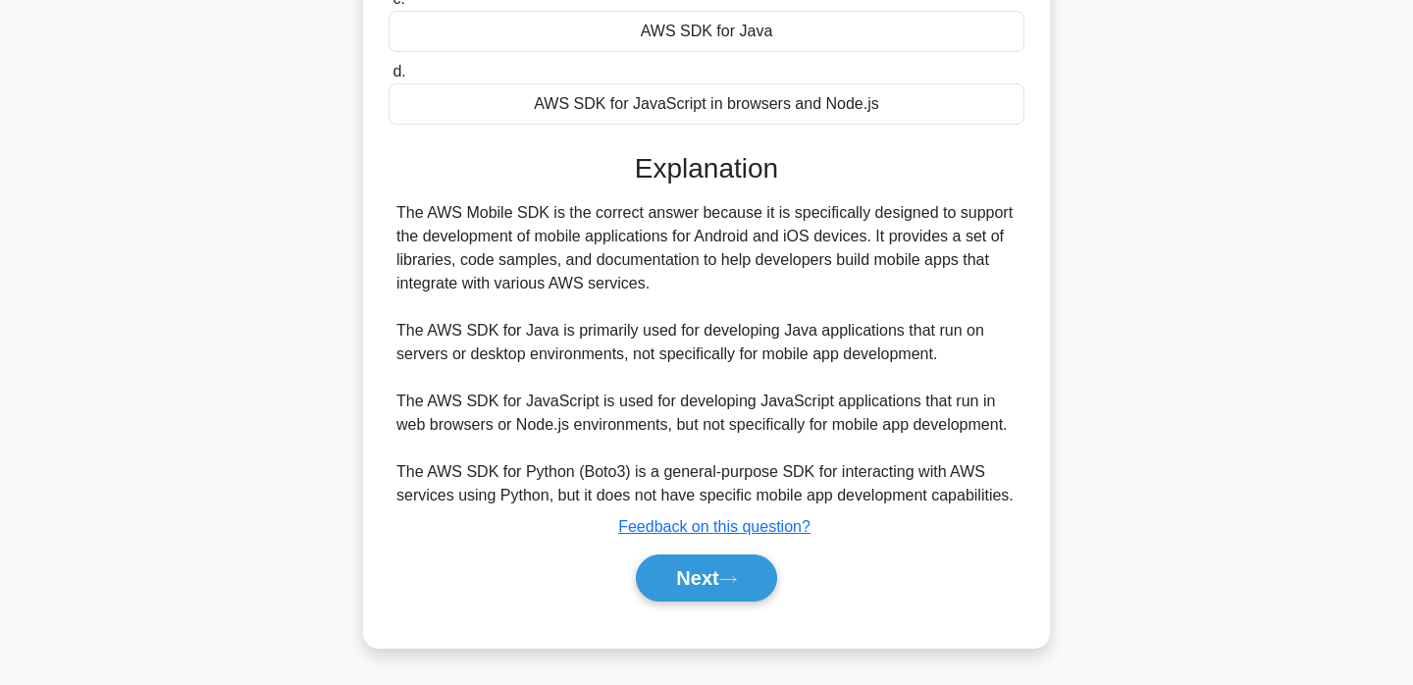
scroll to position [375, 0]
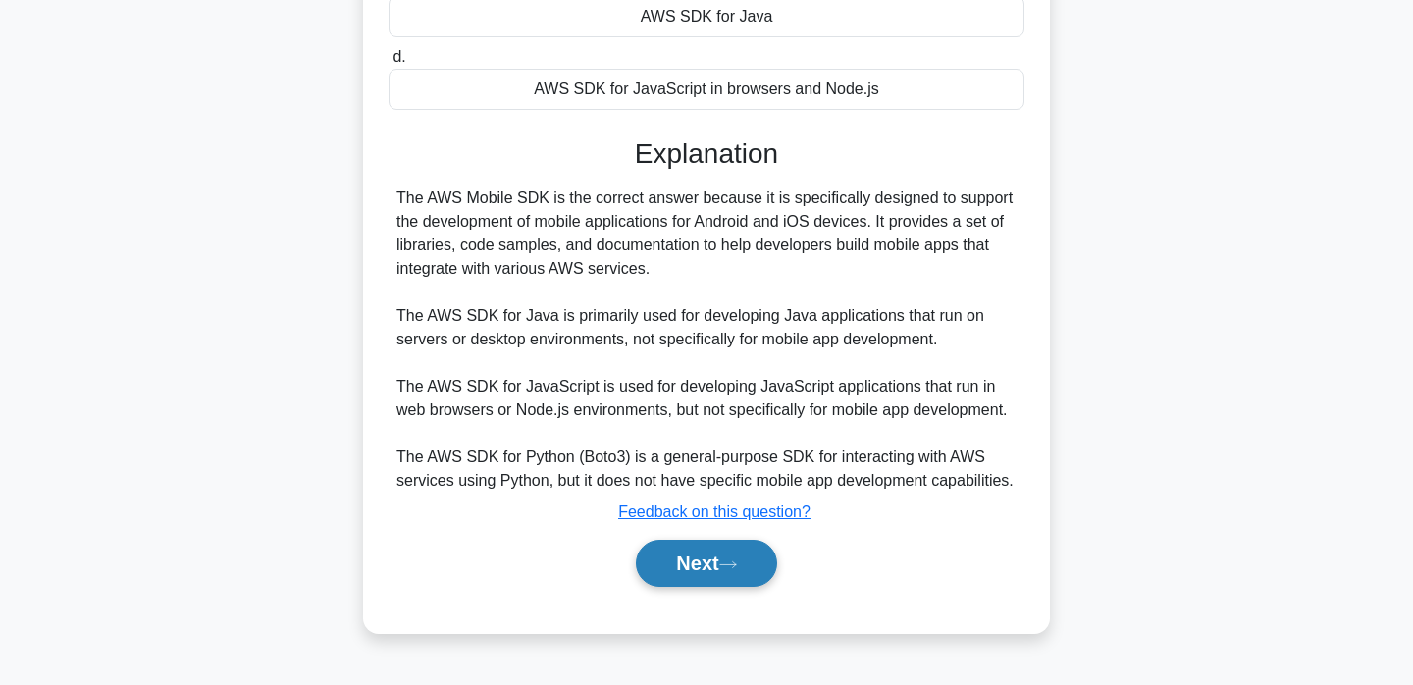
click at [696, 586] on button "Next" at bounding box center [706, 563] width 140 height 47
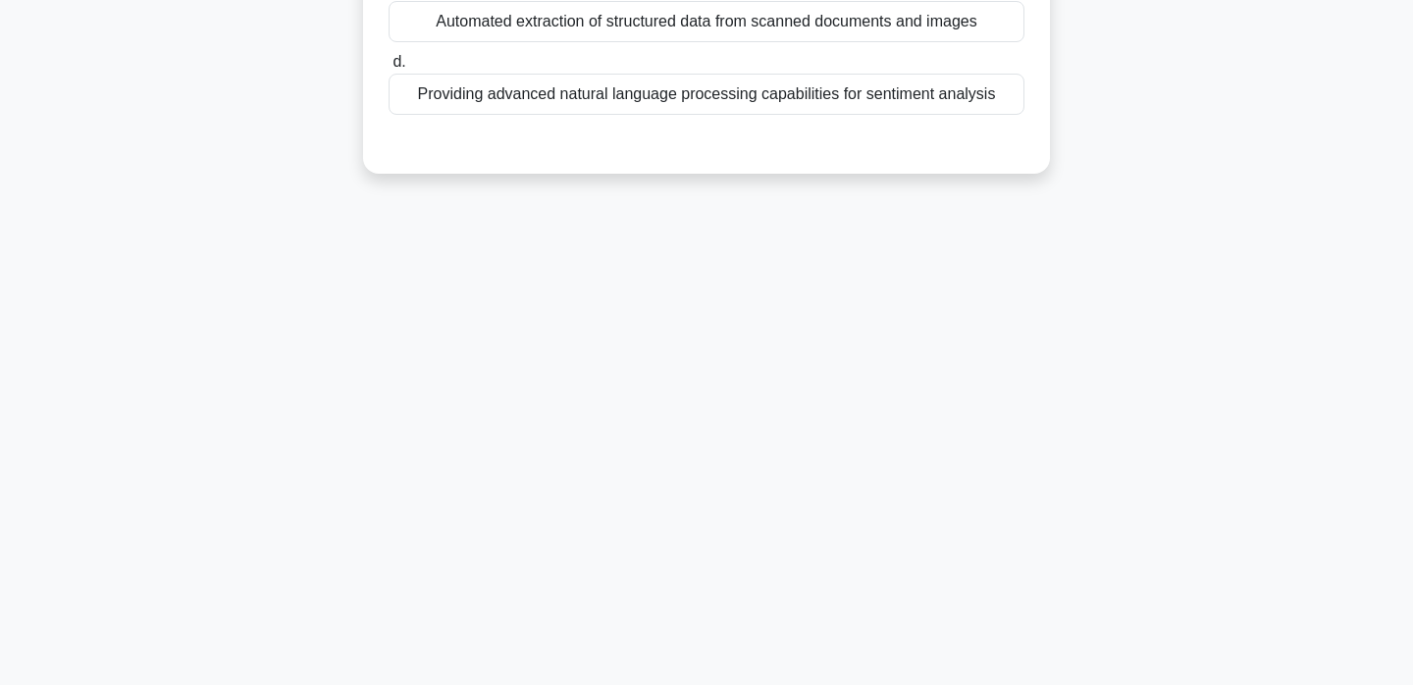
scroll to position [0, 0]
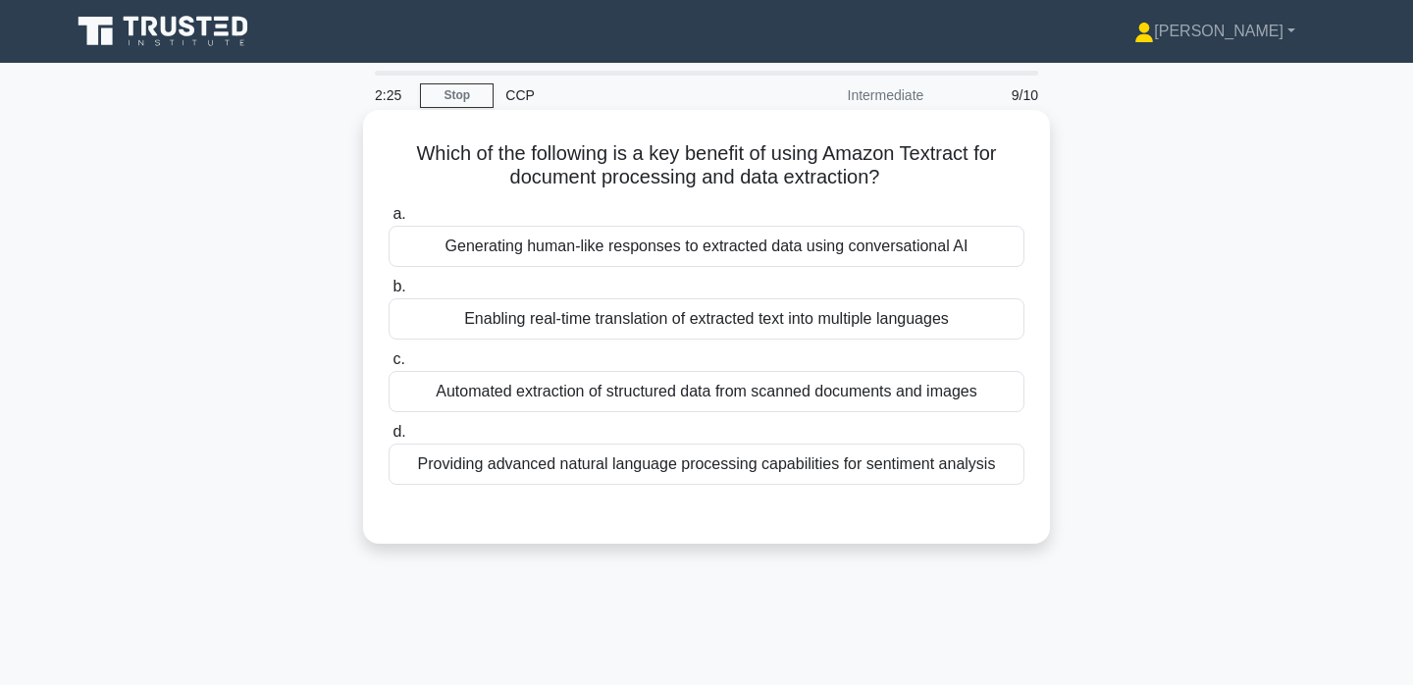
click at [699, 258] on div "Generating human-like responses to extracted data using conversational AI" at bounding box center [707, 246] width 636 height 41
click at [389, 221] on input "a. Generating human-like responses to extracted data using conversational AI" at bounding box center [389, 214] width 0 height 13
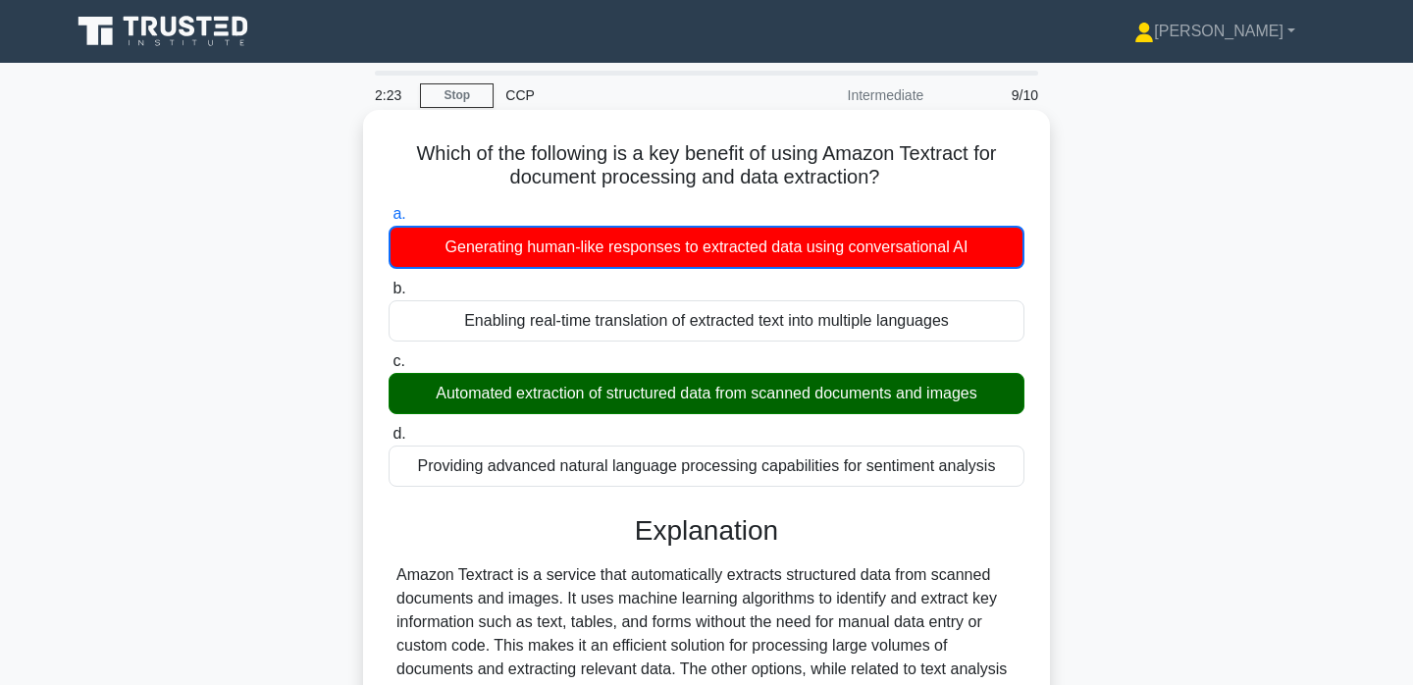
scroll to position [375, 0]
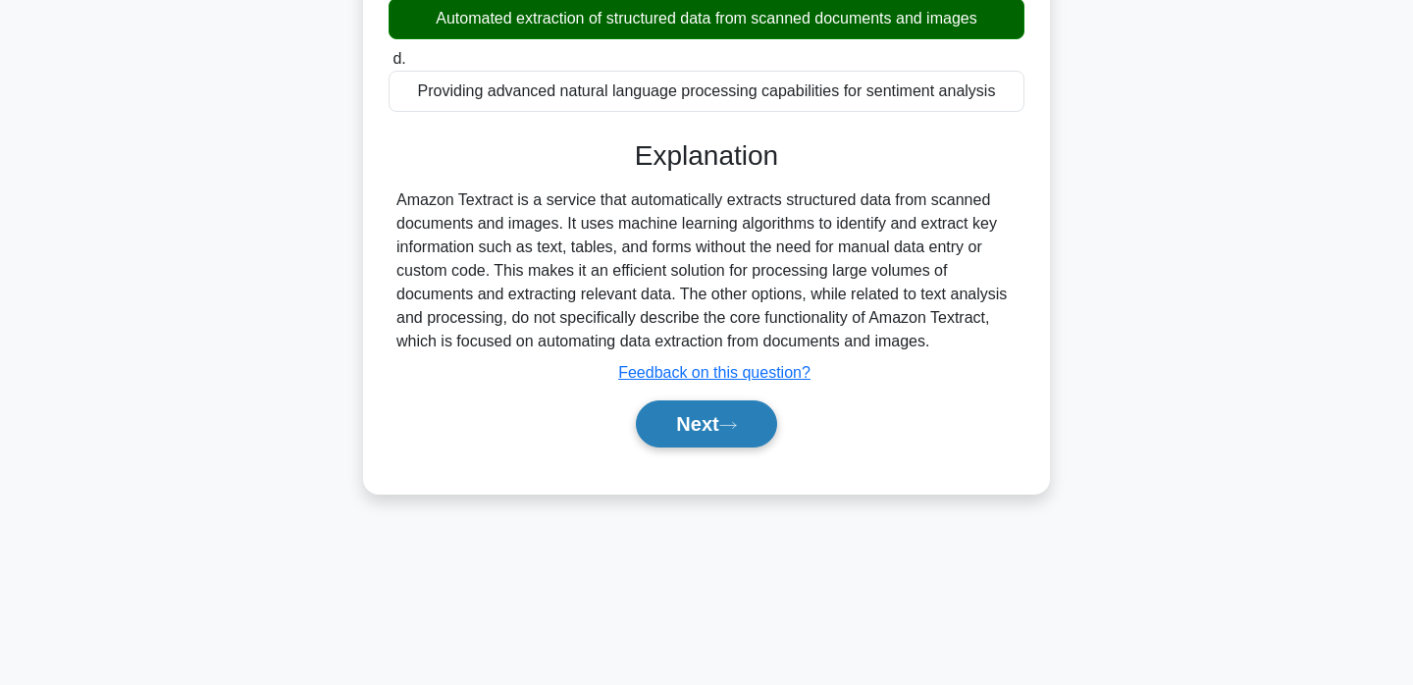
click at [731, 443] on button "Next" at bounding box center [706, 423] width 140 height 47
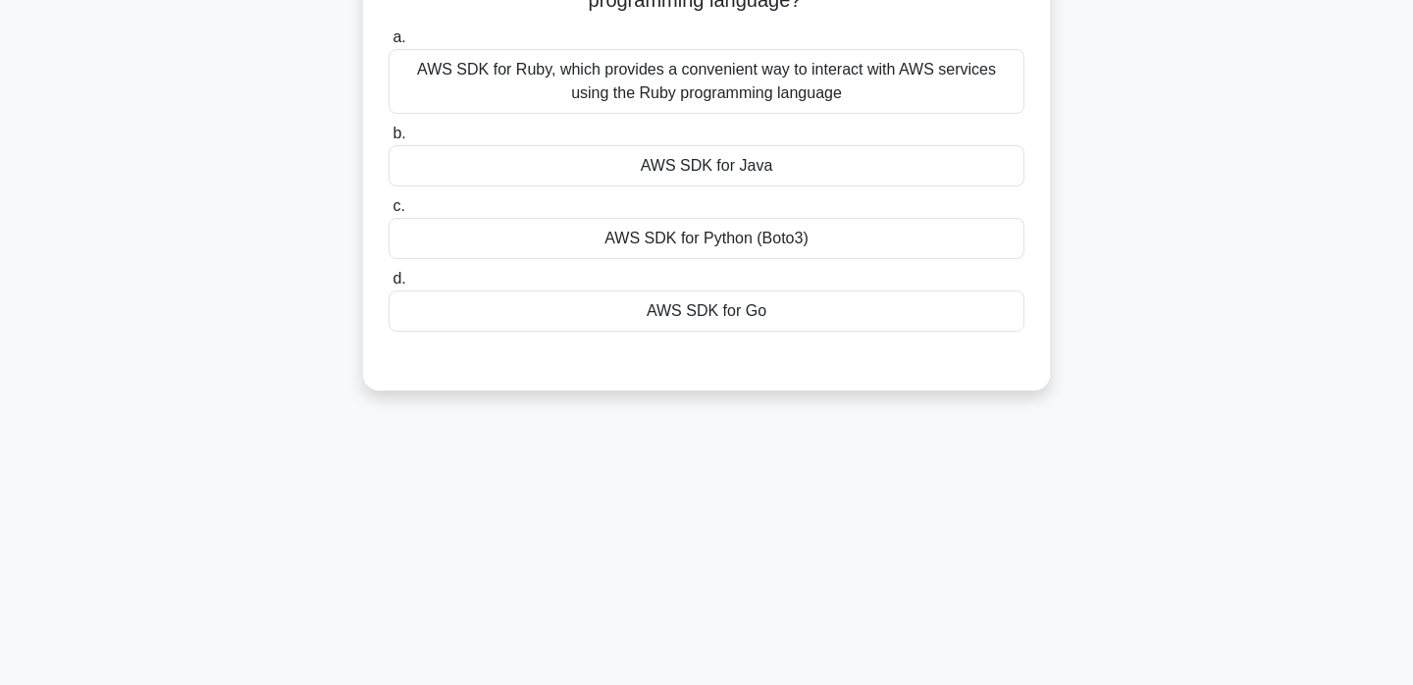
scroll to position [0, 0]
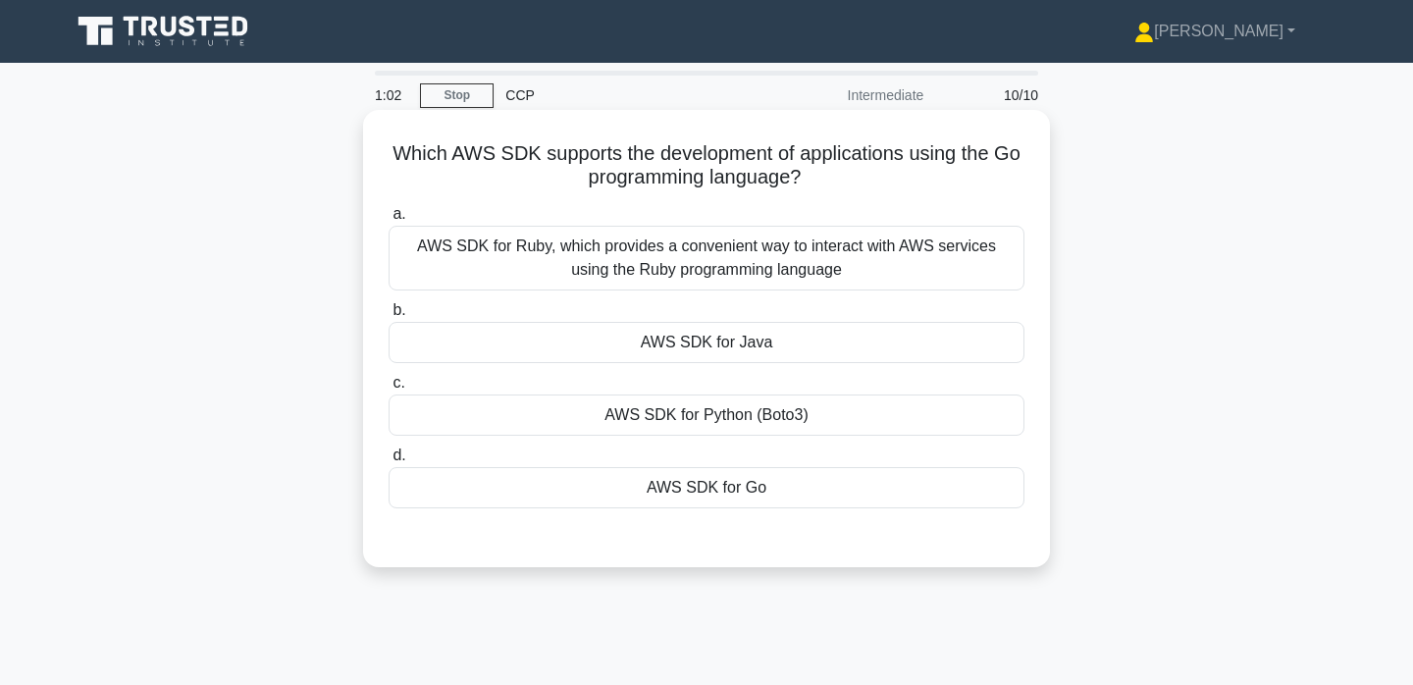
click at [756, 337] on div "AWS SDK for Java" at bounding box center [707, 342] width 636 height 41
click at [389, 317] on input "b. AWS SDK for Java" at bounding box center [389, 310] width 0 height 13
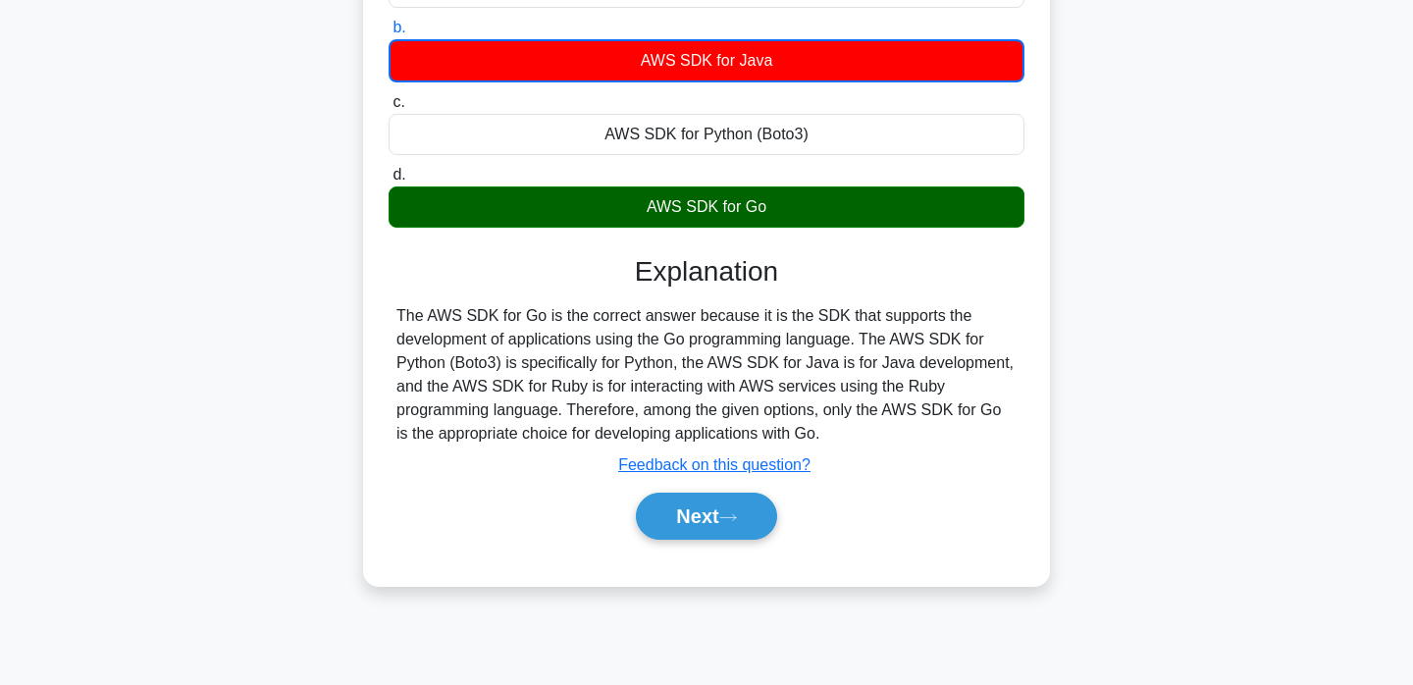
scroll to position [375, 0]
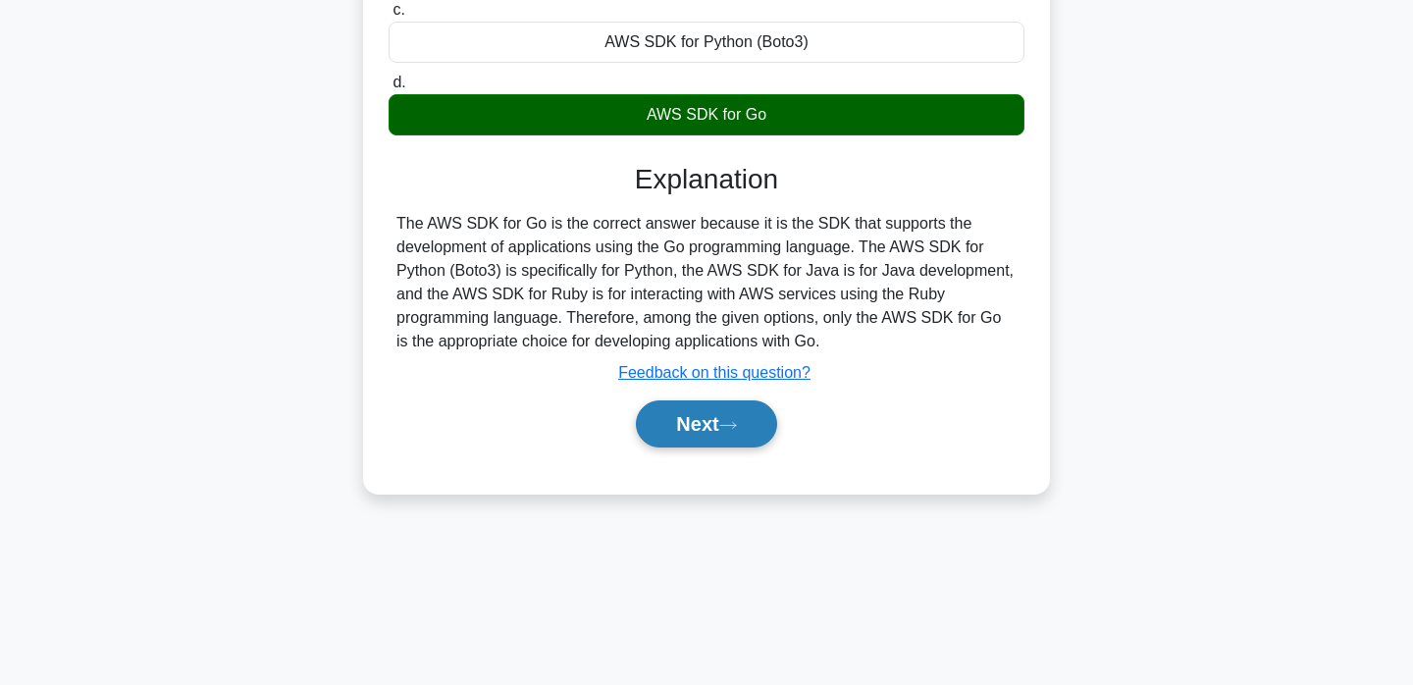
click at [696, 436] on button "Next" at bounding box center [706, 423] width 140 height 47
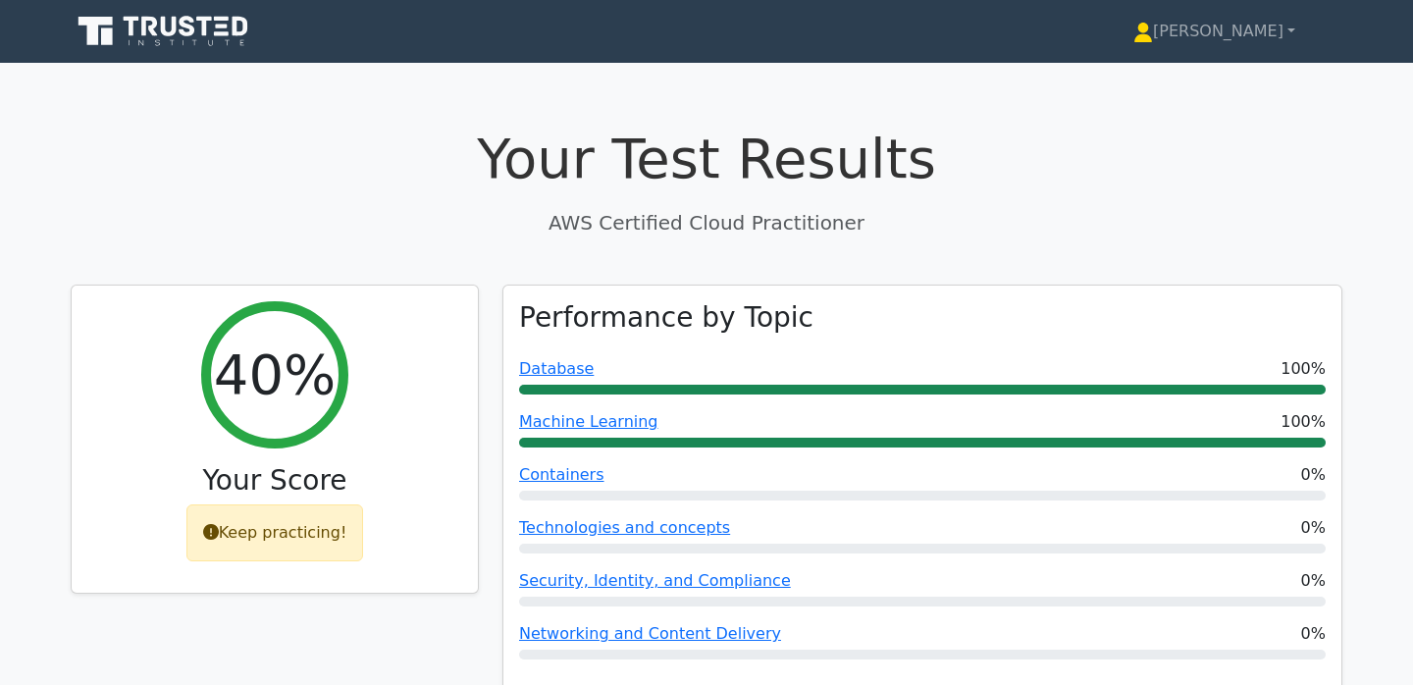
scroll to position [9, 0]
